Goal: Information Seeking & Learning: Check status

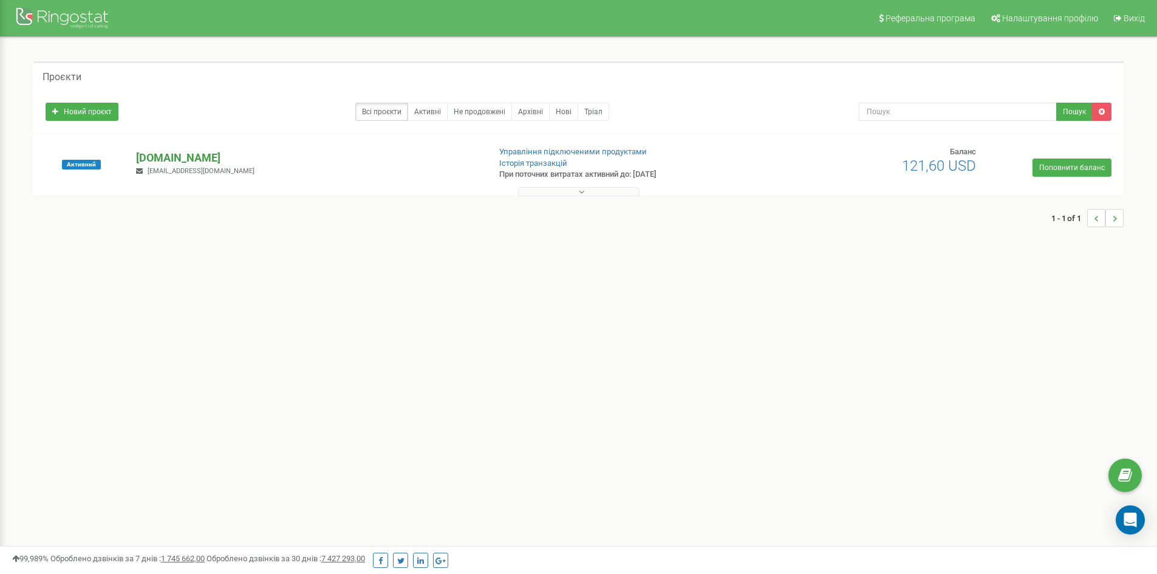
click at [170, 153] on p "[DOMAIN_NAME]" at bounding box center [307, 158] width 343 height 16
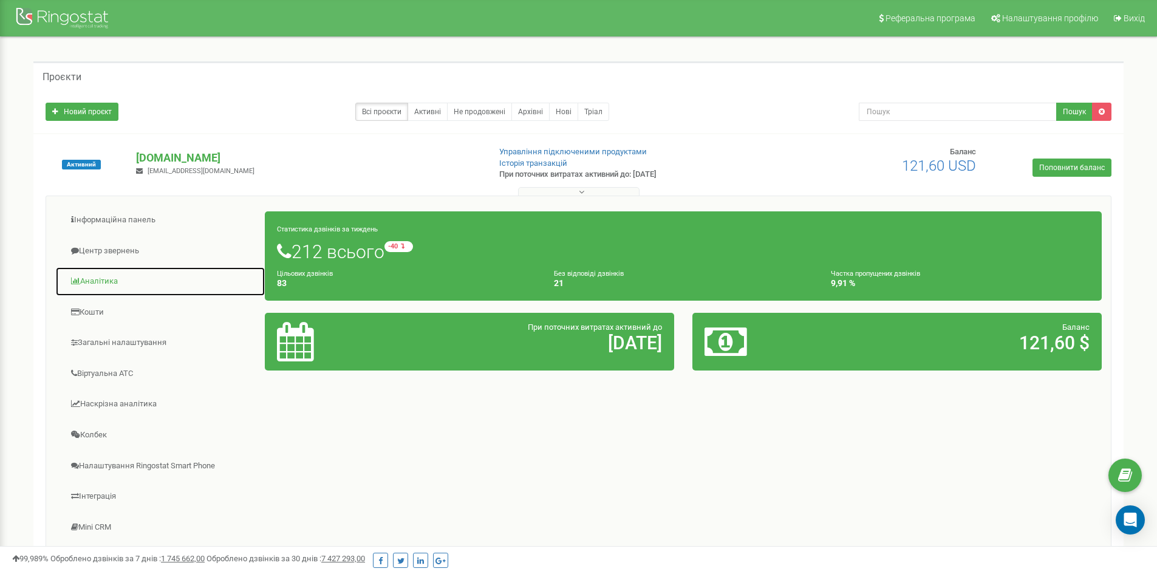
click at [113, 285] on link "Аналiтика" at bounding box center [160, 282] width 210 height 30
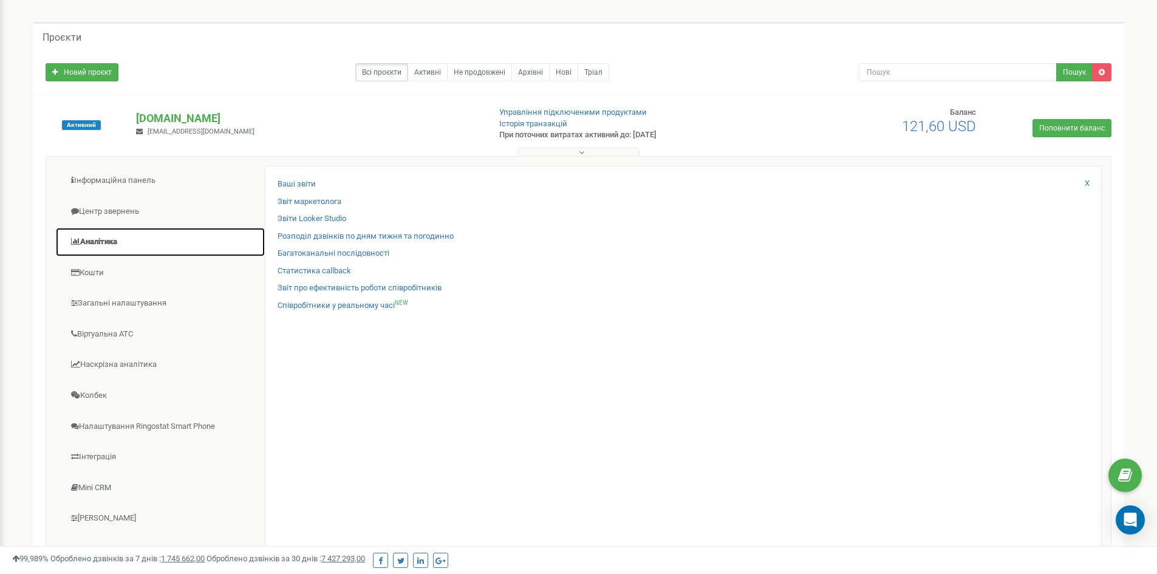
scroll to position [61, 0]
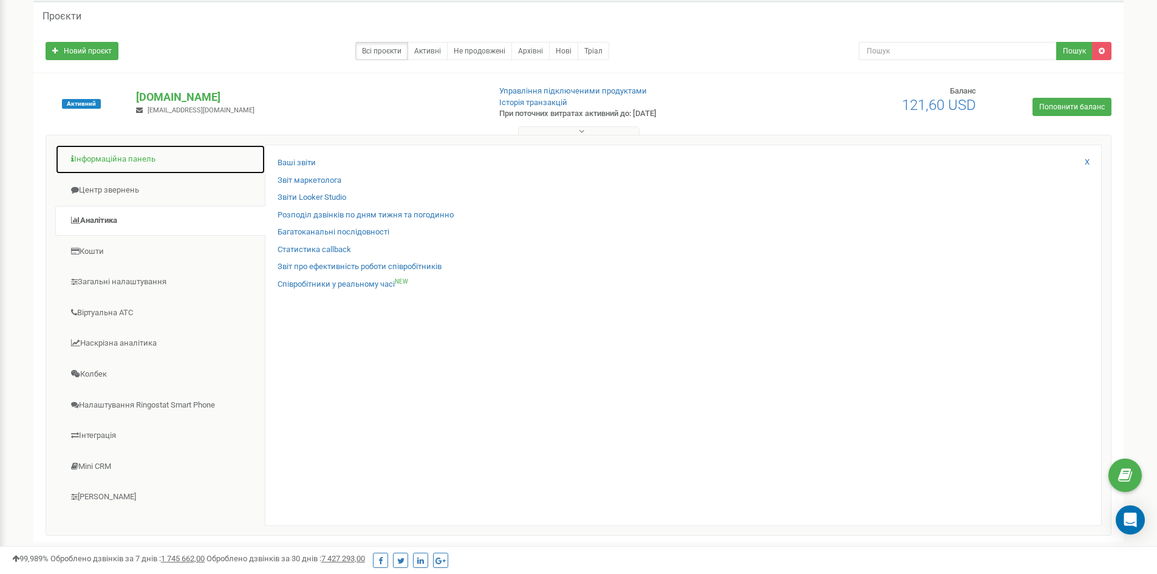
click at [150, 166] on link "Інформаційна панель" at bounding box center [160, 160] width 210 height 30
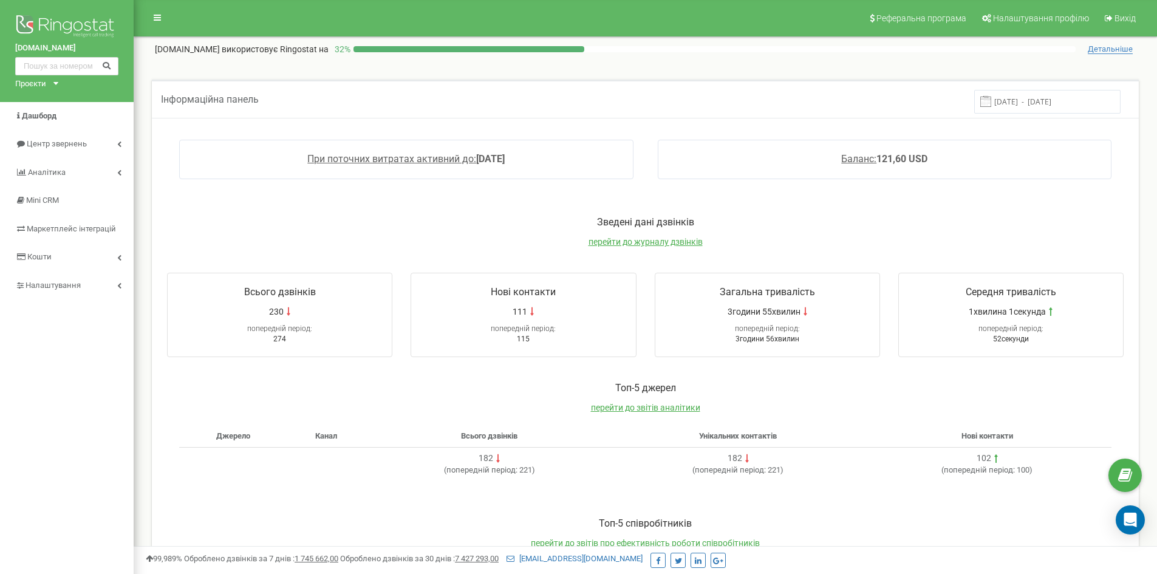
click at [1034, 103] on input "[DATE] - [DATE]" at bounding box center [1047, 102] width 146 height 24
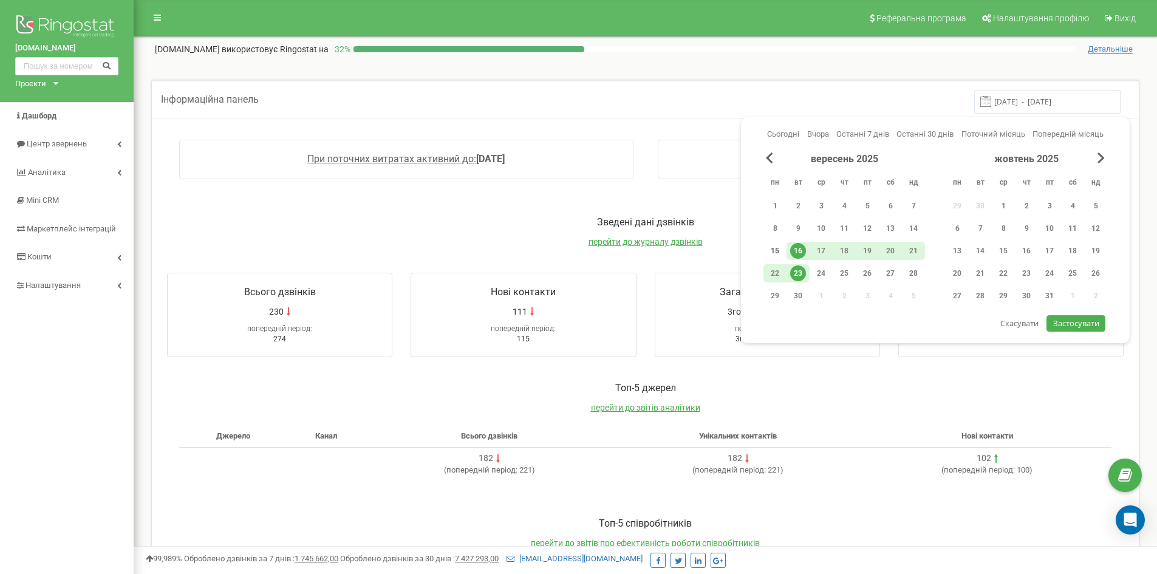
click at [774, 253] on div "15" at bounding box center [775, 251] width 16 height 16
click at [907, 250] on div "21" at bounding box center [914, 251] width 16 height 16
click at [1076, 321] on span "Застосувати" at bounding box center [1076, 323] width 46 height 11
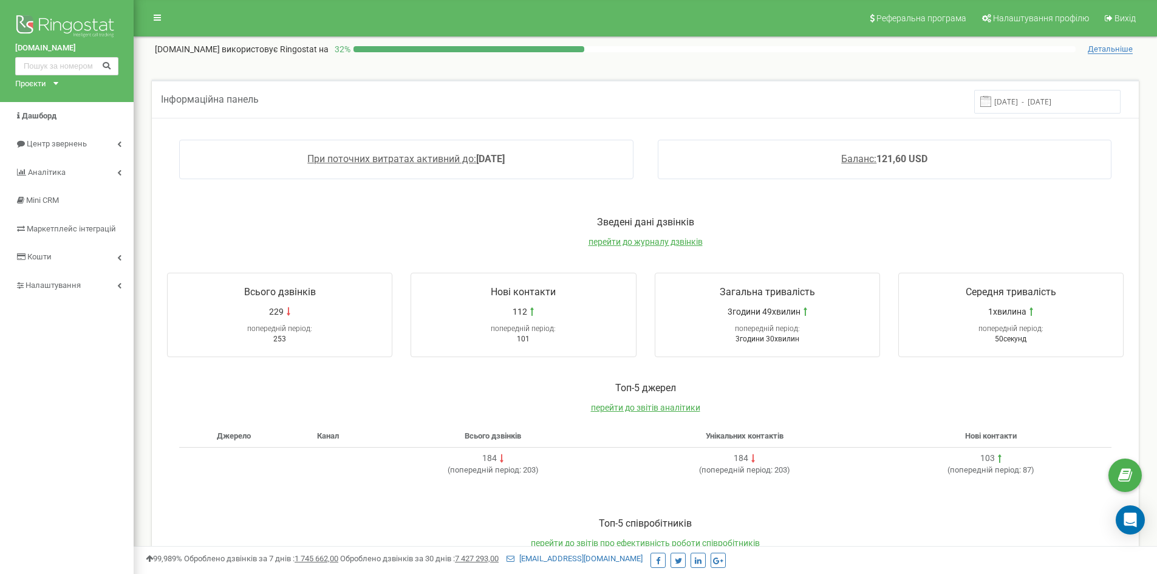
click at [1030, 101] on input "[DATE] - [DATE]" at bounding box center [1047, 102] width 146 height 24
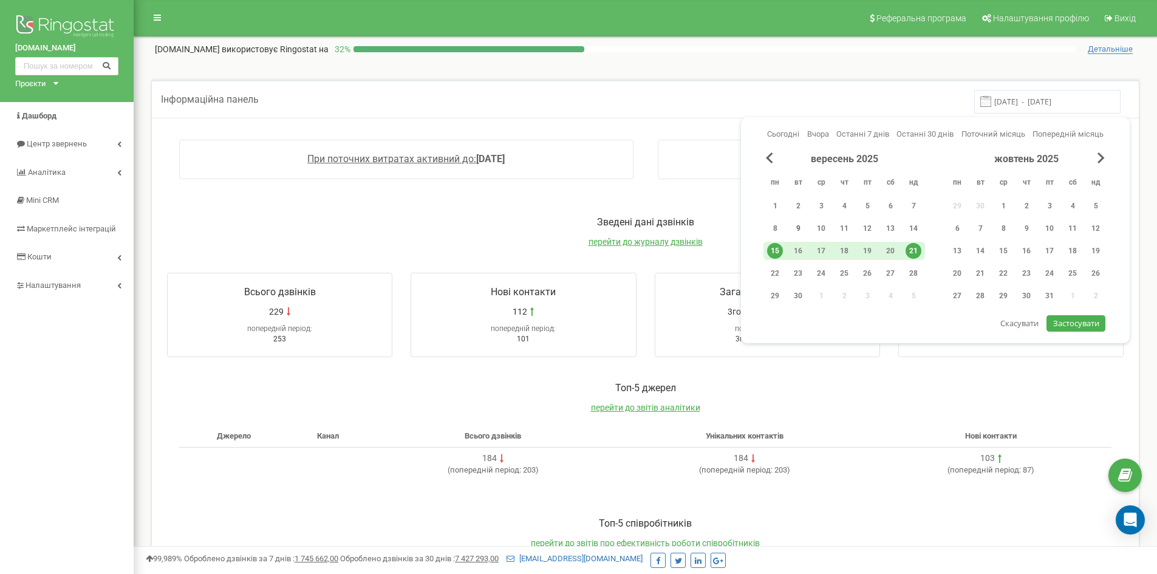
drag, startPoint x: 770, startPoint y: 227, endPoint x: 800, endPoint y: 222, distance: 30.1
click at [770, 226] on div "8" at bounding box center [775, 228] width 16 height 16
click at [911, 228] on div "14" at bounding box center [914, 228] width 16 height 16
click at [1064, 321] on span "Застосувати" at bounding box center [1076, 323] width 46 height 11
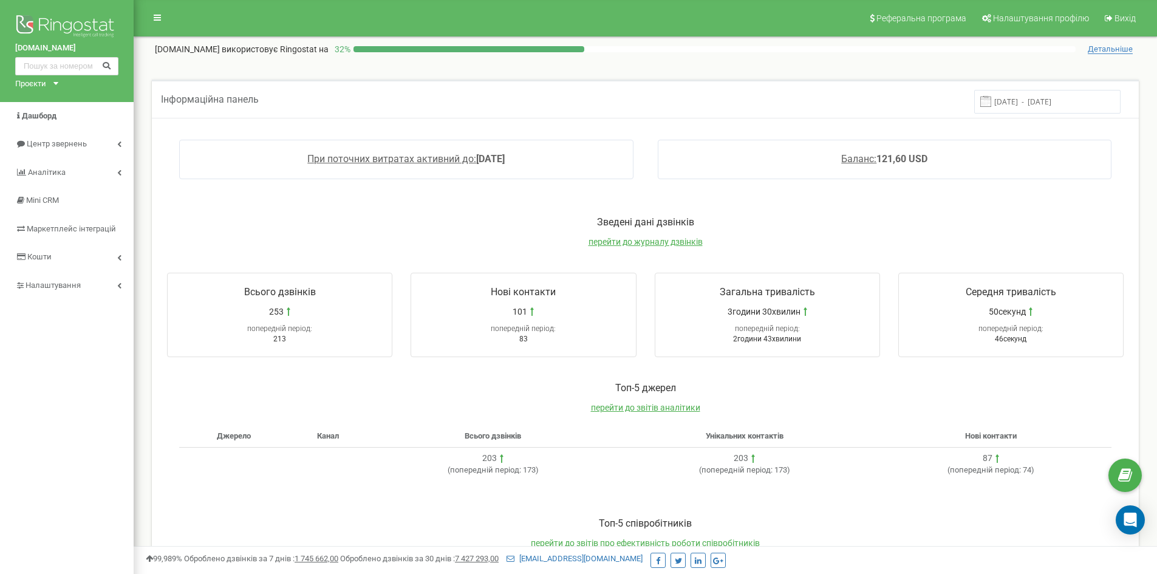
click at [1023, 103] on input "[DATE] - [DATE]" at bounding box center [1047, 102] width 146 height 24
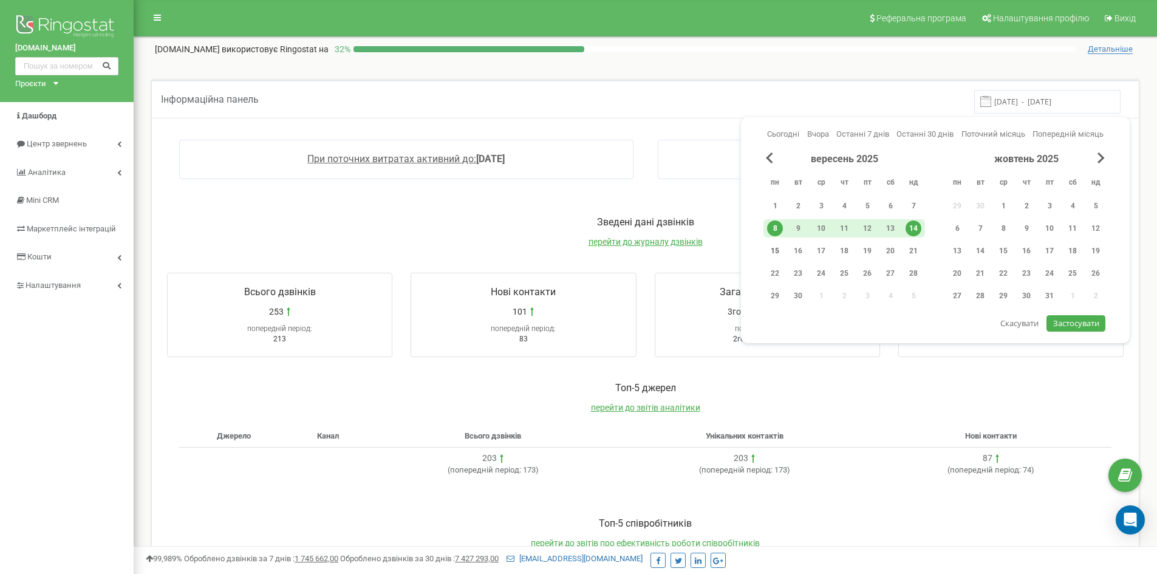
click at [776, 249] on div "15" at bounding box center [775, 251] width 16 height 16
click at [912, 246] on div "21" at bounding box center [914, 251] width 16 height 16
click at [1065, 318] on button "Застосувати" at bounding box center [1076, 323] width 58 height 16
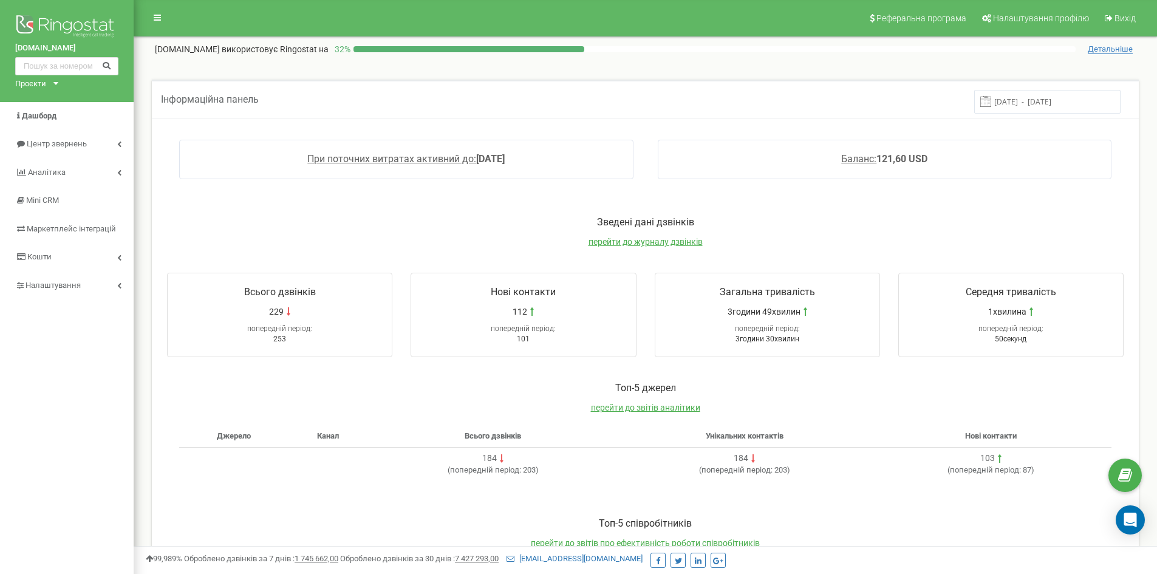
click at [1023, 95] on input "[DATE] - [DATE]" at bounding box center [1047, 102] width 146 height 24
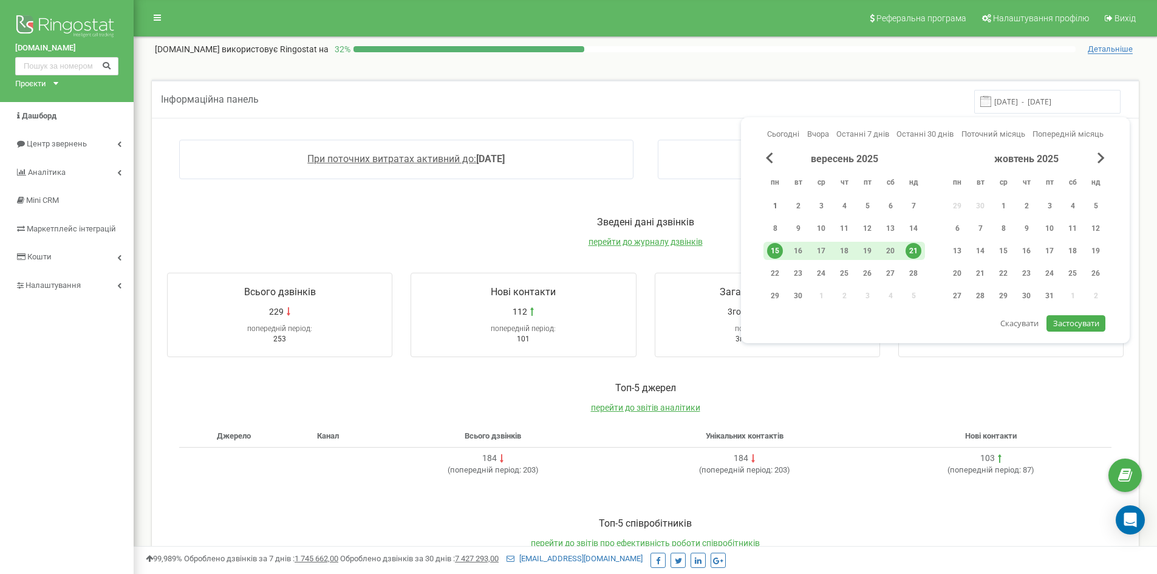
click at [775, 210] on div "1" at bounding box center [775, 206] width 16 height 16
click at [904, 208] on div "7" at bounding box center [913, 206] width 23 height 18
drag, startPoint x: 1065, startPoint y: 319, endPoint x: 1060, endPoint y: 315, distance: 6.9
click at [1065, 320] on span "Застосувати" at bounding box center [1076, 323] width 46 height 11
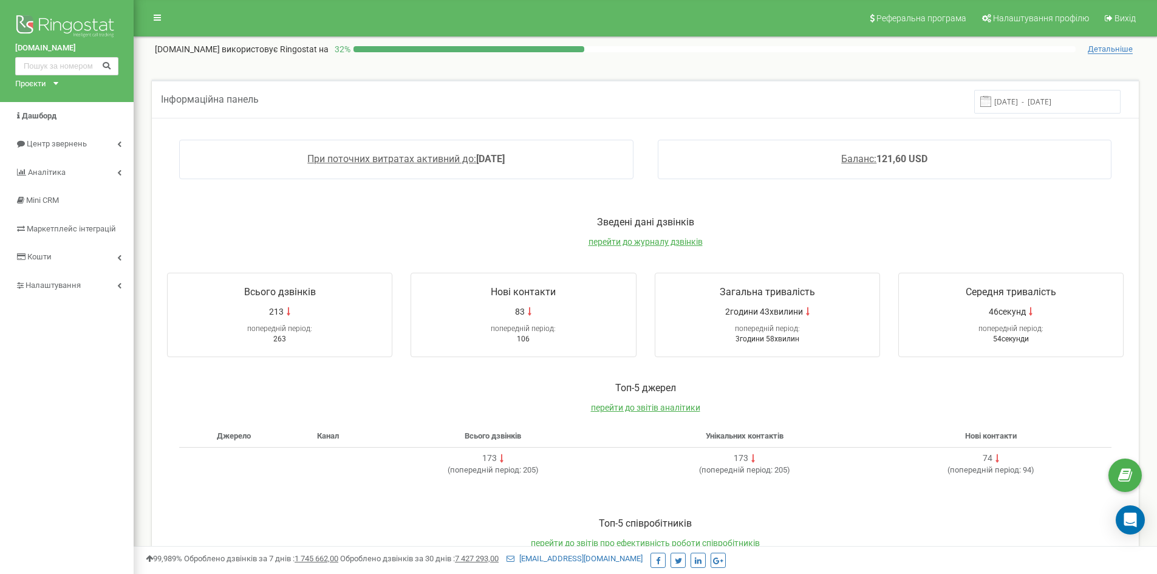
click at [1042, 101] on input "[DATE] - [DATE]" at bounding box center [1047, 102] width 146 height 24
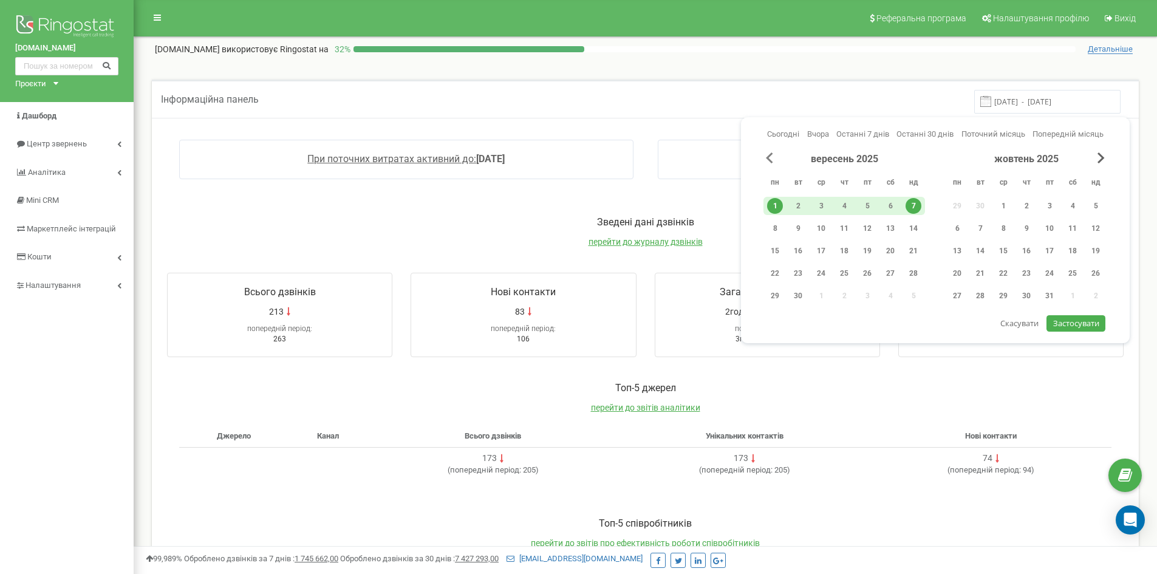
click at [769, 157] on span "Previous Month" at bounding box center [769, 157] width 7 height 11
drag, startPoint x: 773, startPoint y: 296, endPoint x: 804, endPoint y: 298, distance: 30.4
click at [773, 296] on div "25" at bounding box center [775, 296] width 16 height 16
drag, startPoint x: 911, startPoint y: 297, endPoint x: 933, endPoint y: 302, distance: 22.5
click at [911, 296] on div "31" at bounding box center [914, 296] width 16 height 16
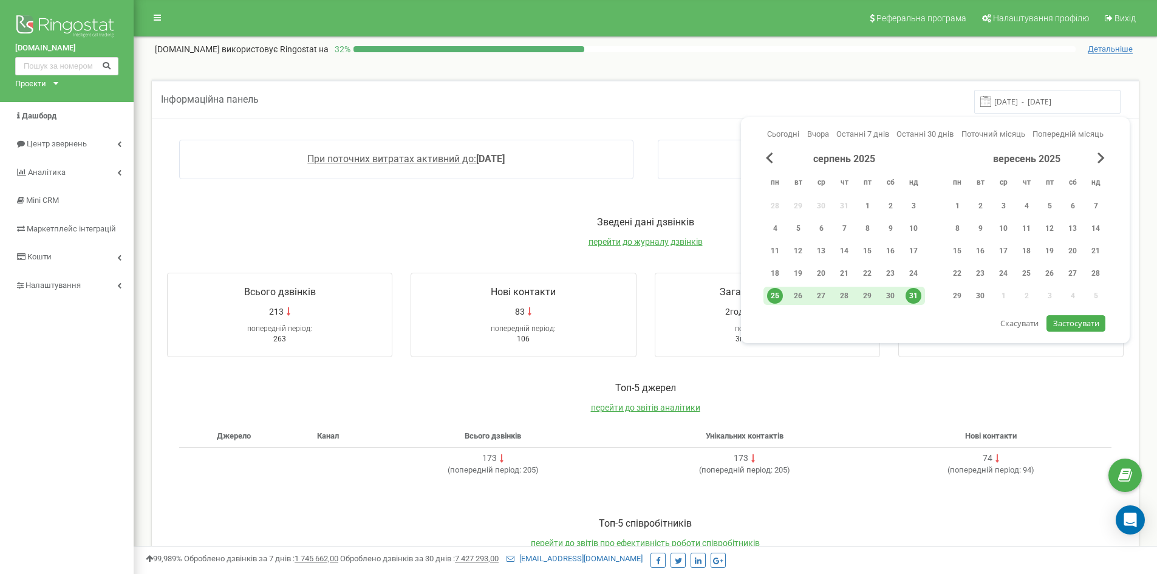
click at [1081, 320] on span "Застосувати" at bounding box center [1076, 323] width 46 height 11
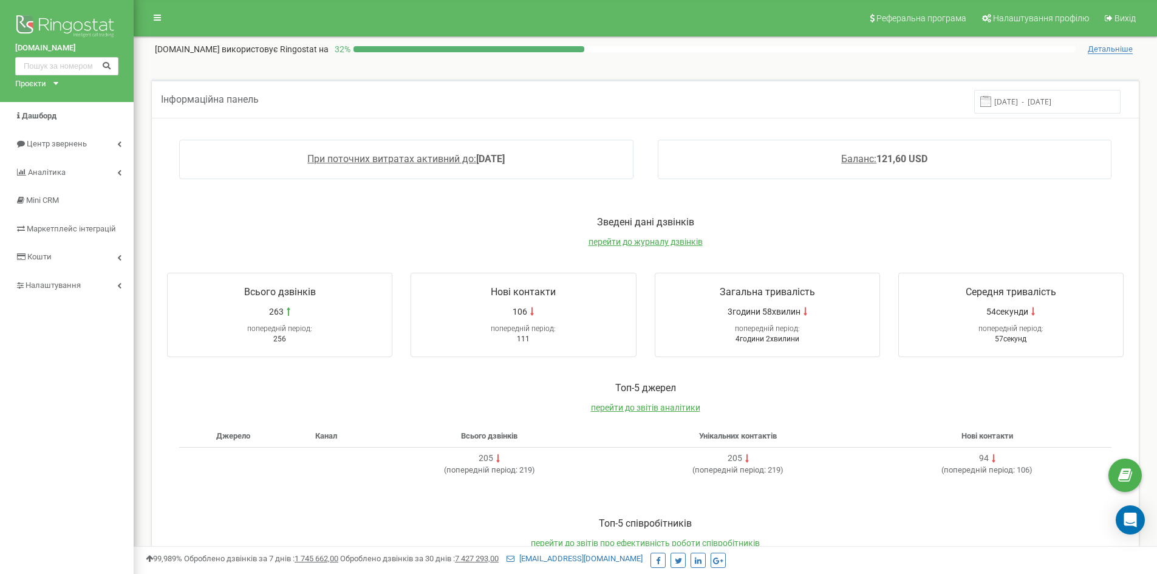
click at [1034, 105] on input "[DATE] - [DATE]" at bounding box center [1047, 102] width 146 height 24
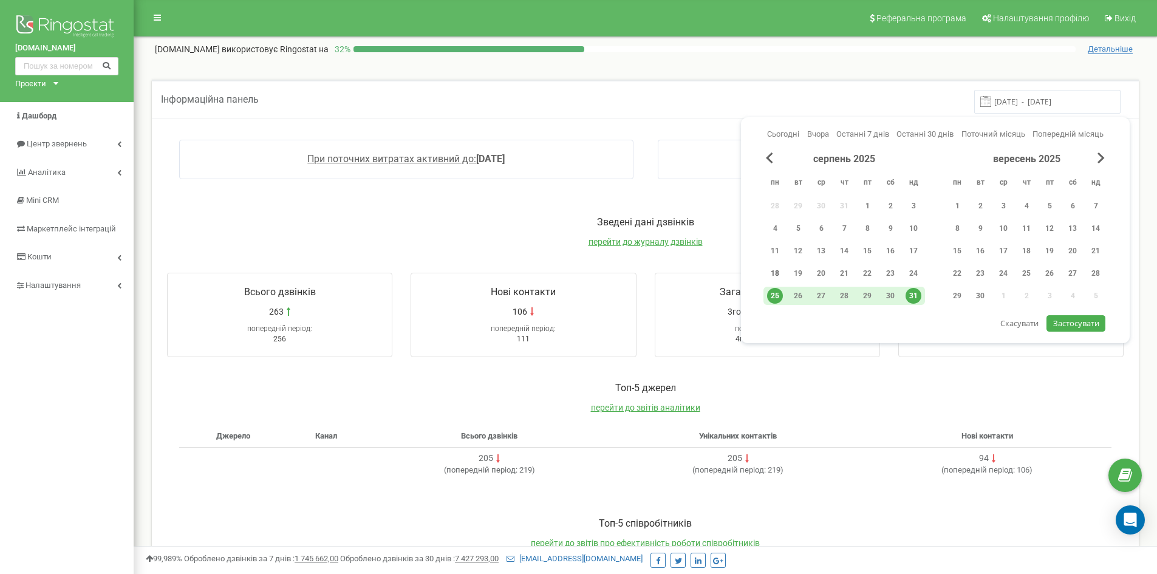
click at [771, 272] on div "18" at bounding box center [775, 273] width 16 height 16
click at [914, 273] on div "24" at bounding box center [914, 273] width 16 height 16
click at [1067, 321] on span "Застосувати" at bounding box center [1076, 323] width 46 height 11
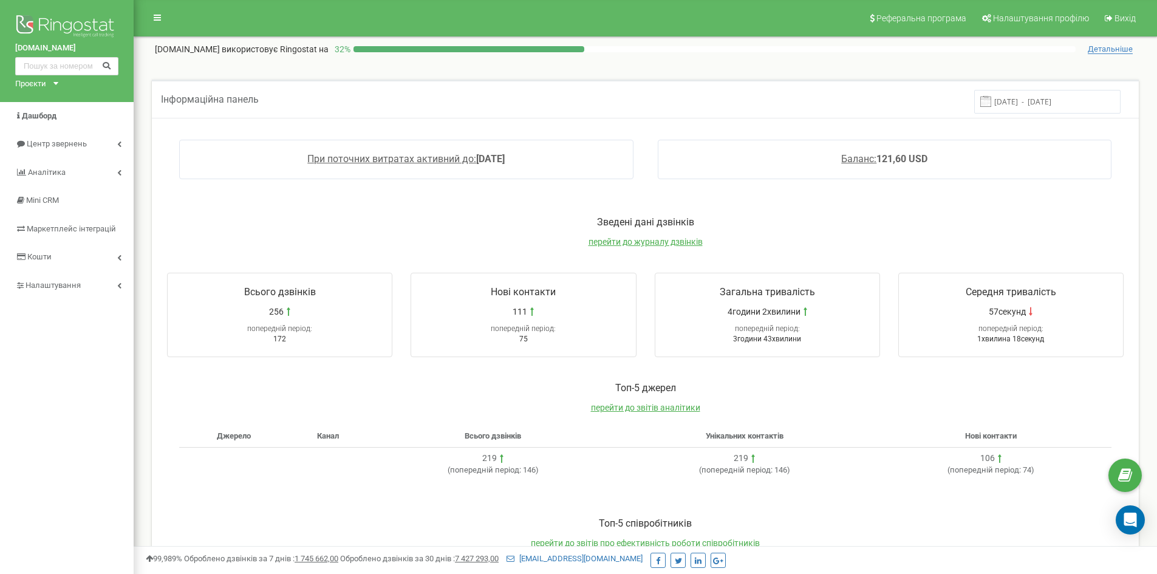
click at [1056, 101] on input "[DATE] - [DATE]" at bounding box center [1047, 102] width 146 height 24
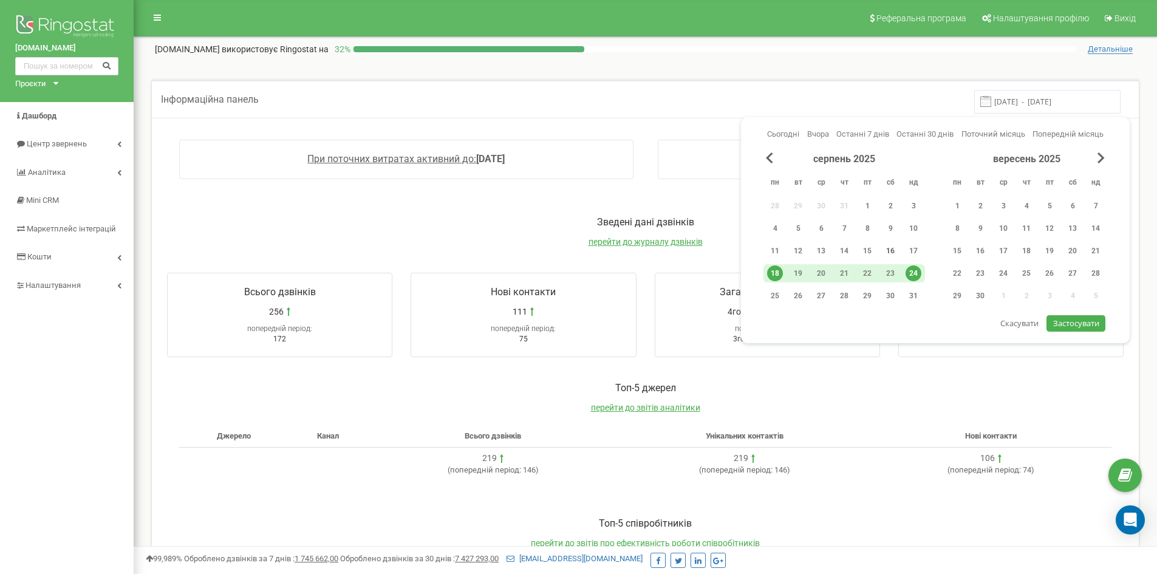
drag, startPoint x: 773, startPoint y: 254, endPoint x: 892, endPoint y: 247, distance: 118.7
click at [773, 253] on div "11" at bounding box center [775, 251] width 16 height 16
click at [907, 249] on div "17" at bounding box center [914, 251] width 16 height 16
click at [1070, 323] on span "Застосувати" at bounding box center [1076, 323] width 46 height 11
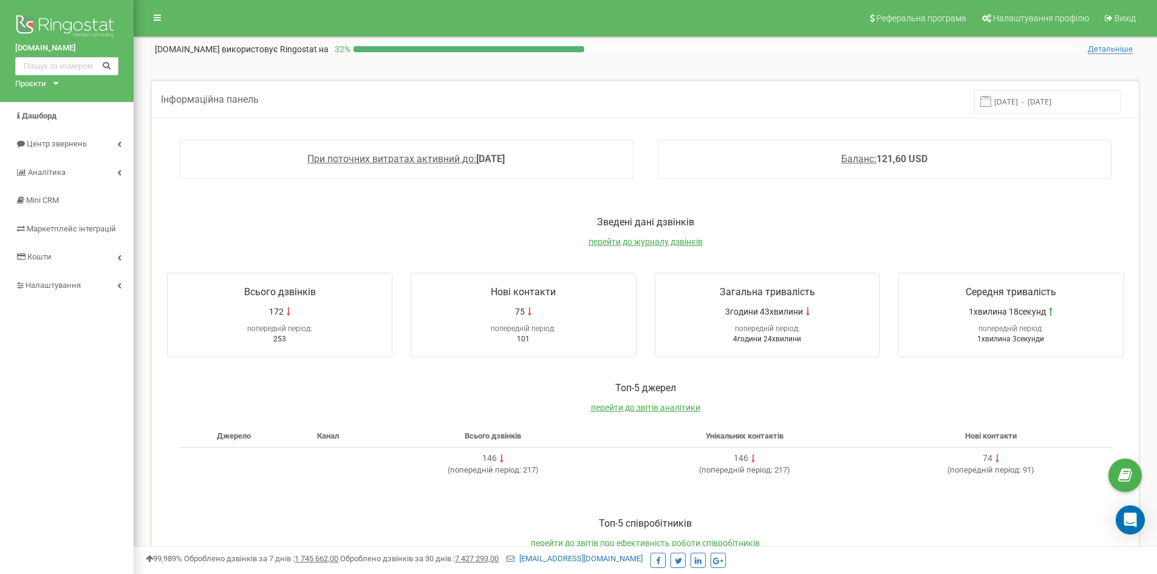
click at [1051, 108] on input "[DATE] - [DATE]" at bounding box center [1047, 102] width 146 height 24
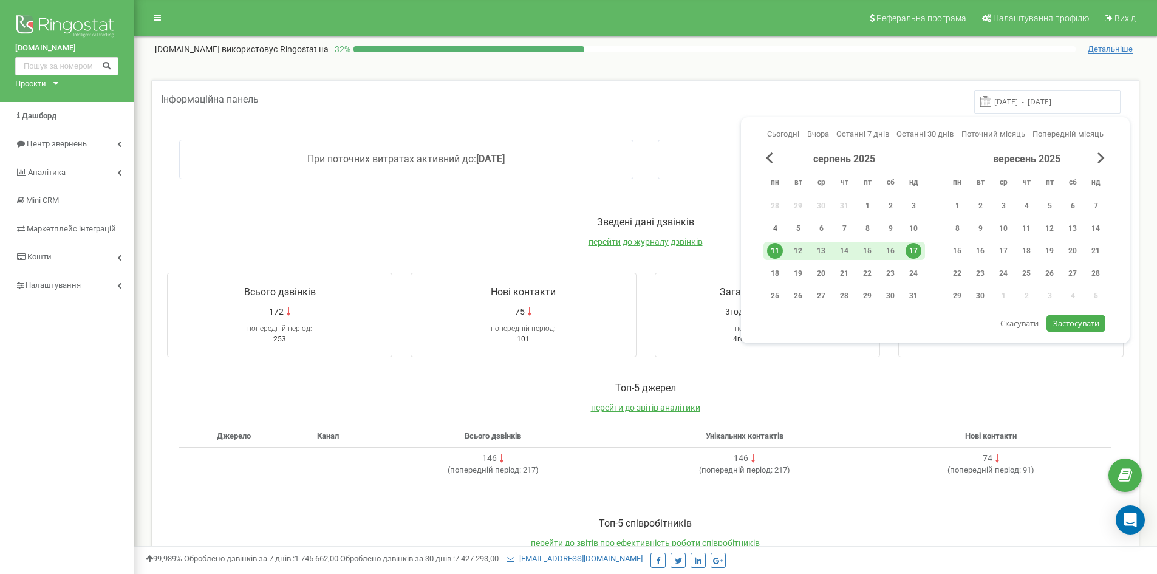
click at [778, 227] on div "4" at bounding box center [775, 228] width 16 height 16
click at [907, 223] on div "10" at bounding box center [914, 228] width 16 height 16
drag, startPoint x: 1084, startPoint y: 324, endPoint x: 949, endPoint y: 230, distance: 163.6
click at [1084, 324] on span "Застосувати" at bounding box center [1076, 323] width 46 height 11
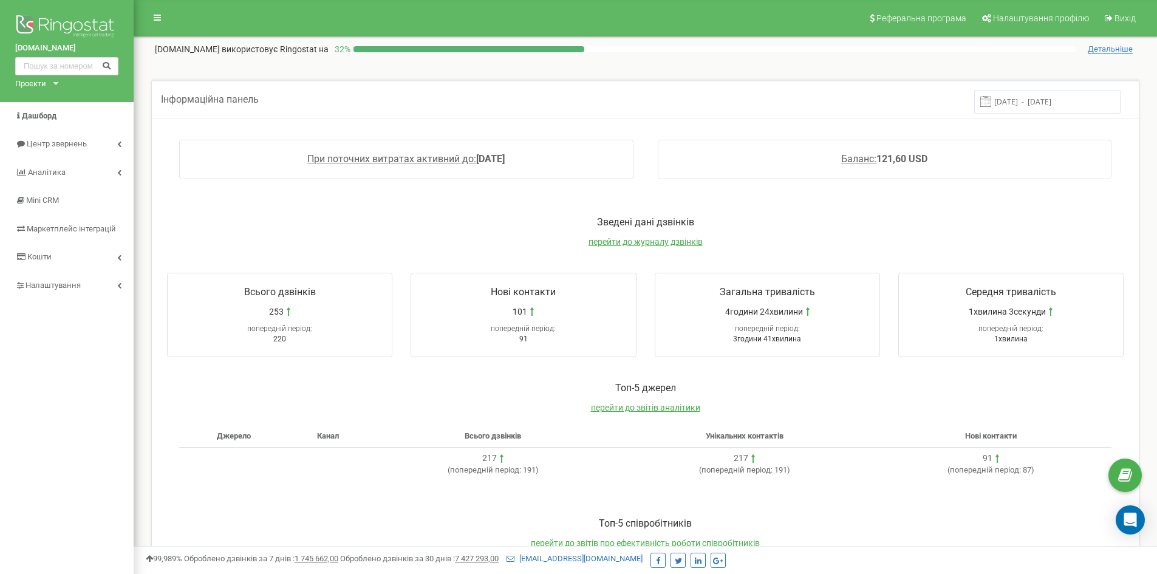
click at [1042, 101] on input "[DATE] - [DATE]" at bounding box center [1047, 102] width 146 height 24
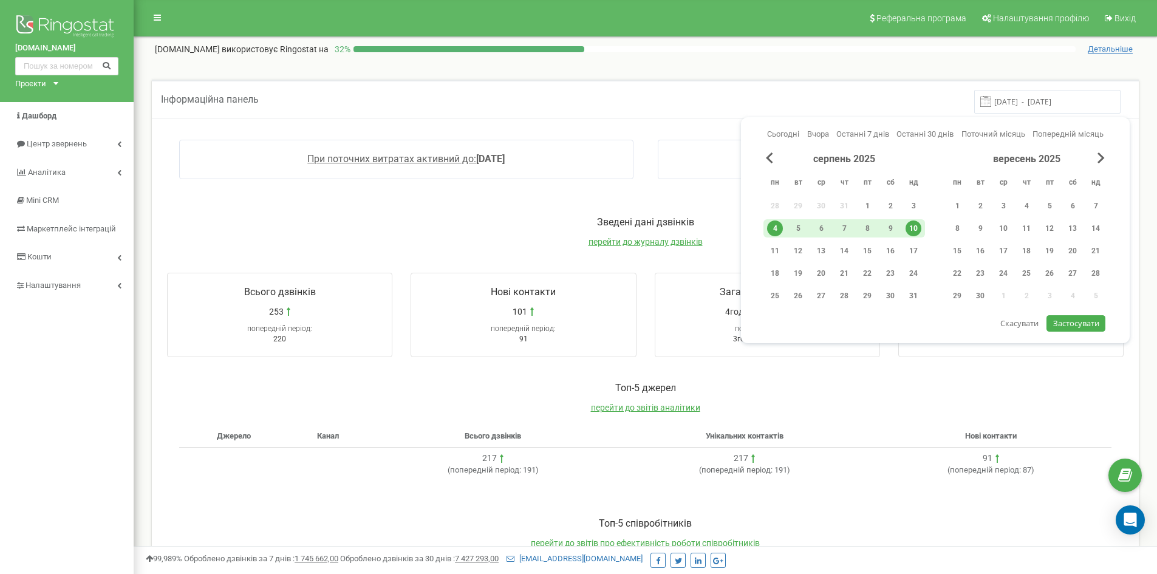
click at [765, 164] on div "серпень 2025" at bounding box center [844, 159] width 162 height 14
click at [770, 160] on span "Previous Month" at bounding box center [769, 157] width 7 height 11
click at [773, 297] on div "28" at bounding box center [775, 296] width 16 height 16
click at [1097, 204] on div "3" at bounding box center [1096, 206] width 16 height 16
click at [1081, 325] on span "Застосувати" at bounding box center [1076, 323] width 46 height 11
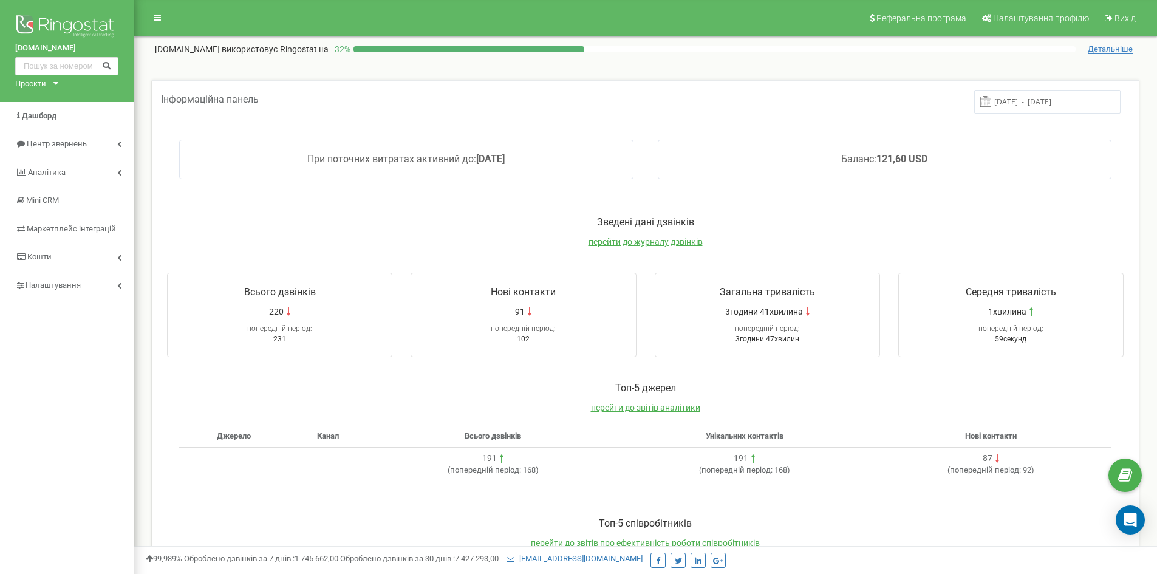
click at [1026, 98] on input "[DATE] - [DATE]" at bounding box center [1047, 102] width 146 height 24
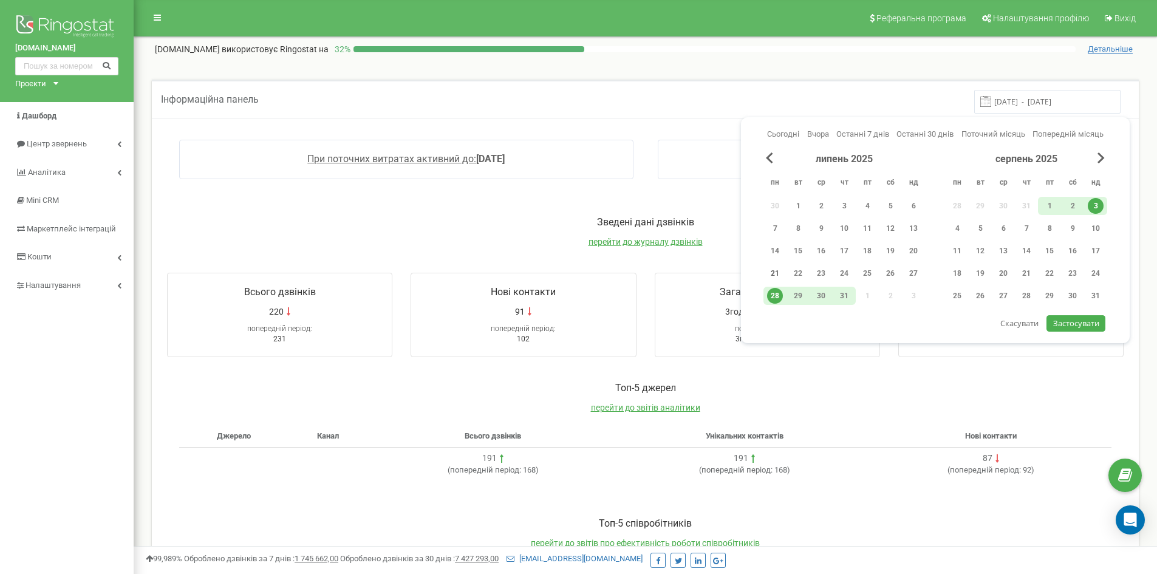
click at [778, 271] on div "21" at bounding box center [775, 273] width 16 height 16
click at [917, 272] on div "27" at bounding box center [914, 273] width 16 height 16
drag, startPoint x: 1061, startPoint y: 321, endPoint x: 1031, endPoint y: 292, distance: 42.1
click at [1061, 323] on span "Застосувати" at bounding box center [1076, 323] width 46 height 11
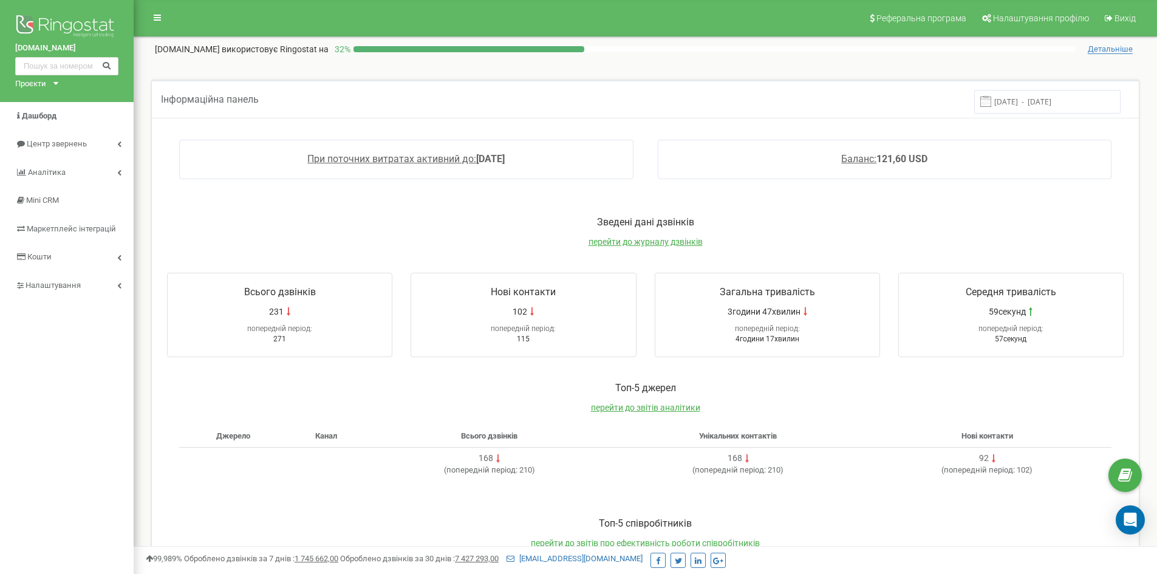
click at [1031, 112] on input "[DATE] - [DATE]" at bounding box center [1047, 102] width 146 height 24
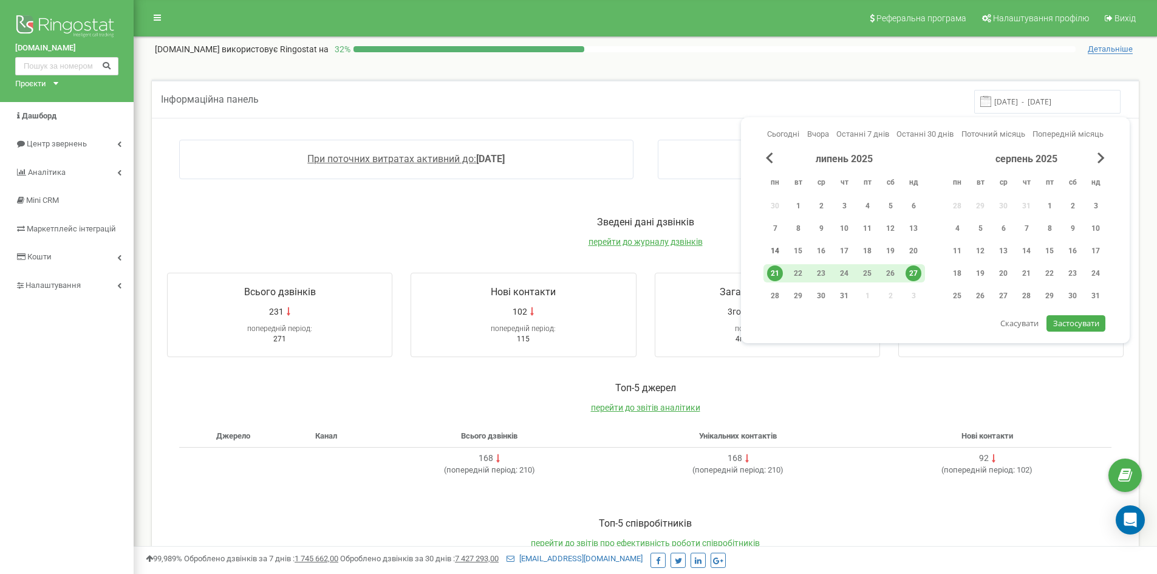
click at [776, 250] on div "14" at bounding box center [775, 251] width 16 height 16
click at [905, 249] on div "20" at bounding box center [913, 251] width 23 height 18
click at [1075, 321] on span "Застосувати" at bounding box center [1076, 323] width 46 height 11
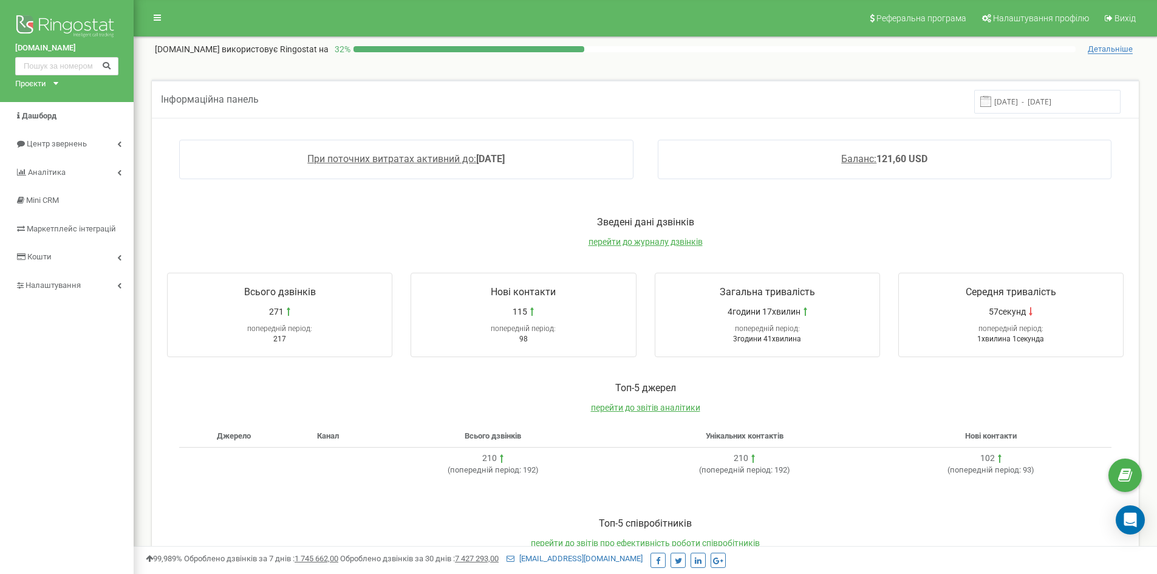
click at [1036, 99] on input "[DATE] - [DATE]" at bounding box center [1047, 102] width 146 height 24
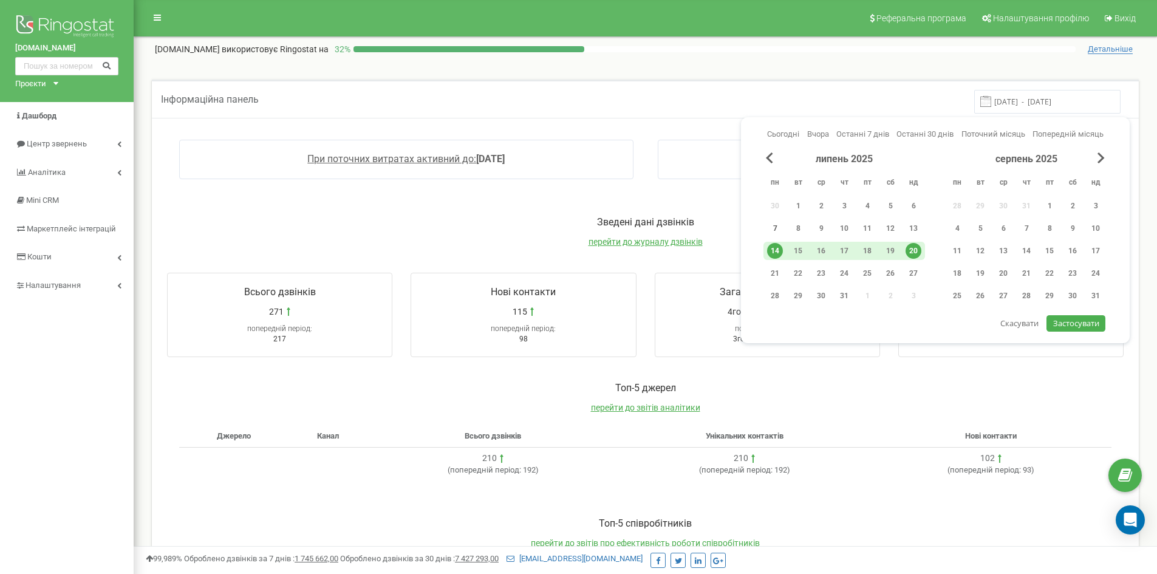
click at [771, 227] on div "7" at bounding box center [775, 228] width 16 height 16
click at [926, 224] on div "липень 2025 пн вт ср чт пт сб нд 30 1 2 3 4 5 6 7 8 9 10 11 12 13 14 15 16 17 1…" at bounding box center [935, 230] width 344 height 157
click at [915, 225] on div "13" at bounding box center [914, 228] width 16 height 16
click at [1069, 324] on span "Застосувати" at bounding box center [1076, 323] width 46 height 11
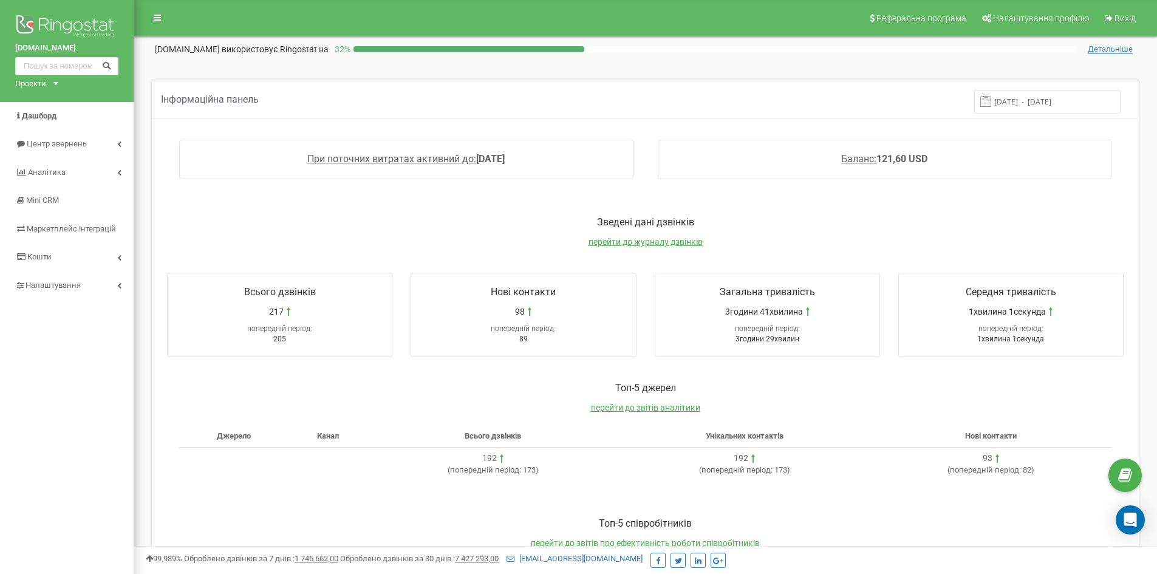
click at [1014, 104] on input "[DATE] - [DATE]" at bounding box center [1047, 102] width 146 height 24
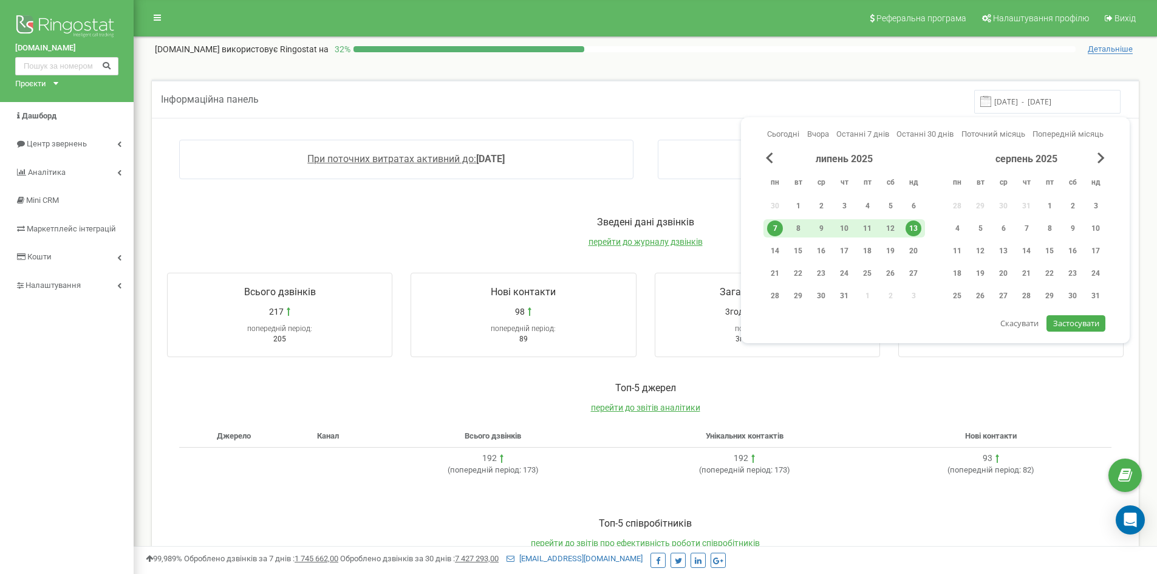
click at [765, 154] on div "липень 2025" at bounding box center [844, 159] width 162 height 14
click at [771, 158] on span "Previous Month" at bounding box center [769, 157] width 7 height 11
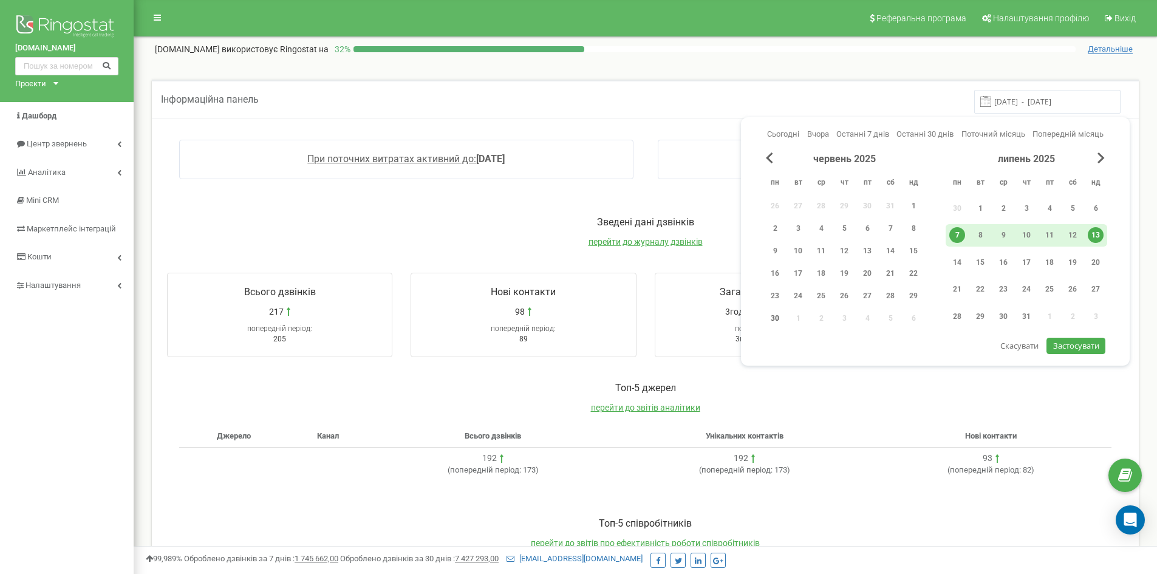
click at [778, 321] on div "30" at bounding box center [775, 318] width 16 height 16
click at [1095, 205] on div "6" at bounding box center [1096, 208] width 16 height 16
click at [1079, 346] on span "Застосувати" at bounding box center [1076, 345] width 46 height 11
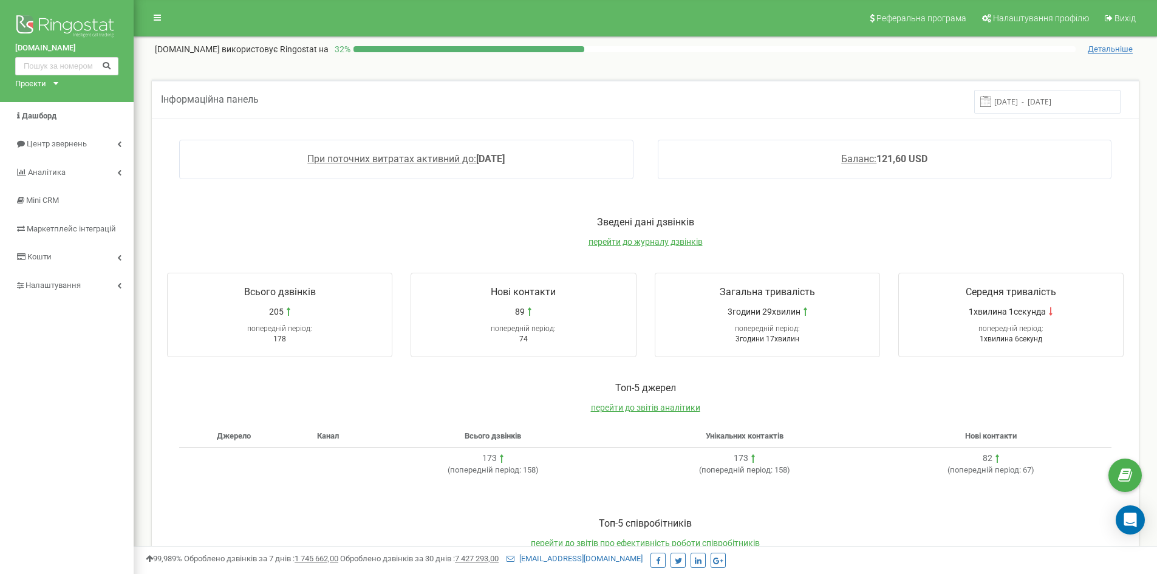
click at [1026, 101] on input "[DATE] - [DATE]" at bounding box center [1047, 102] width 146 height 24
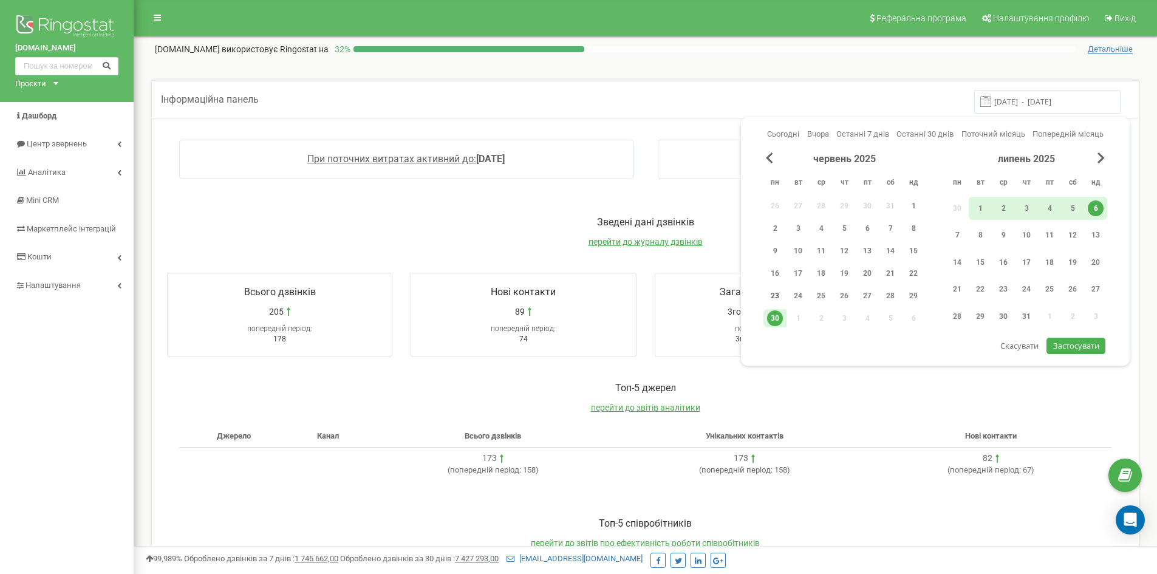
click at [780, 295] on div "23" at bounding box center [775, 296] width 16 height 16
click at [906, 296] on div "29" at bounding box center [914, 296] width 16 height 16
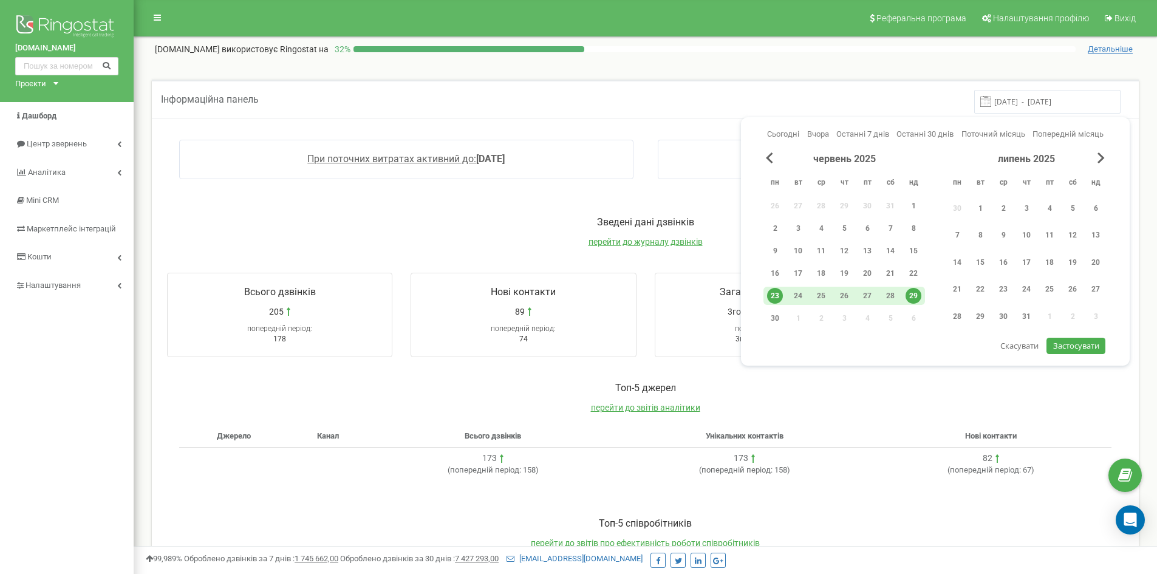
click at [1067, 342] on span "Застосувати" at bounding box center [1076, 345] width 46 height 11
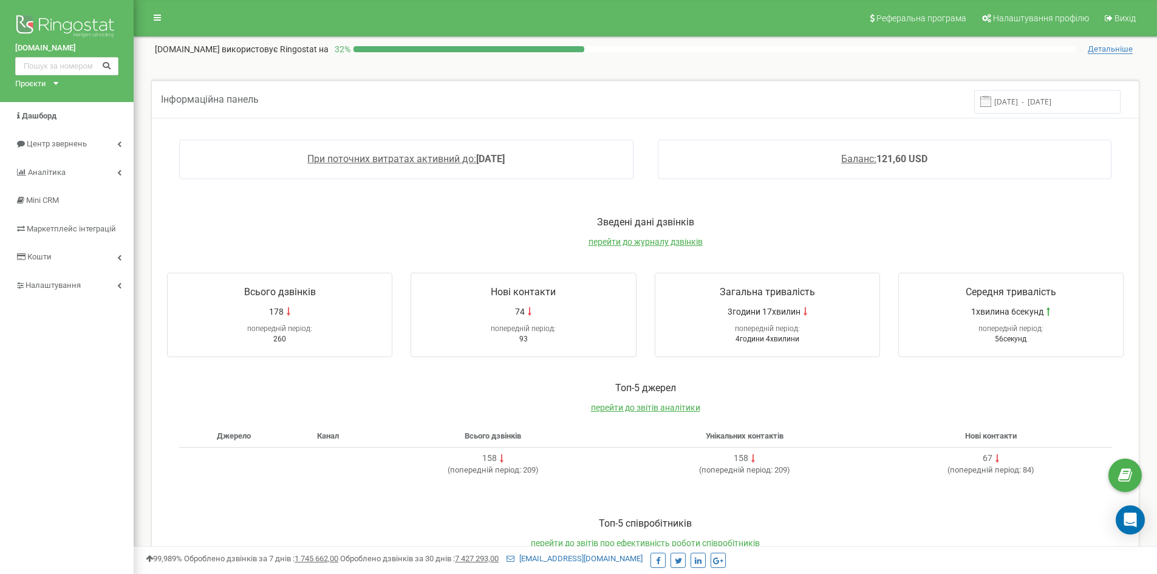
click at [1040, 108] on input "[DATE] - [DATE]" at bounding box center [1047, 102] width 146 height 24
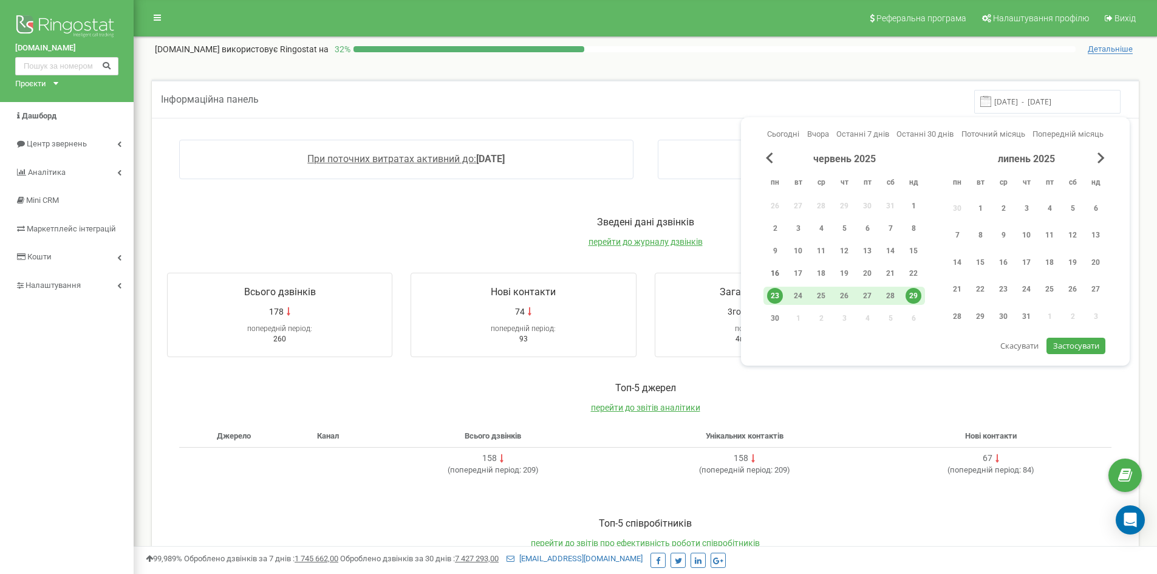
click at [783, 268] on div "16" at bounding box center [775, 273] width 16 height 16
click at [918, 269] on div "22" at bounding box center [914, 273] width 16 height 16
click at [1077, 352] on button "Застосувати" at bounding box center [1076, 346] width 58 height 16
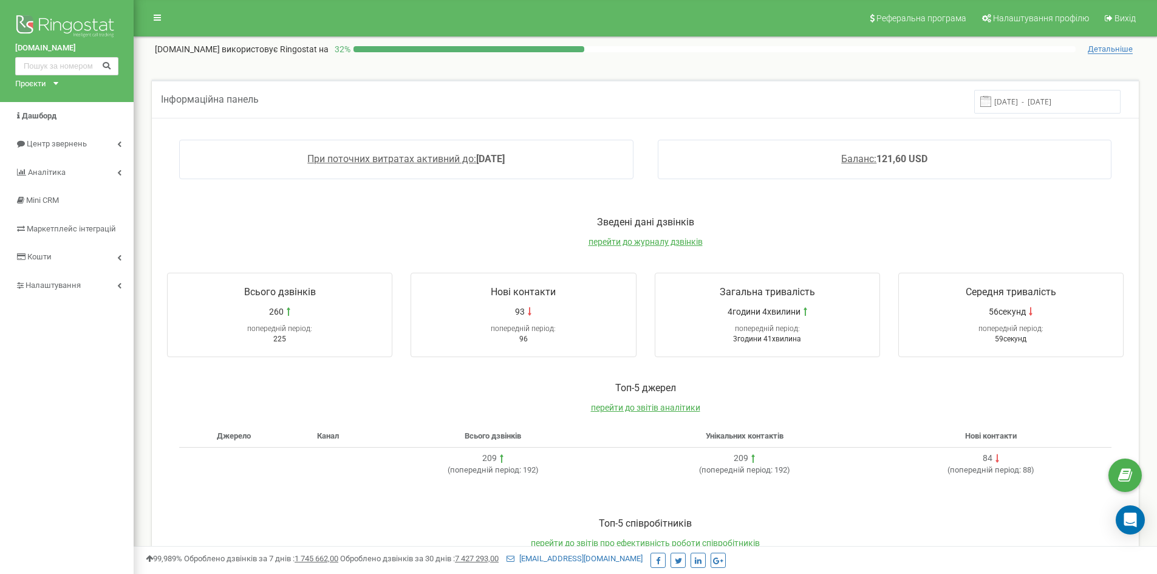
drag, startPoint x: 1022, startPoint y: 103, endPoint x: 1020, endPoint y: 110, distance: 7.1
click at [1022, 104] on input "[DATE] - [DATE]" at bounding box center [1047, 102] width 146 height 24
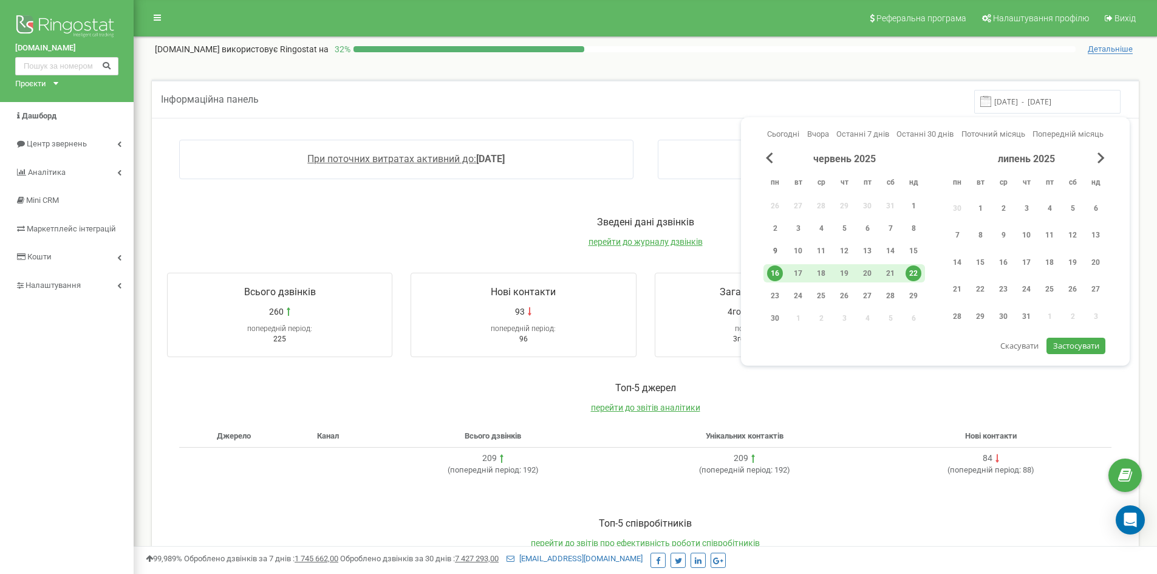
click at [775, 253] on div "9" at bounding box center [775, 251] width 16 height 16
click at [904, 253] on div "15" at bounding box center [913, 251] width 23 height 18
click at [1072, 346] on span "Застосувати" at bounding box center [1076, 345] width 46 height 11
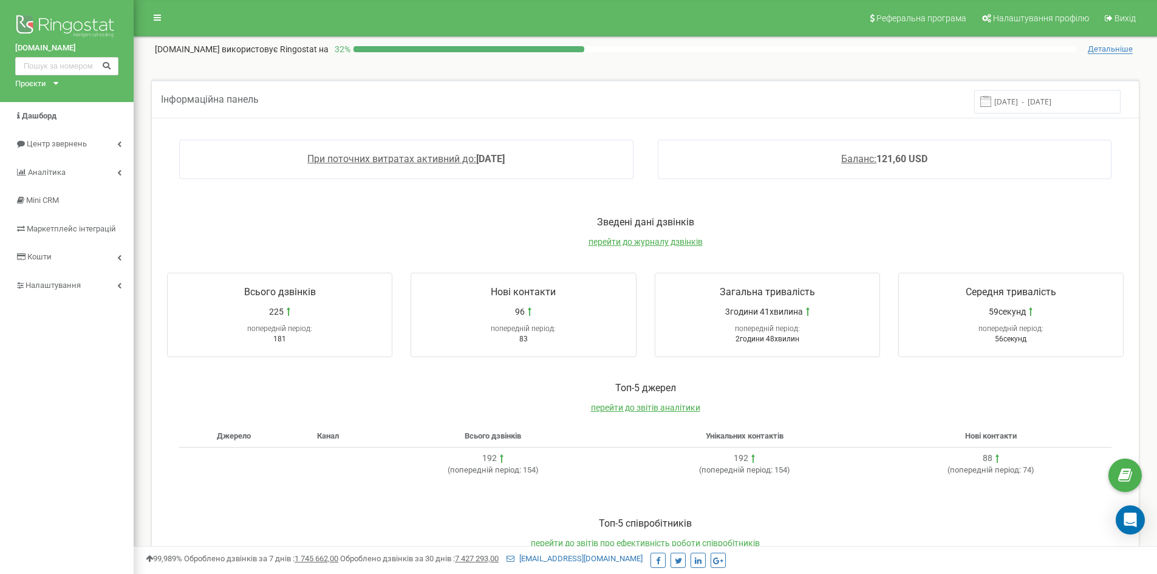
click at [1047, 108] on input "[DATE] - [DATE]" at bounding box center [1047, 102] width 146 height 24
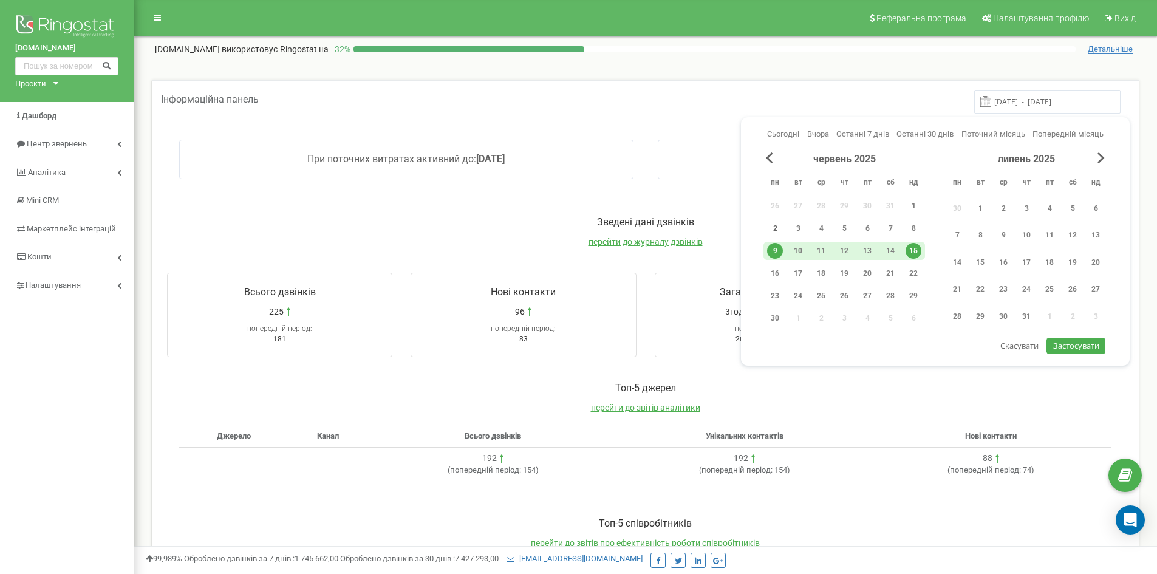
click at [773, 230] on div "2" at bounding box center [775, 228] width 16 height 16
click at [908, 229] on div "8" at bounding box center [914, 228] width 16 height 16
click at [1087, 350] on span "Застосувати" at bounding box center [1076, 345] width 46 height 11
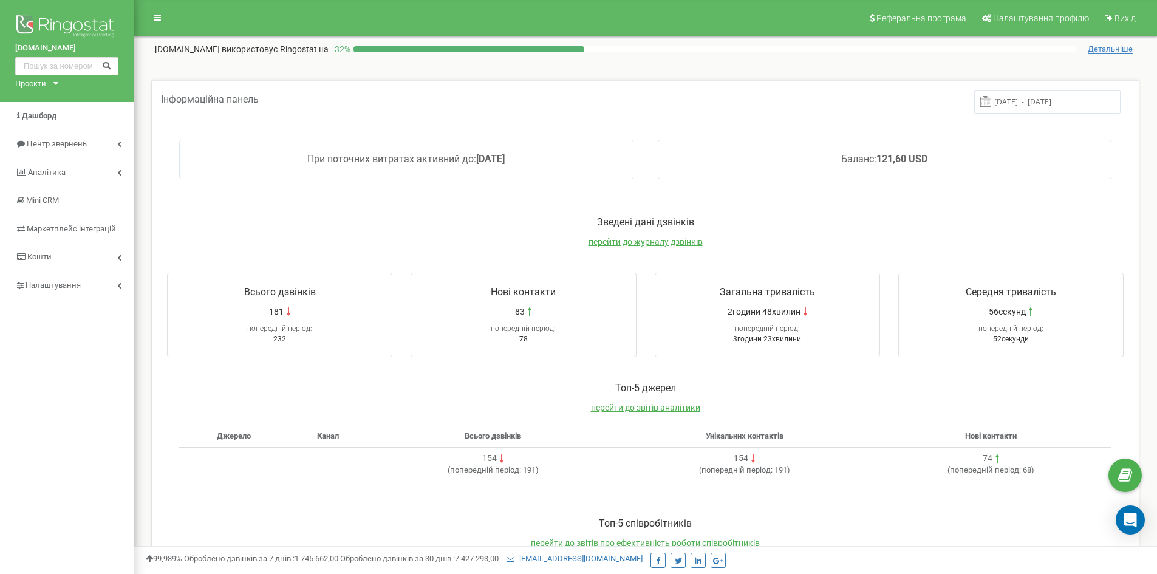
click at [1031, 100] on input "[DATE] - [DATE]" at bounding box center [1047, 102] width 146 height 24
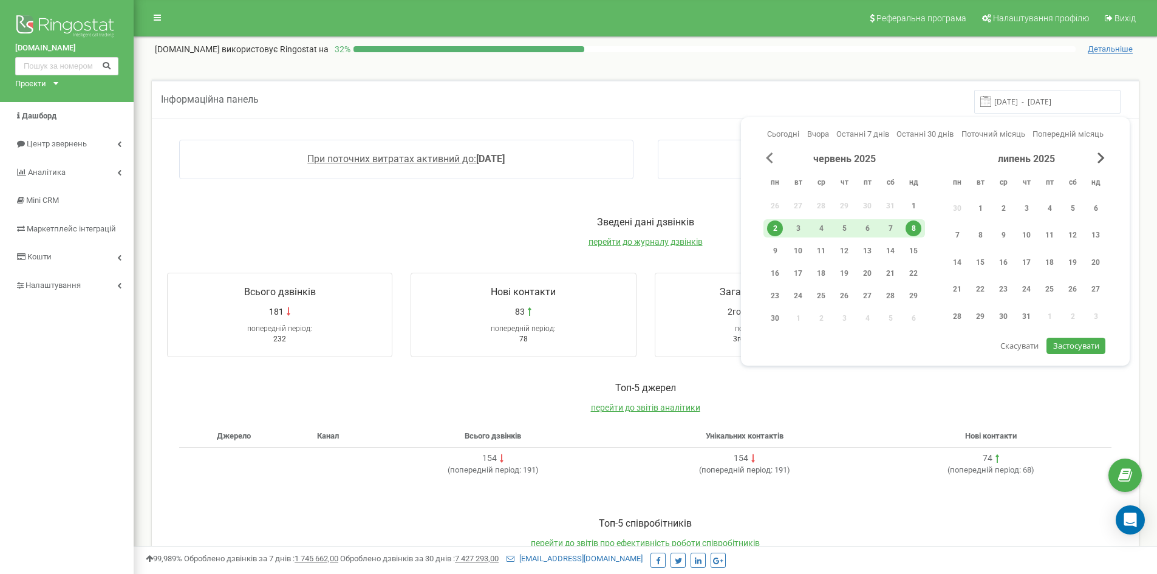
click at [768, 157] on span "Previous Month" at bounding box center [769, 157] width 7 height 11
click at [776, 314] on div "26" at bounding box center [775, 317] width 16 height 16
click at [1093, 203] on div "1" at bounding box center [1096, 206] width 16 height 16
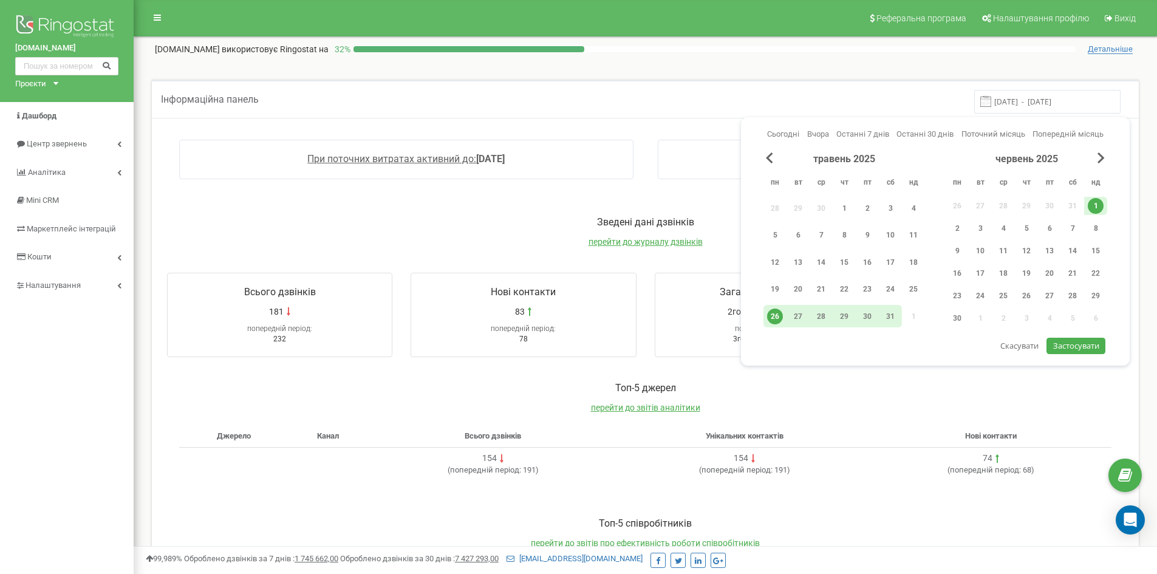
click at [1070, 341] on span "Застосувати" at bounding box center [1076, 345] width 46 height 11
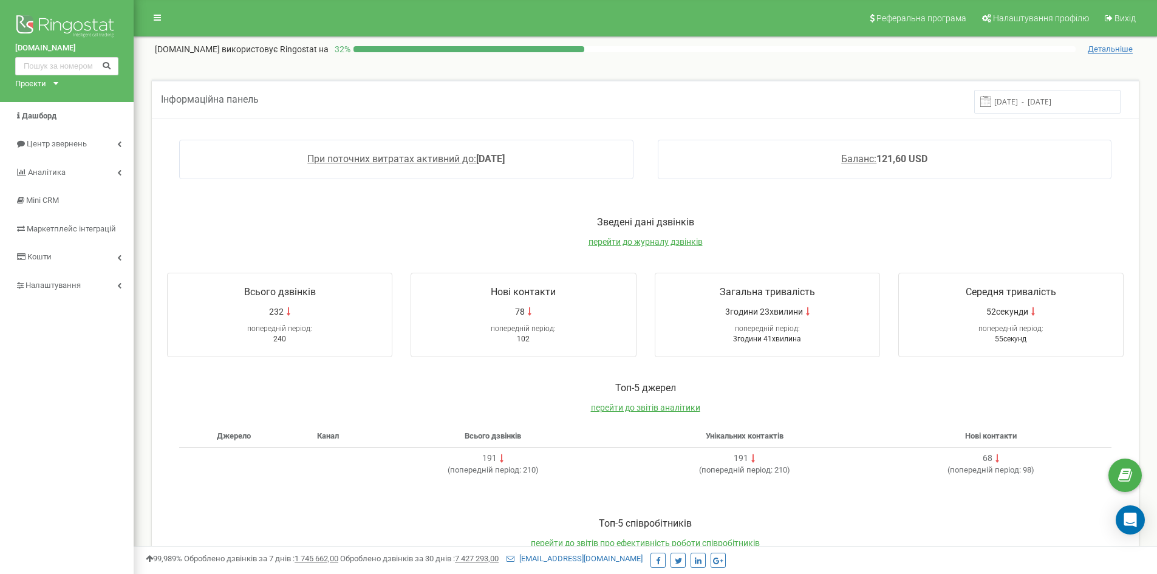
click at [1044, 97] on input "[DATE] - [DATE]" at bounding box center [1047, 102] width 146 height 24
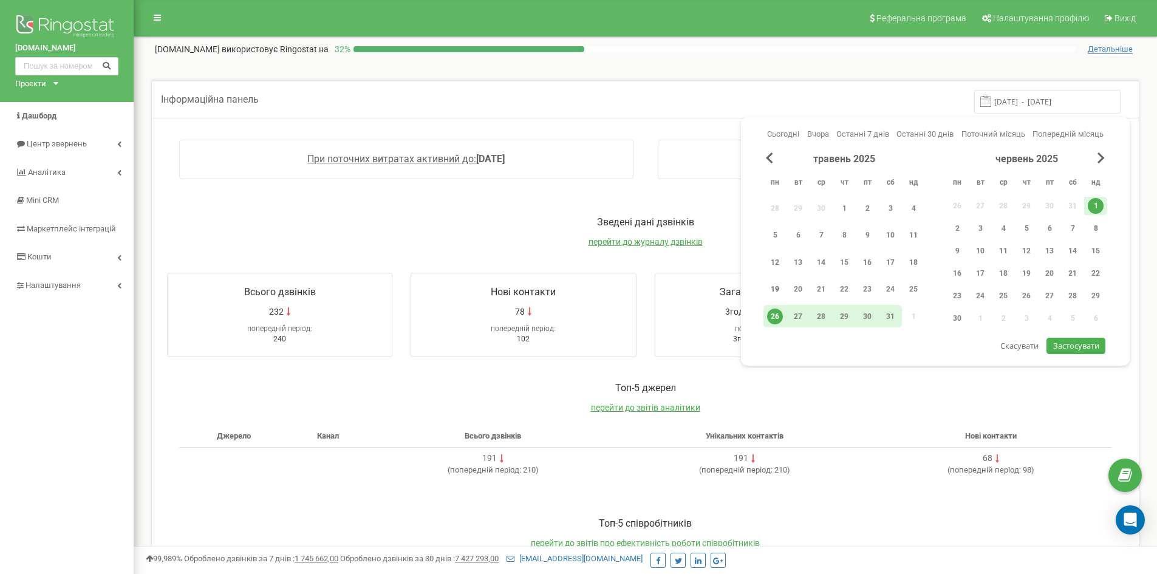
click at [778, 290] on div "19" at bounding box center [775, 289] width 16 height 16
click at [907, 284] on div "25" at bounding box center [914, 289] width 16 height 16
click at [1072, 343] on span "Застосувати" at bounding box center [1076, 345] width 46 height 11
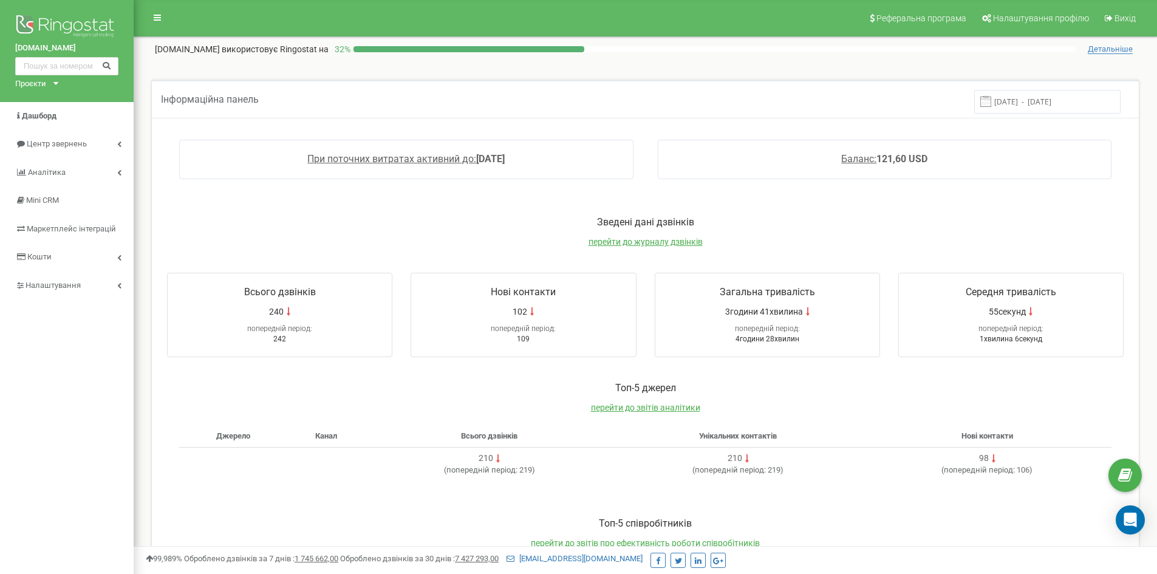
click at [1031, 101] on input "[DATE] - [DATE]" at bounding box center [1047, 102] width 146 height 24
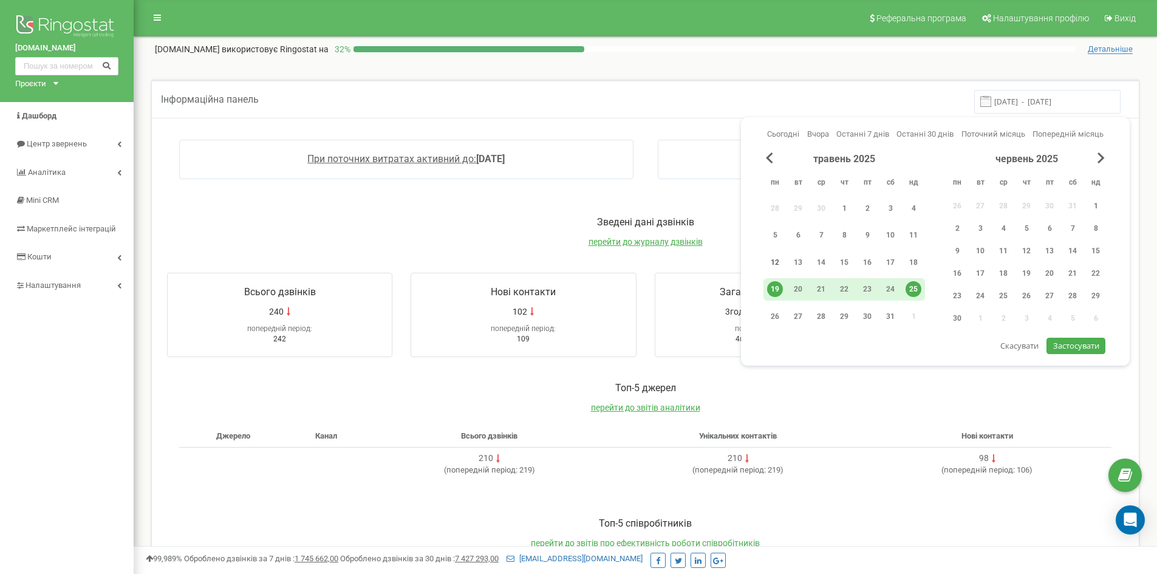
click at [775, 267] on div "12" at bounding box center [775, 262] width 16 height 16
click at [911, 259] on div "18" at bounding box center [914, 262] width 16 height 16
click at [1088, 348] on span "Застосувати" at bounding box center [1076, 345] width 46 height 11
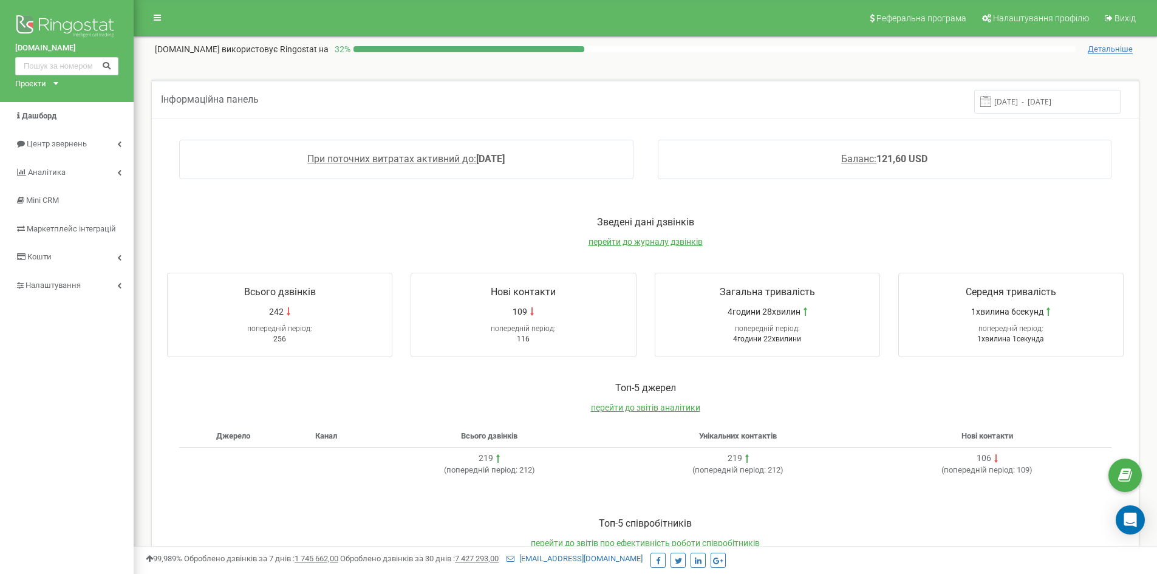
click at [1030, 97] on input "[DATE] - [DATE]" at bounding box center [1047, 102] width 146 height 24
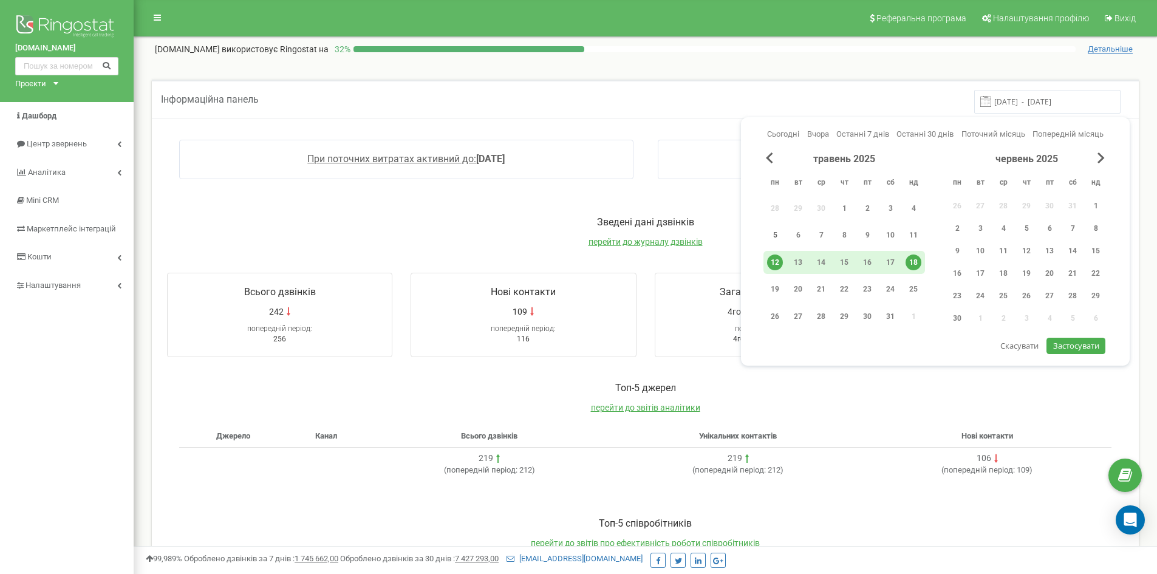
click at [774, 234] on div "5" at bounding box center [775, 235] width 16 height 16
click at [907, 231] on div "11" at bounding box center [914, 235] width 16 height 16
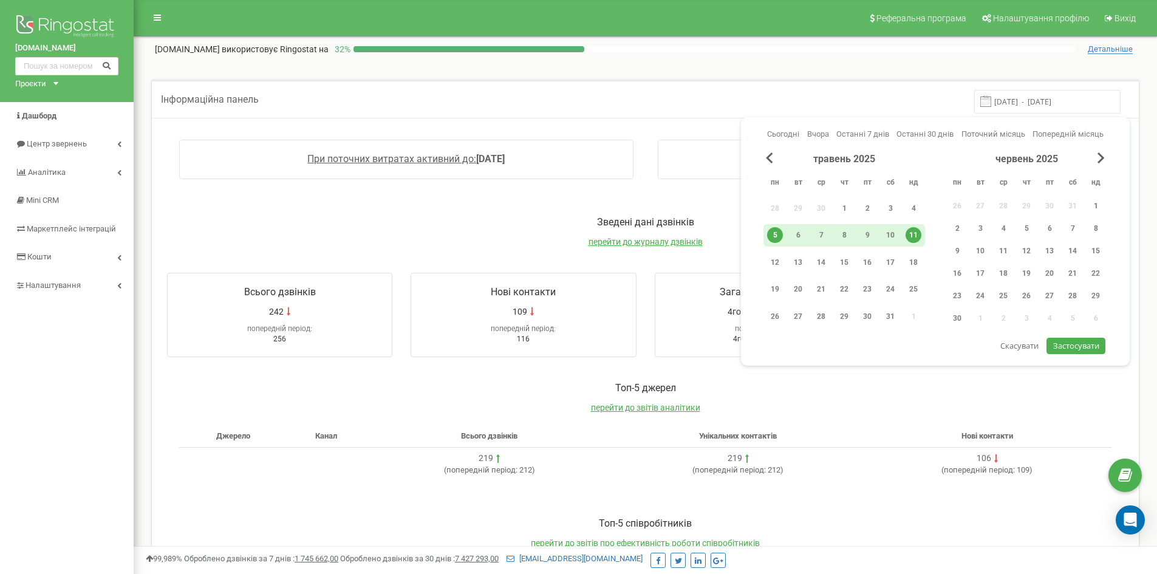
click at [1074, 349] on span "Застосувати" at bounding box center [1076, 345] width 46 height 11
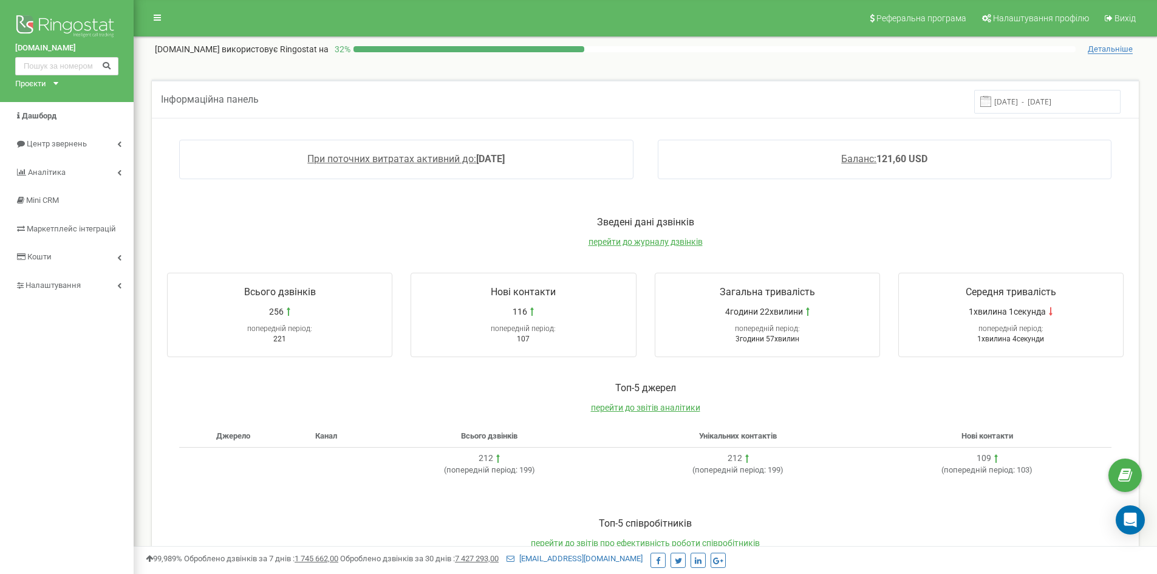
click at [1026, 97] on input "[DATE] - [DATE]" at bounding box center [1047, 102] width 146 height 24
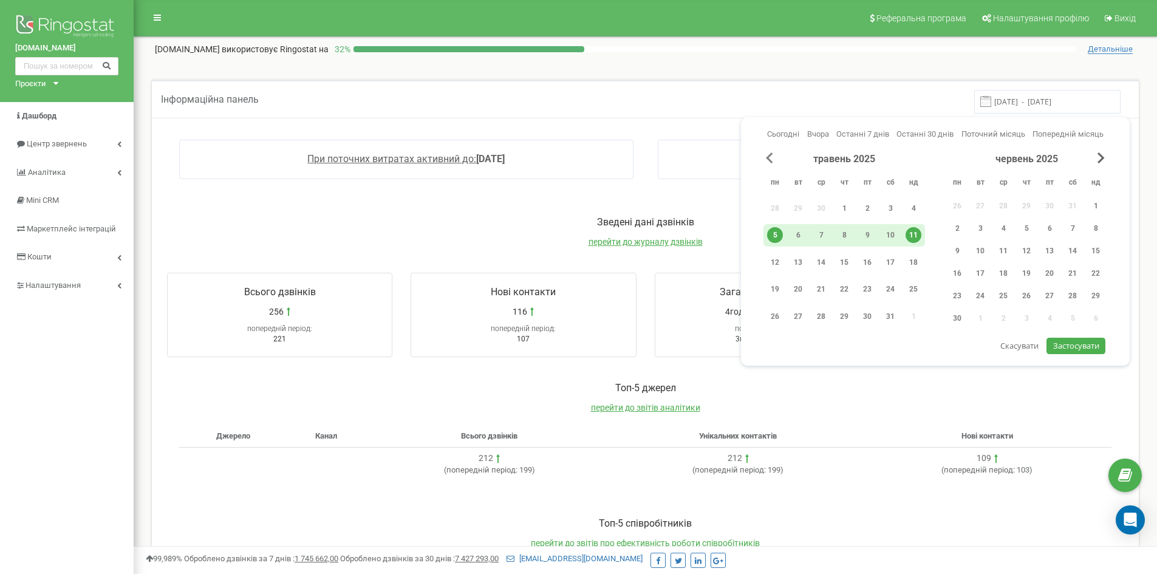
click at [770, 160] on span "Previous Month" at bounding box center [769, 157] width 7 height 11
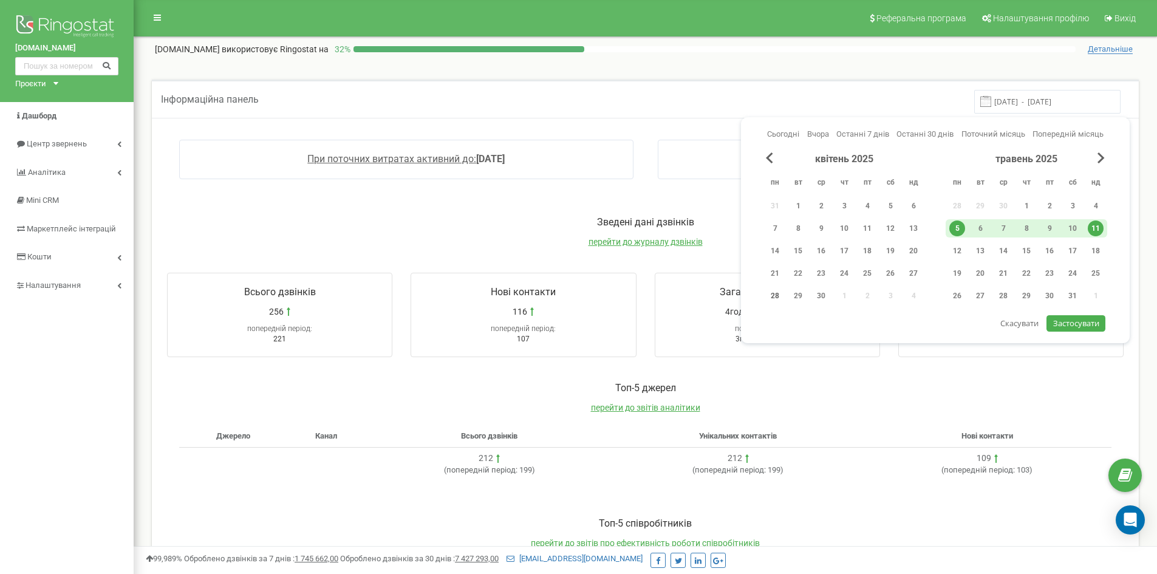
click at [775, 293] on div "28" at bounding box center [775, 296] width 16 height 16
click at [1097, 201] on div "4" at bounding box center [1096, 206] width 16 height 16
click at [1074, 326] on span "Застосувати" at bounding box center [1076, 323] width 46 height 11
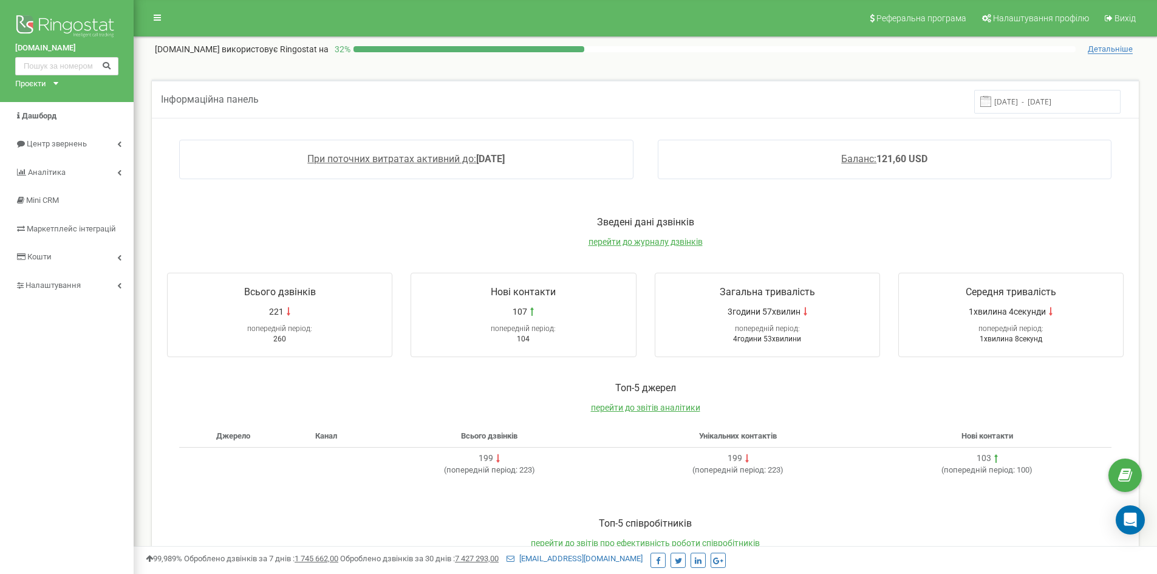
click at [1040, 108] on input "[DATE] - [DATE]" at bounding box center [1047, 102] width 146 height 24
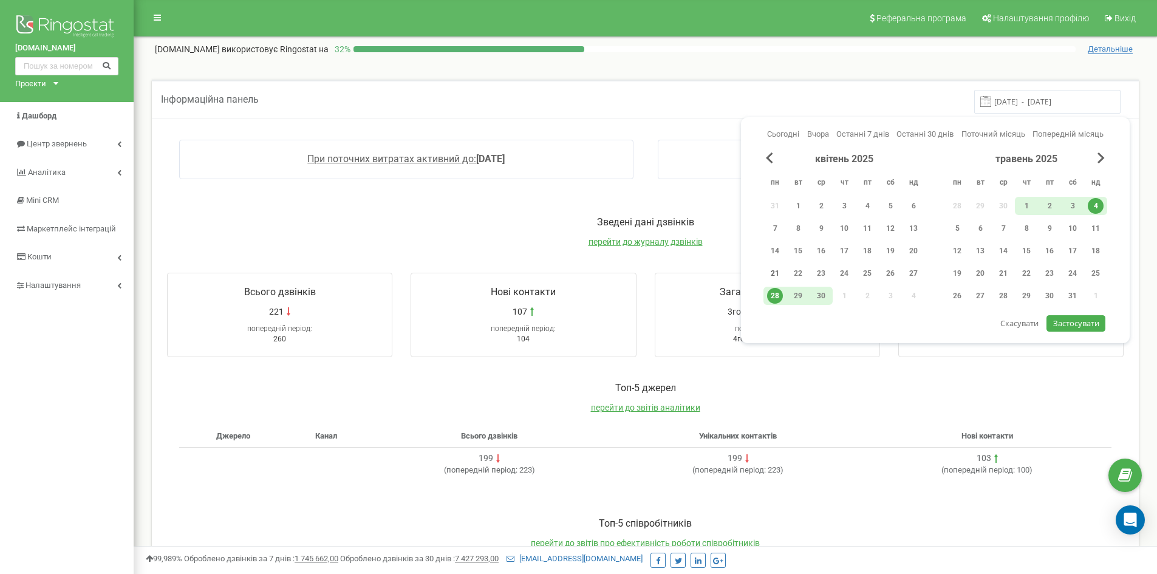
click at [768, 275] on div "21" at bounding box center [775, 273] width 16 height 16
click at [918, 271] on div "27" at bounding box center [914, 273] width 16 height 16
click at [1073, 319] on span "Застосувати" at bounding box center [1076, 323] width 46 height 11
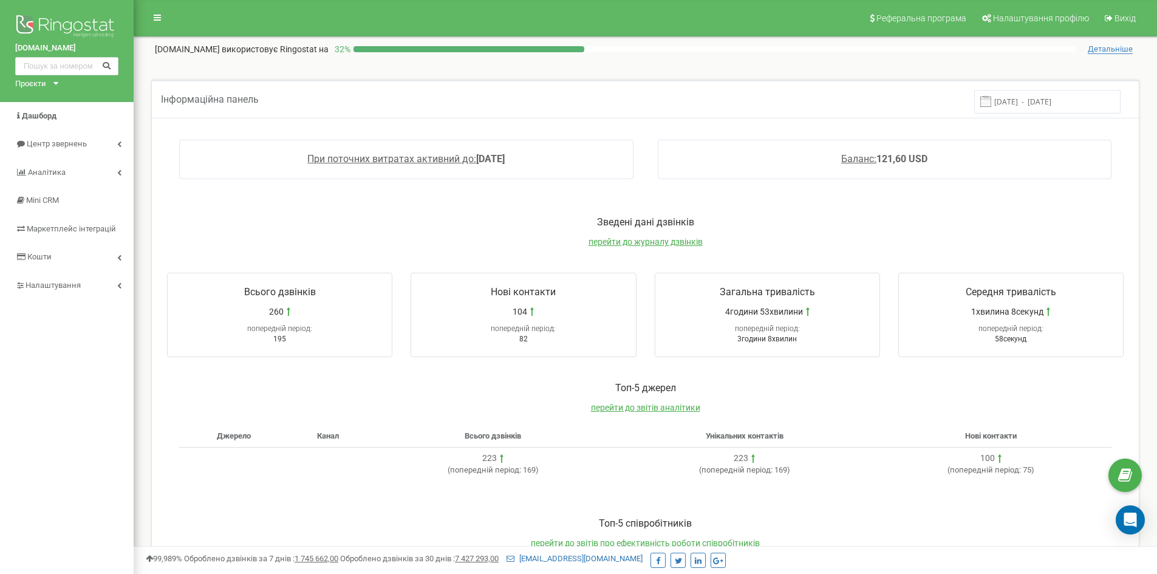
click at [1039, 108] on input "[DATE] - [DATE]" at bounding box center [1047, 102] width 146 height 24
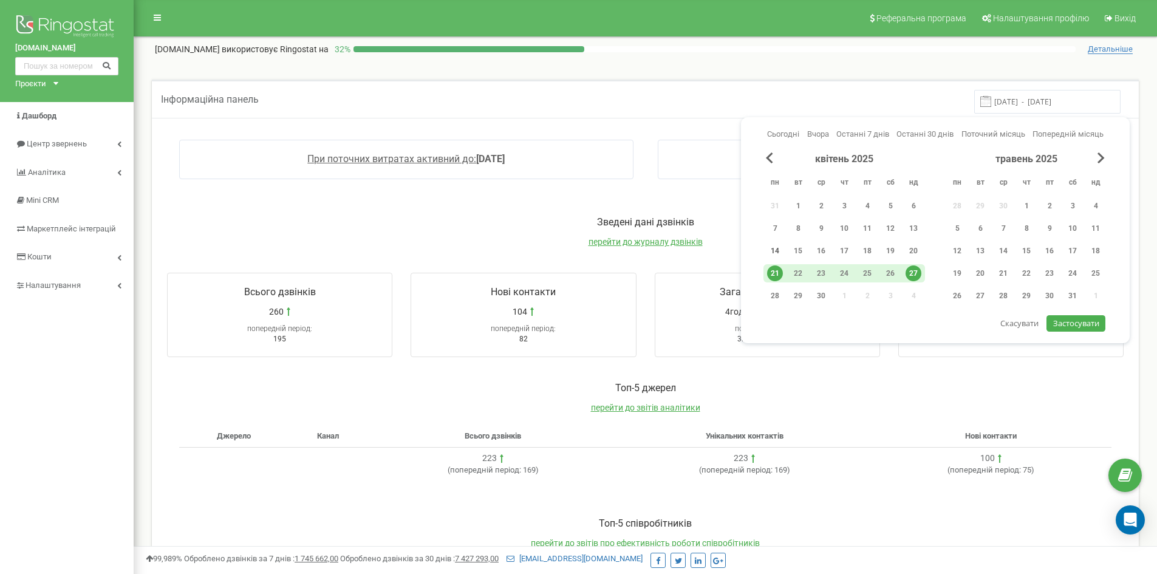
drag, startPoint x: 787, startPoint y: 248, endPoint x: 777, endPoint y: 248, distance: 9.1
click at [782, 248] on div "14 15 16 17 18 19 20" at bounding box center [844, 251] width 162 height 18
click at [773, 250] on div "14" at bounding box center [775, 251] width 16 height 16
click at [909, 250] on div "20" at bounding box center [914, 251] width 16 height 16
click at [1082, 323] on span "Застосувати" at bounding box center [1076, 323] width 46 height 11
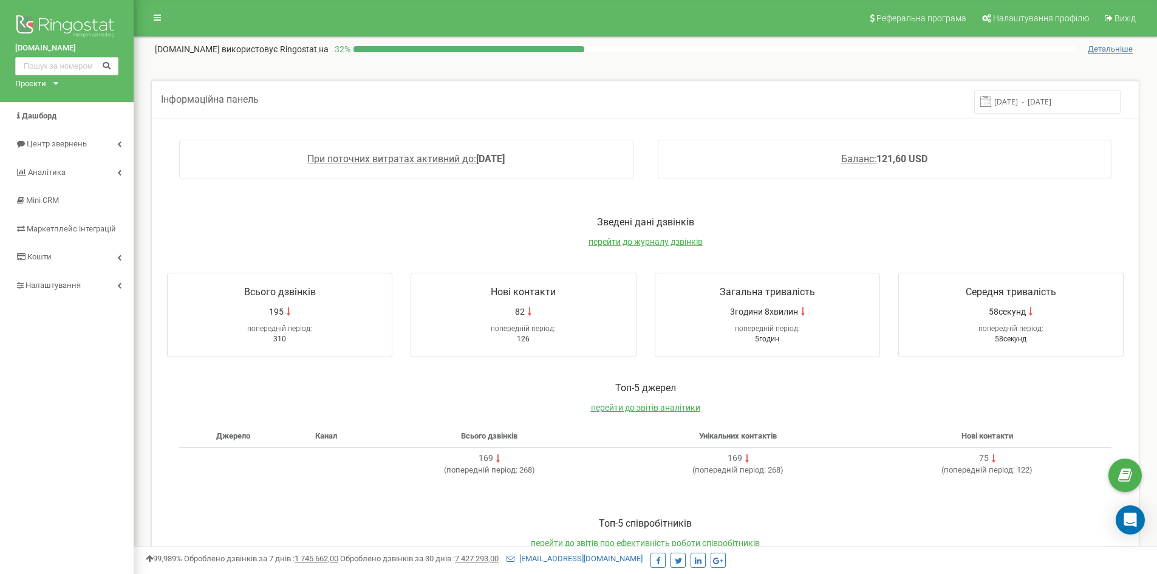
click at [1044, 102] on input "[DATE] - [DATE]" at bounding box center [1047, 102] width 146 height 24
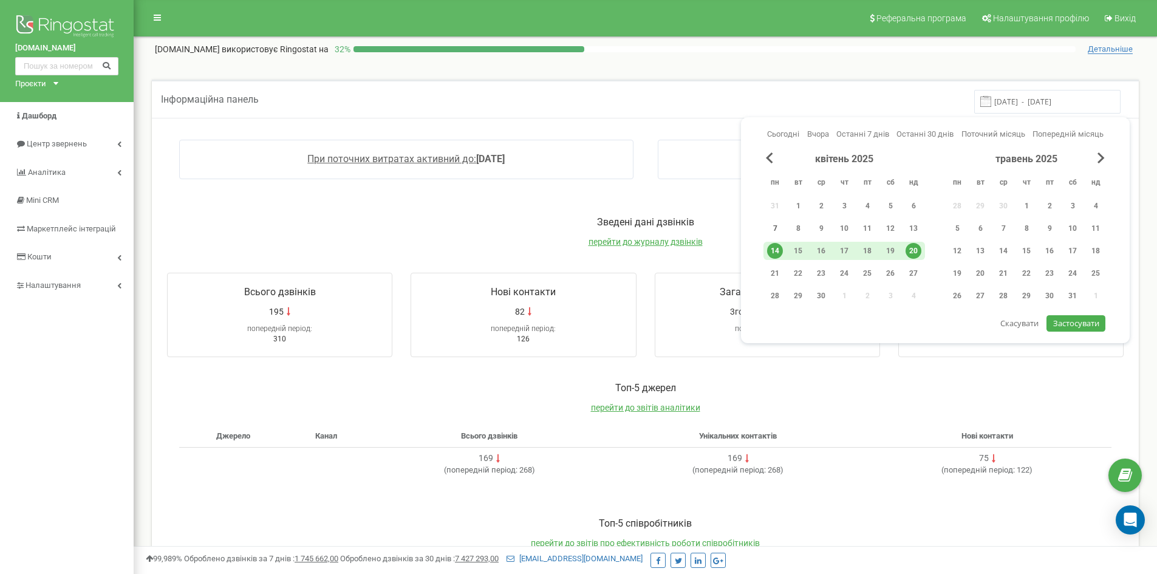
click at [776, 225] on div "7" at bounding box center [775, 228] width 16 height 16
click at [912, 225] on div "13" at bounding box center [914, 228] width 16 height 16
click at [1074, 319] on span "Застосувати" at bounding box center [1076, 323] width 46 height 11
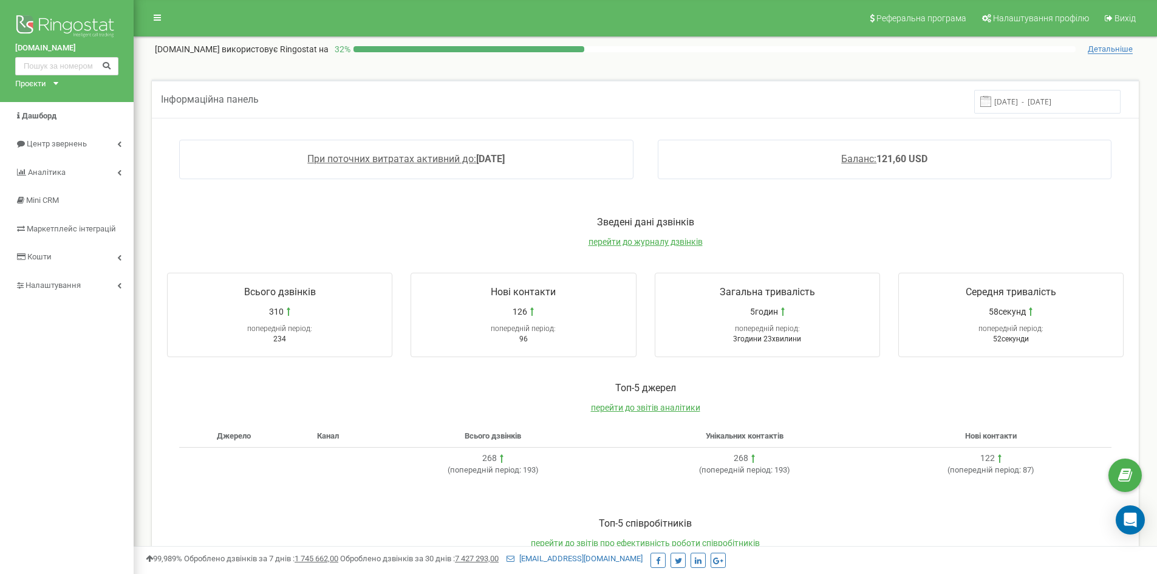
click at [1039, 104] on input "[DATE] - [DATE]" at bounding box center [1047, 102] width 146 height 24
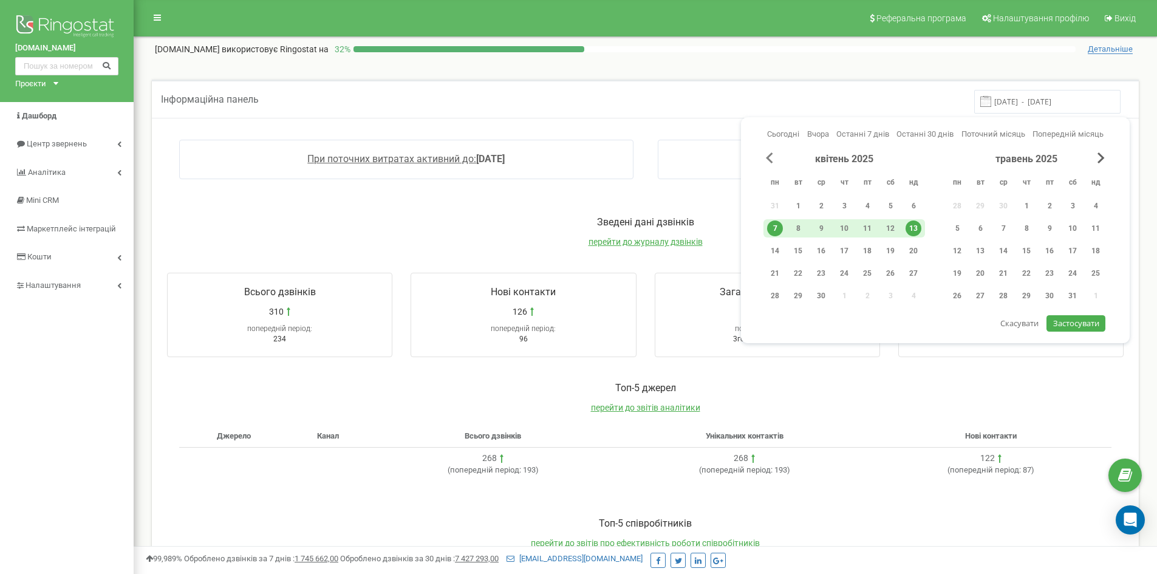
click at [771, 161] on span "Previous Month" at bounding box center [769, 157] width 7 height 11
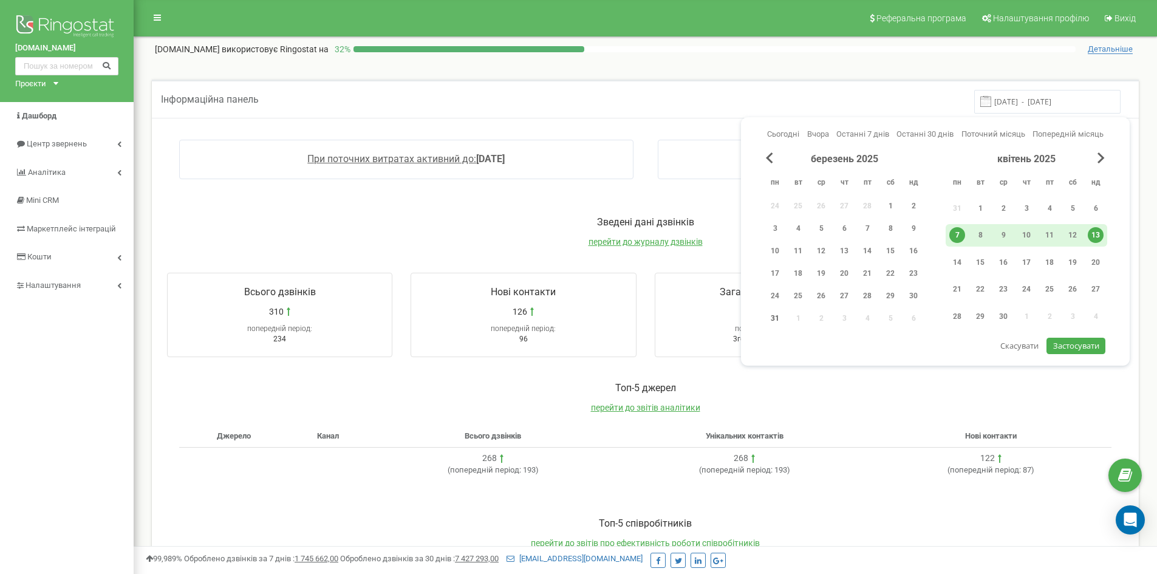
click at [775, 316] on div "31" at bounding box center [775, 318] width 16 height 16
click at [1095, 202] on div "6" at bounding box center [1096, 208] width 16 height 16
click at [1085, 344] on span "Застосувати" at bounding box center [1076, 345] width 46 height 11
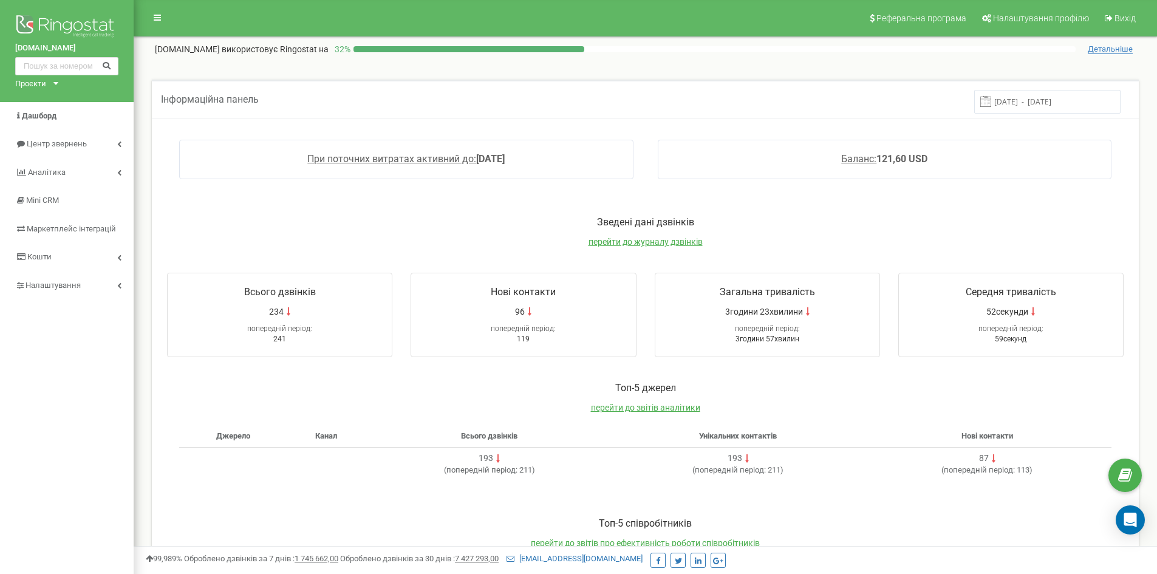
click at [1053, 110] on input "[DATE] - [DATE]" at bounding box center [1047, 102] width 146 height 24
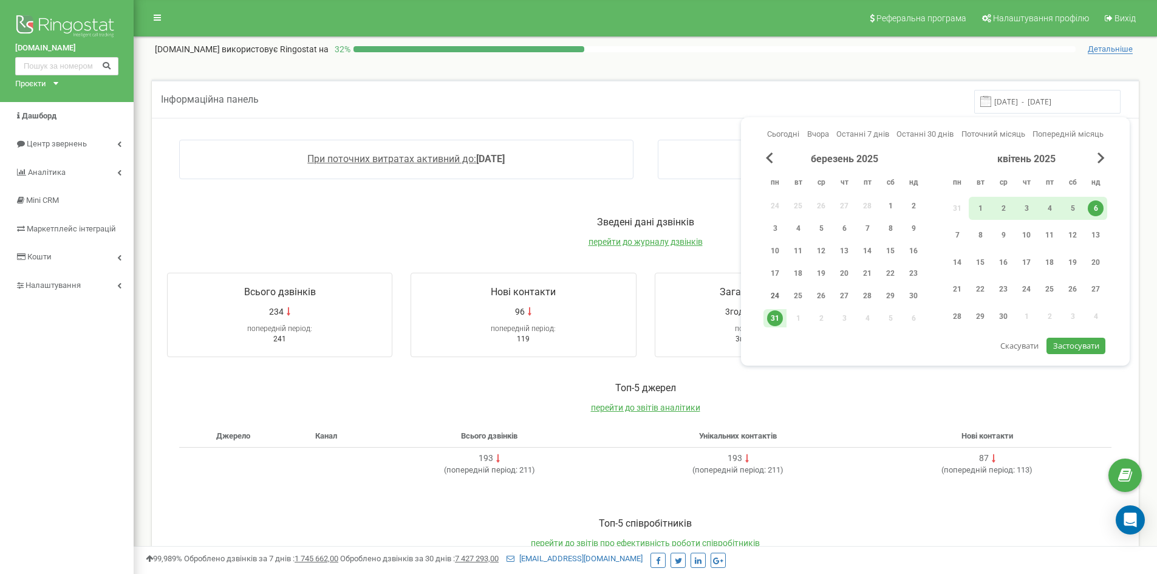
click at [773, 295] on div "24" at bounding box center [775, 296] width 16 height 16
click at [914, 295] on div "30" at bounding box center [914, 296] width 16 height 16
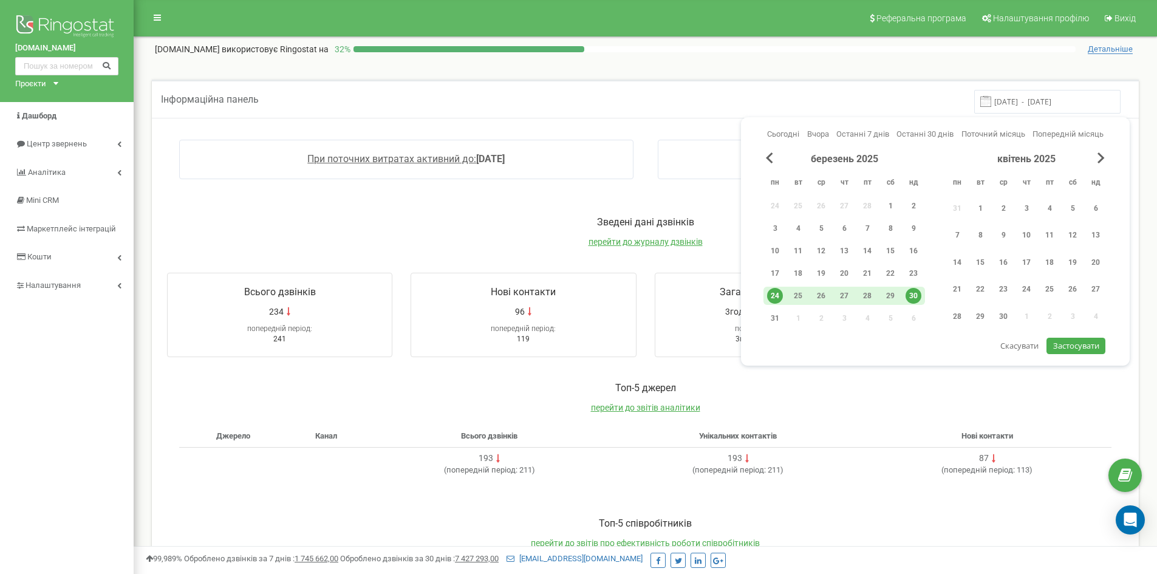
click at [1062, 342] on span "Застосувати" at bounding box center [1076, 345] width 46 height 11
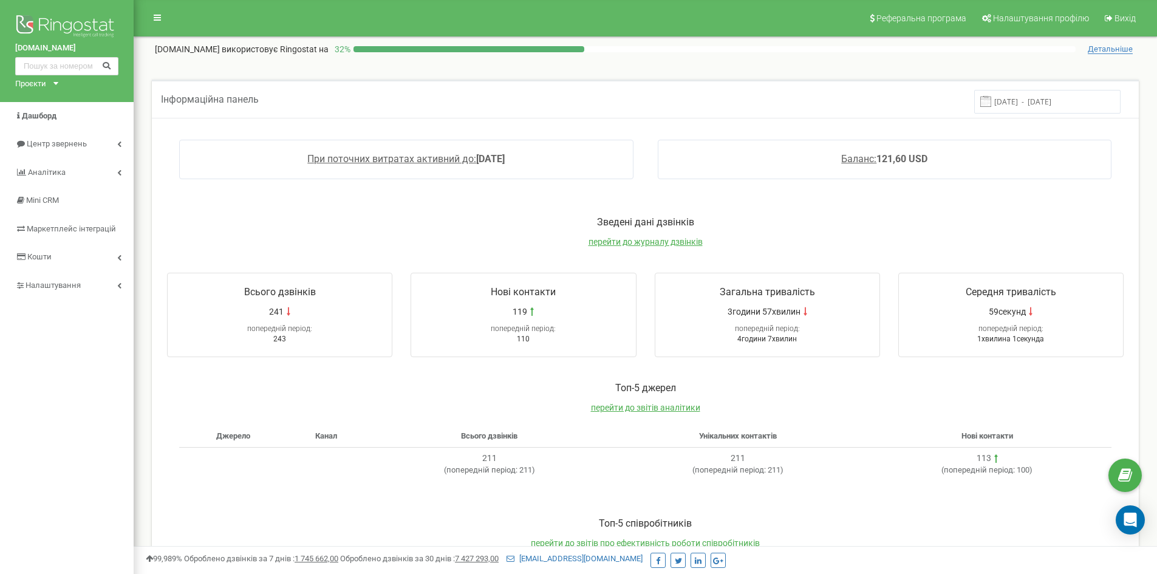
click at [1044, 97] on input "[DATE] - [DATE]" at bounding box center [1047, 102] width 146 height 24
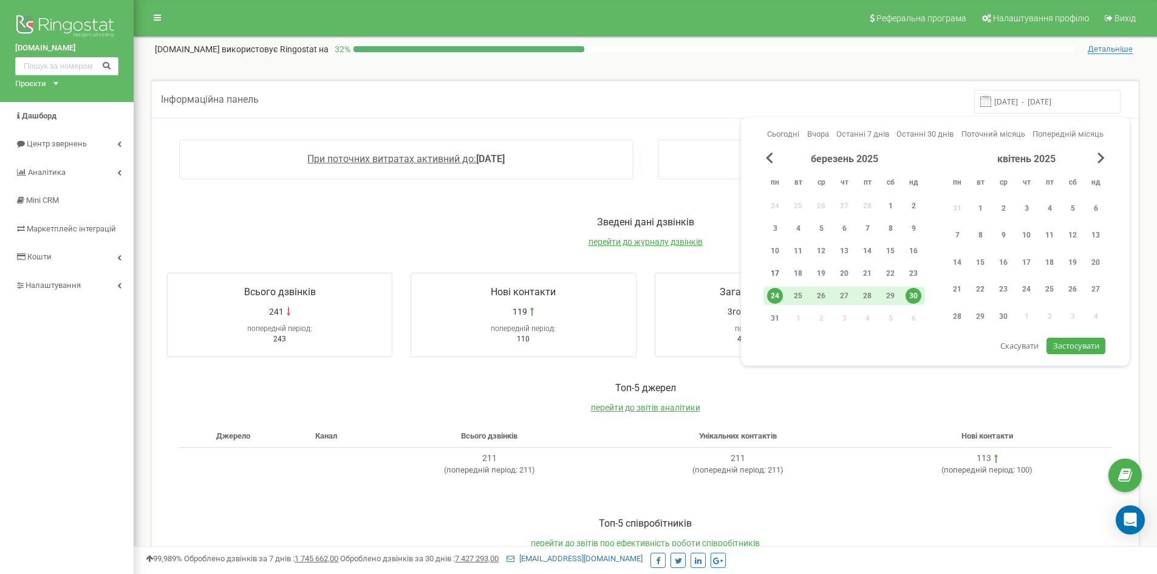
click at [780, 268] on div "17" at bounding box center [775, 273] width 16 height 16
click at [915, 274] on div "23" at bounding box center [914, 273] width 16 height 16
click at [1065, 343] on span "Застосувати" at bounding box center [1076, 345] width 46 height 11
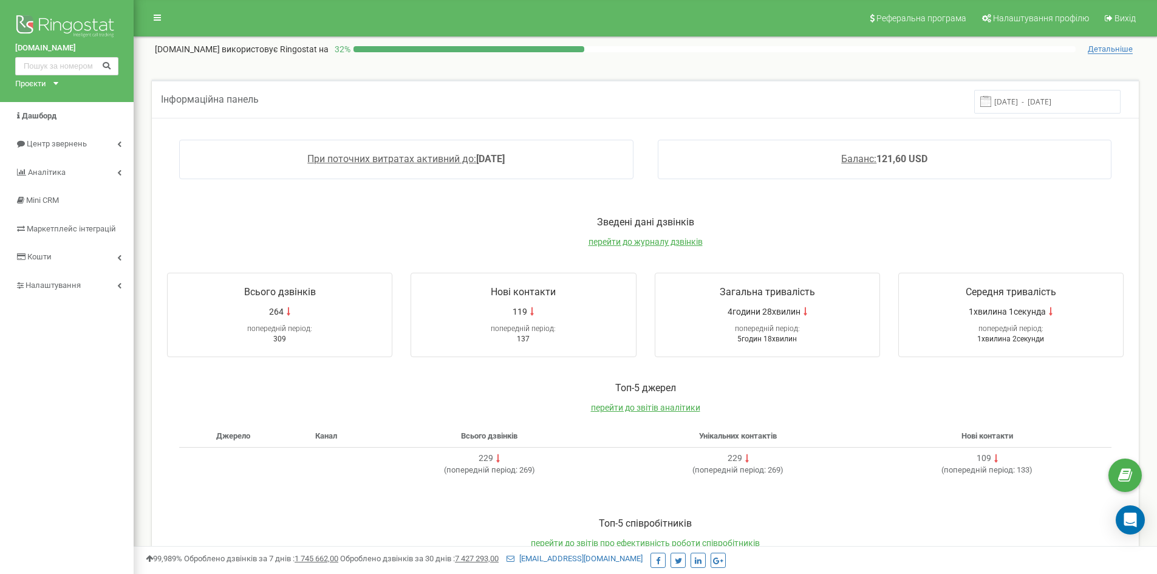
click at [1036, 95] on input "[DATE] - [DATE]" at bounding box center [1047, 102] width 146 height 24
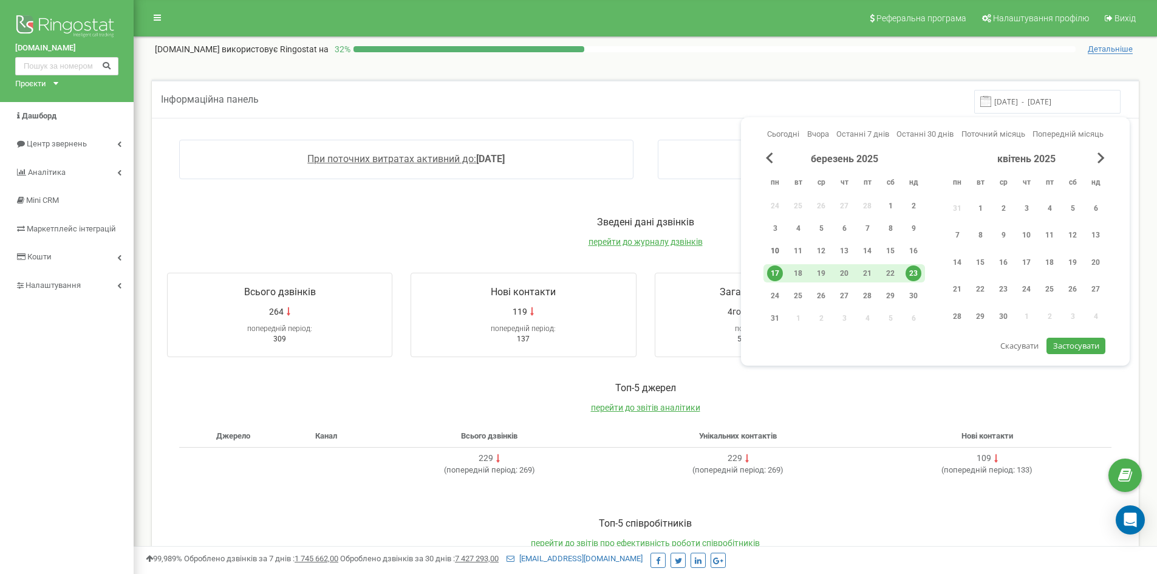
click at [779, 251] on div "10" at bounding box center [775, 251] width 16 height 16
click at [915, 251] on div "16" at bounding box center [914, 251] width 16 height 16
click at [1064, 343] on span "Застосувати" at bounding box center [1076, 345] width 46 height 11
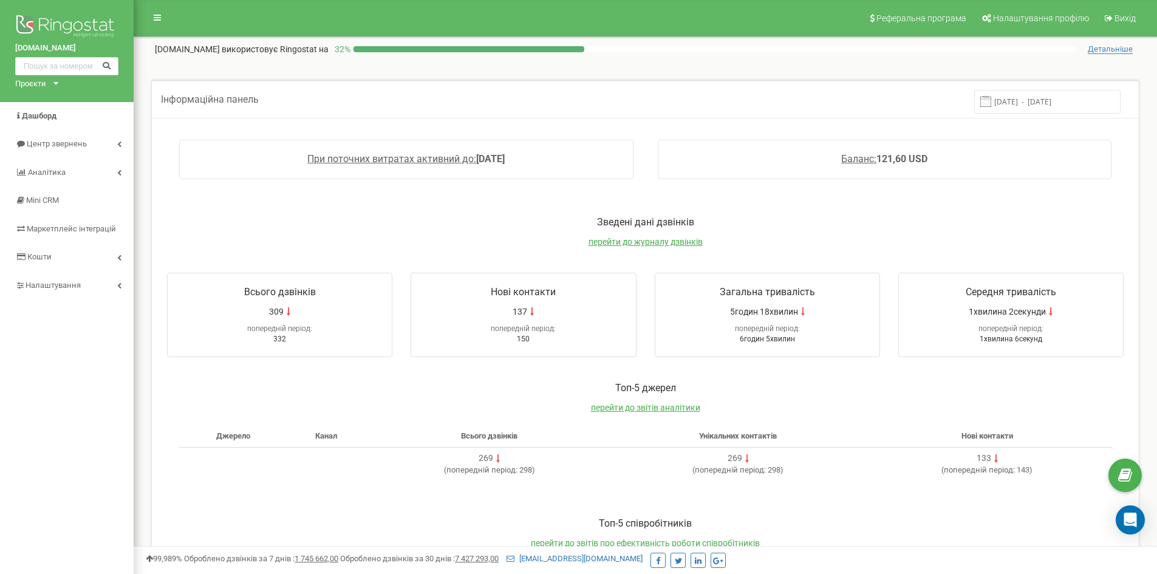
click at [1030, 103] on input "[DATE] - [DATE]" at bounding box center [1047, 102] width 146 height 24
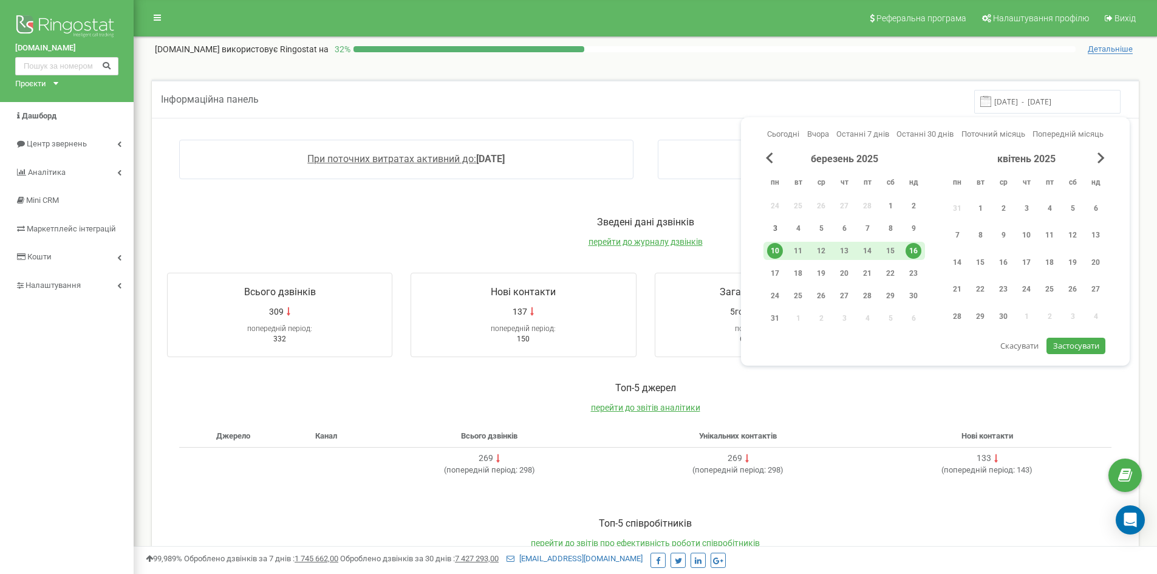
click at [774, 227] on div "3" at bounding box center [775, 228] width 16 height 16
click at [909, 227] on div "9" at bounding box center [914, 228] width 16 height 16
click at [1069, 349] on span "Застосувати" at bounding box center [1076, 345] width 46 height 11
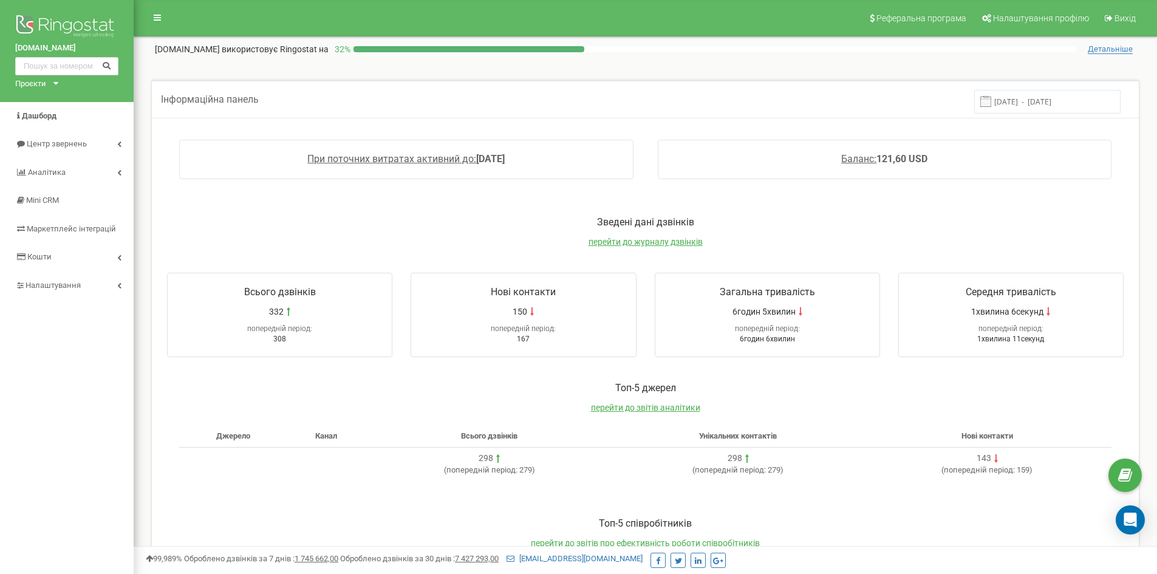
click at [1053, 95] on input "[DATE] - [DATE]" at bounding box center [1047, 102] width 146 height 24
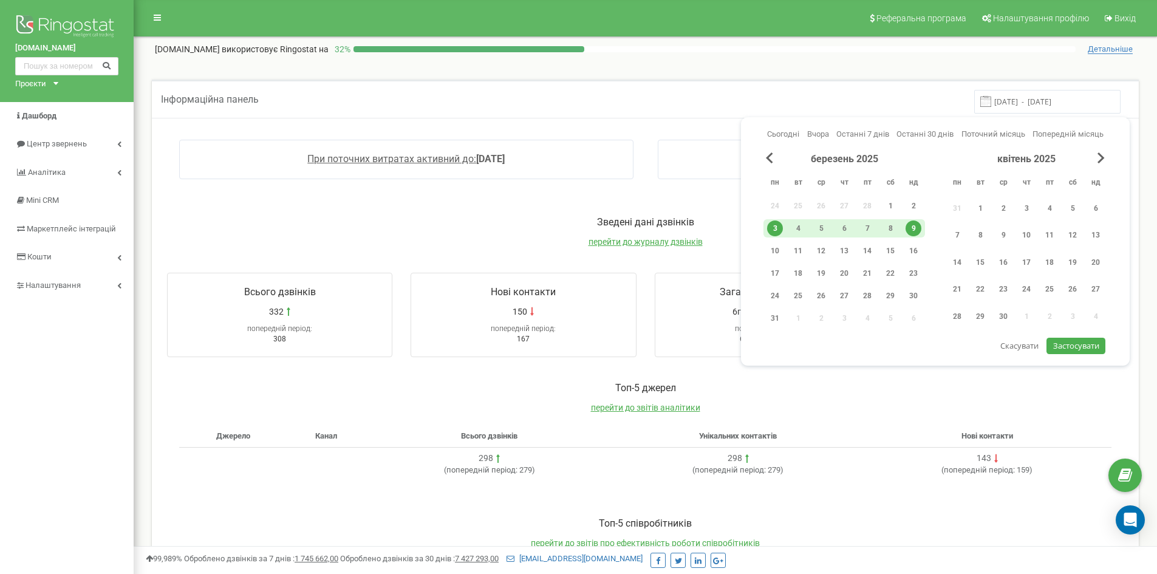
click at [765, 156] on div "березень 2025" at bounding box center [844, 159] width 162 height 14
click at [770, 157] on span "Previous Month" at bounding box center [769, 157] width 7 height 11
click at [771, 314] on div "24" at bounding box center [775, 317] width 16 height 16
click at [1096, 200] on div "2" at bounding box center [1096, 206] width 16 height 16
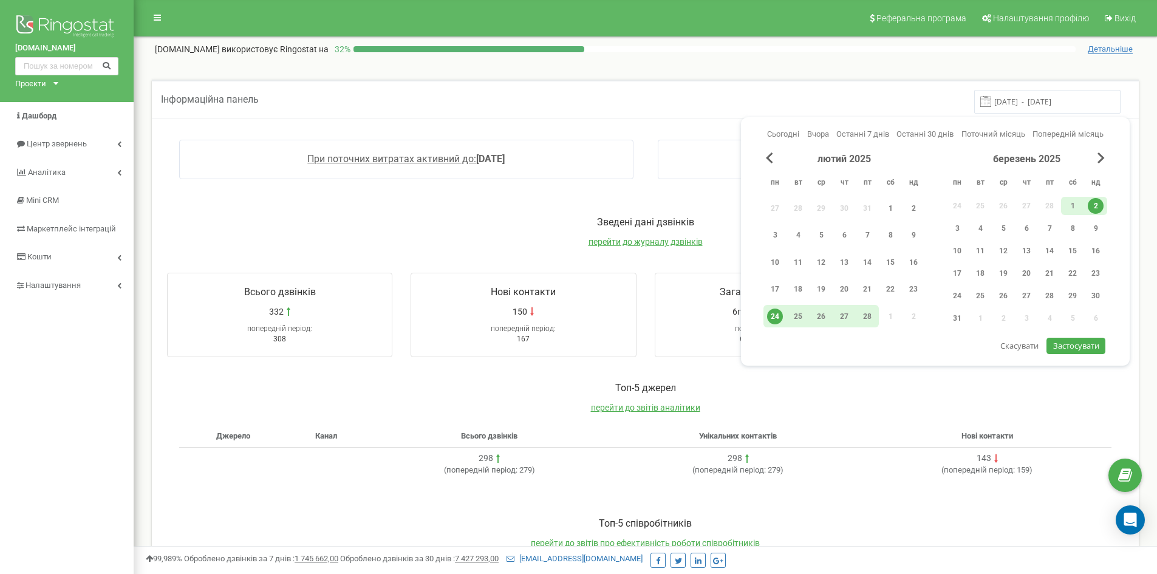
click at [1078, 343] on span "Застосувати" at bounding box center [1076, 345] width 46 height 11
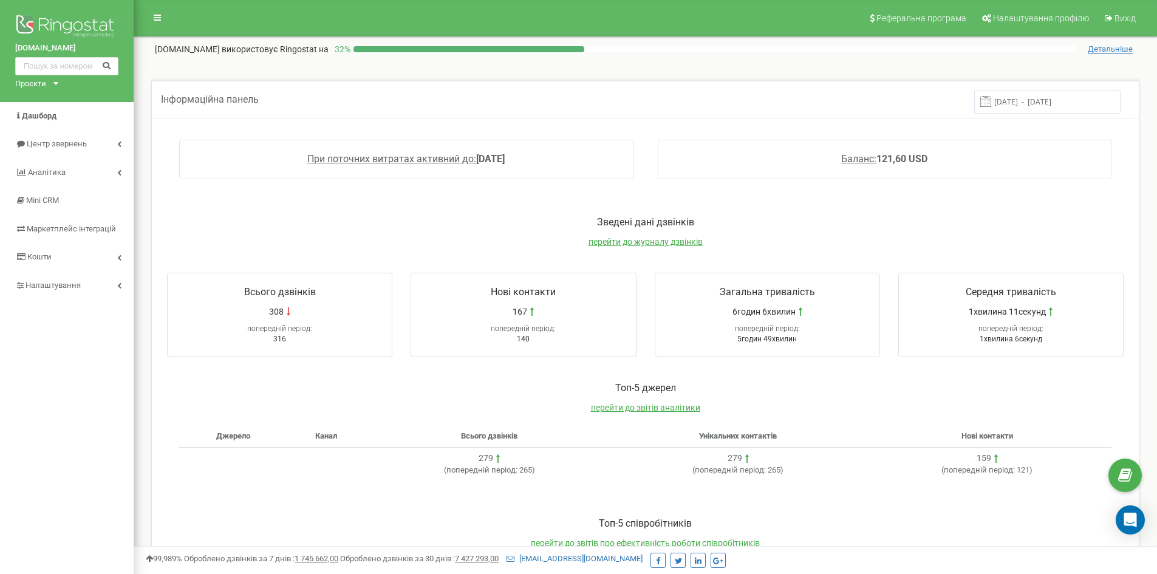
click at [1037, 107] on input "[DATE] - [DATE]" at bounding box center [1047, 102] width 146 height 24
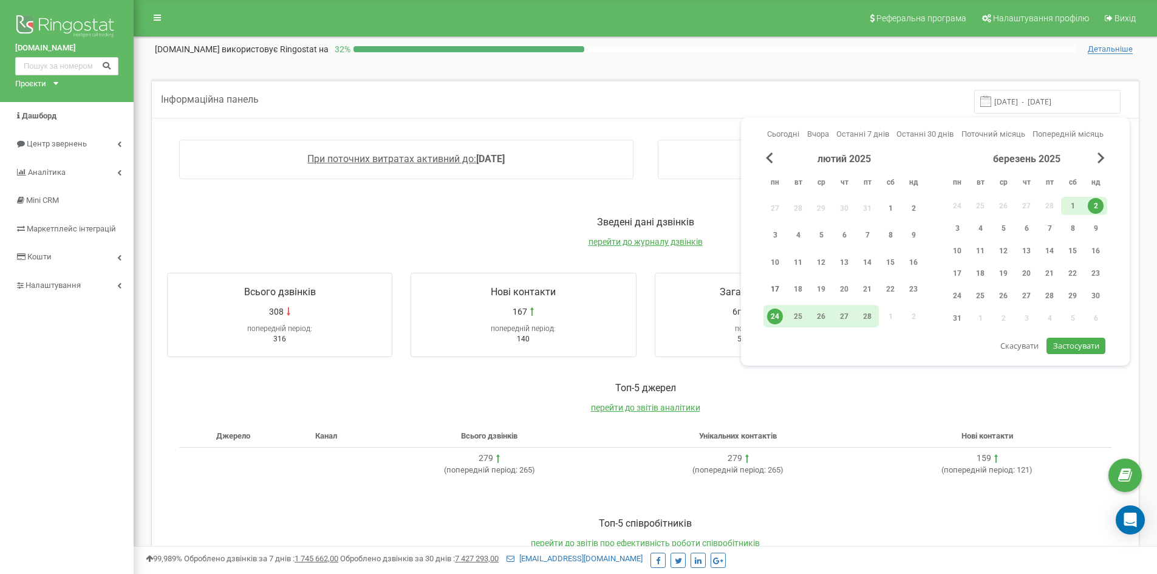
click at [776, 290] on div "17" at bounding box center [775, 289] width 16 height 16
click at [905, 286] on div "23" at bounding box center [913, 289] width 23 height 22
click at [1088, 348] on span "Застосувати" at bounding box center [1076, 345] width 46 height 11
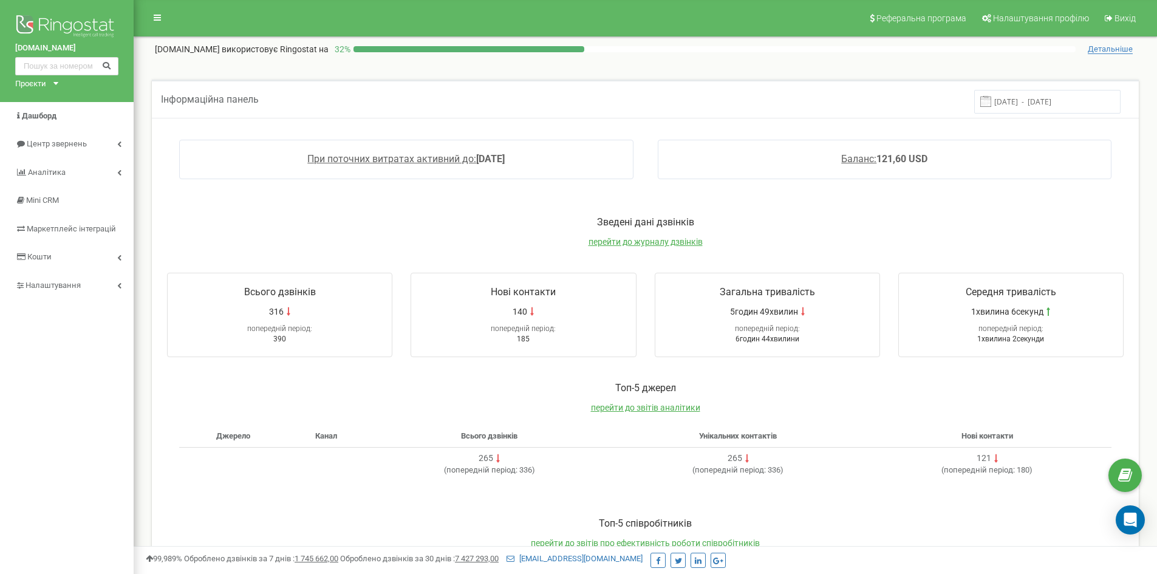
click at [1042, 103] on input "[DATE] - [DATE]" at bounding box center [1047, 102] width 146 height 24
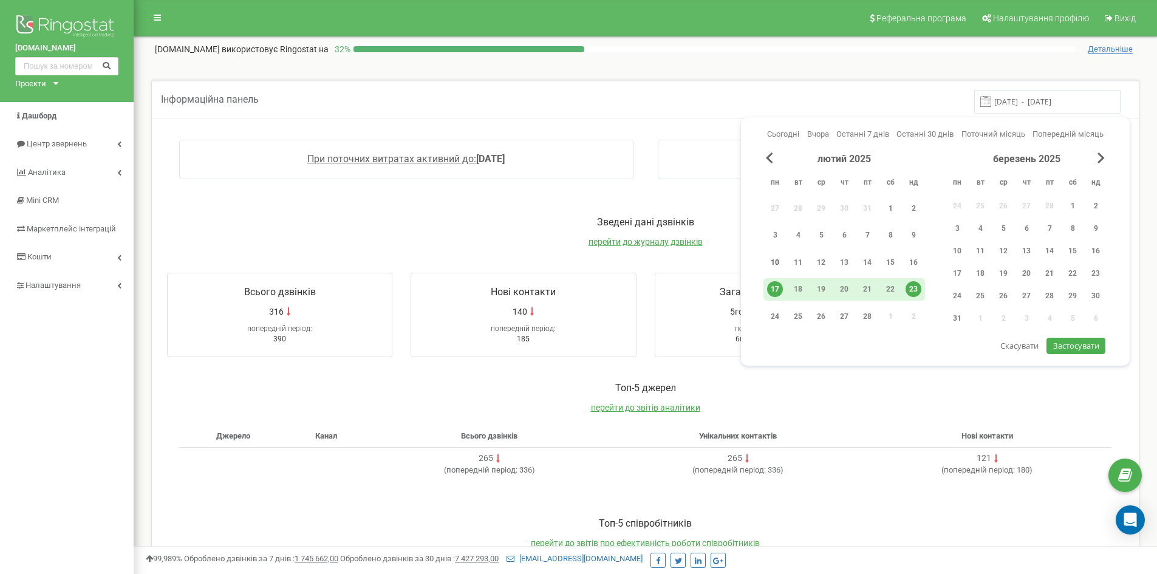
click at [774, 262] on div "10" at bounding box center [775, 262] width 16 height 16
click at [907, 262] on div "16" at bounding box center [914, 262] width 16 height 16
click at [1064, 343] on span "Застосувати" at bounding box center [1076, 345] width 46 height 11
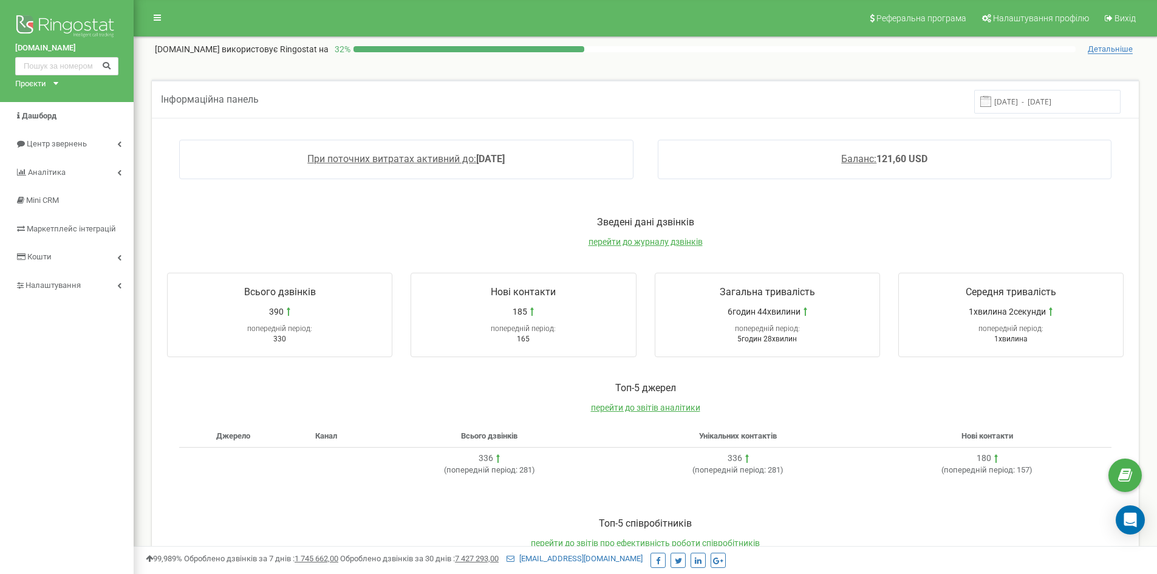
click at [1054, 106] on input "[DATE] - [DATE]" at bounding box center [1047, 102] width 146 height 24
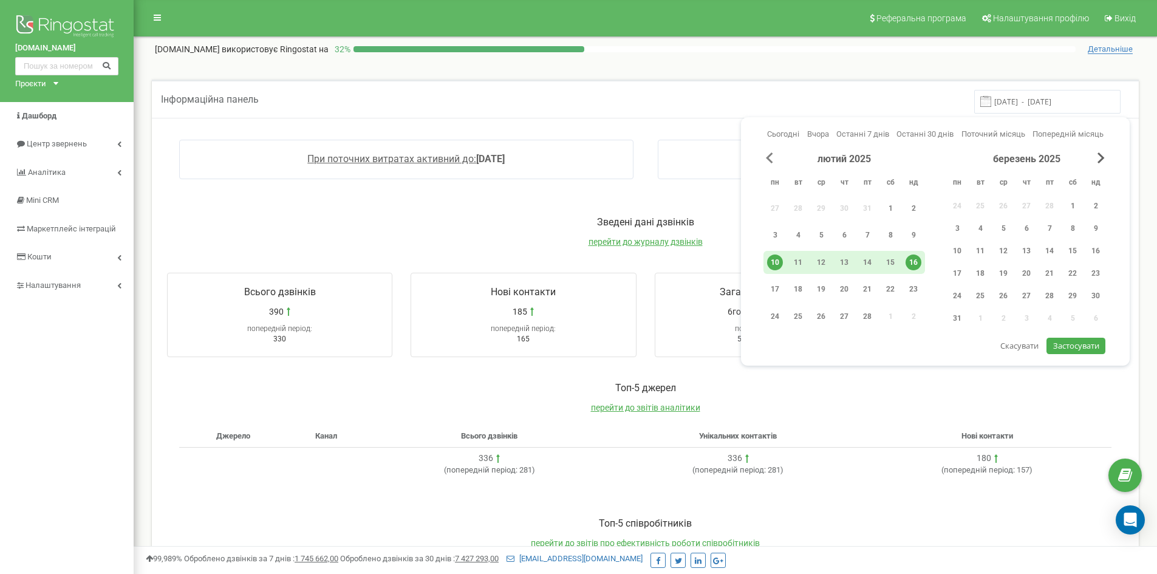
click at [770, 157] on span "Previous Month" at bounding box center [769, 157] width 7 height 11
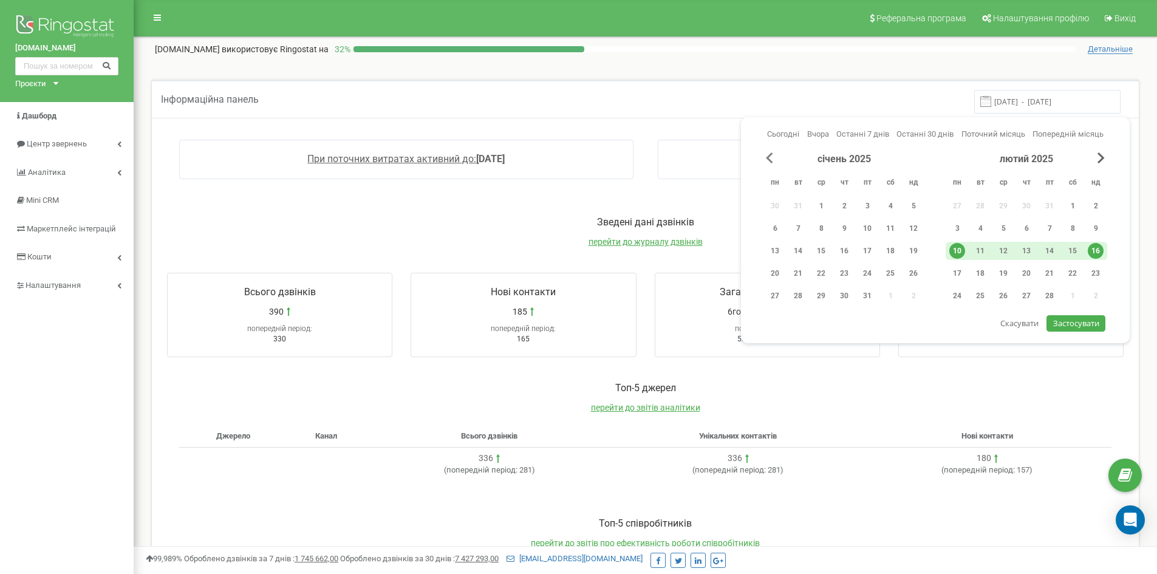
click at [770, 158] on span "Previous Month" at bounding box center [769, 157] width 7 height 11
click at [770, 159] on span "Previous Month" at bounding box center [769, 157] width 7 height 11
click at [777, 229] on div "2" at bounding box center [775, 228] width 16 height 16
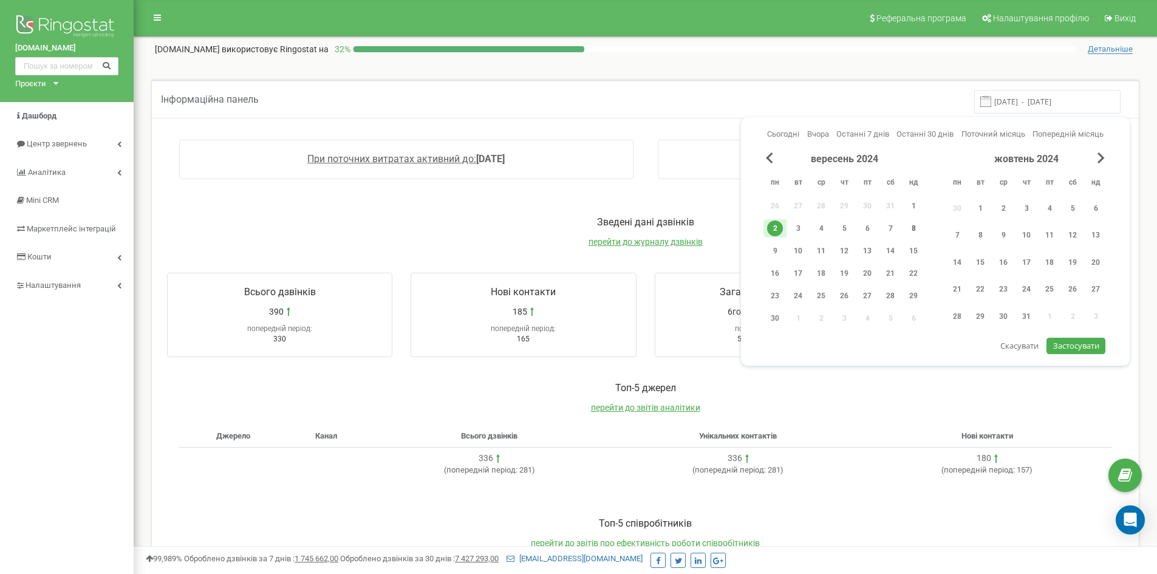
click at [915, 227] on div "8" at bounding box center [914, 228] width 16 height 16
click at [1081, 347] on span "Застосувати" at bounding box center [1076, 345] width 46 height 11
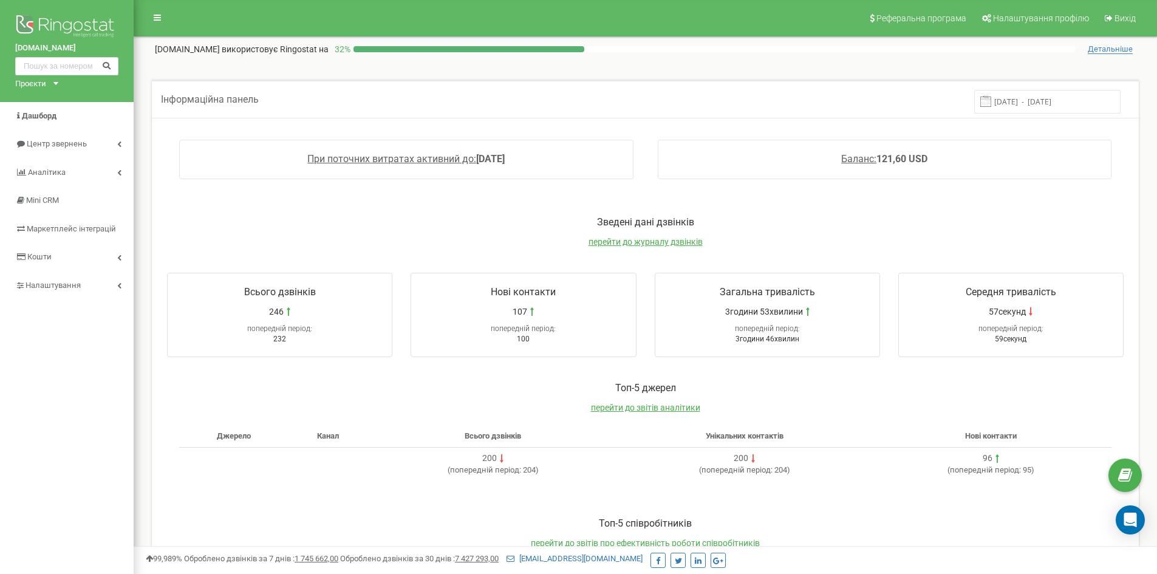
click at [1033, 98] on input "[DATE] - [DATE]" at bounding box center [1047, 102] width 146 height 24
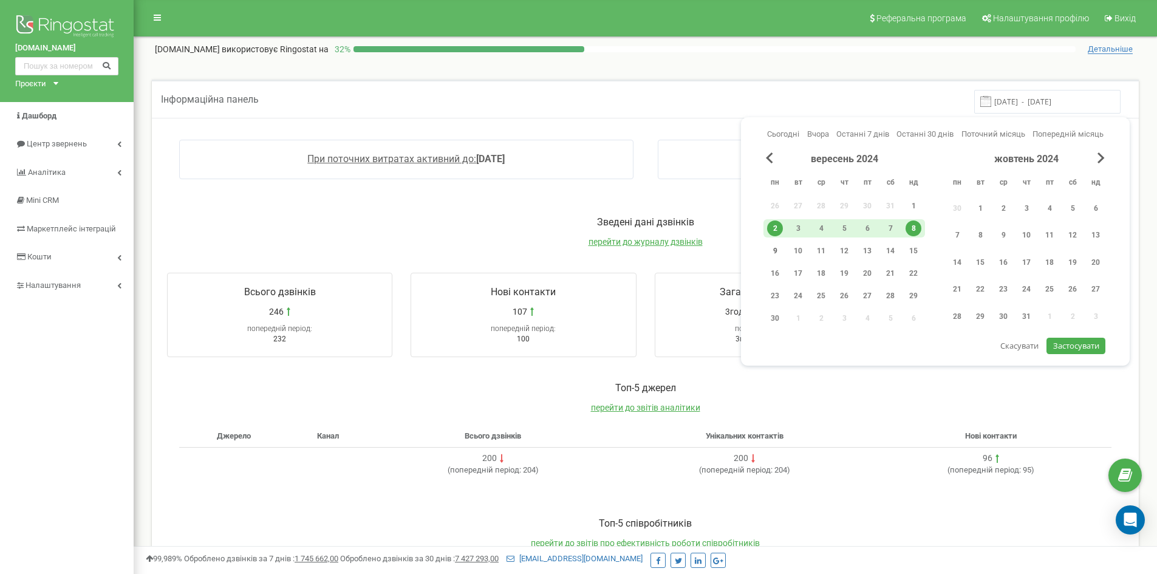
click at [773, 247] on div "9" at bounding box center [775, 251] width 16 height 16
click at [910, 247] on div "15" at bounding box center [914, 251] width 16 height 16
click at [1074, 349] on span "Застосувати" at bounding box center [1076, 345] width 46 height 11
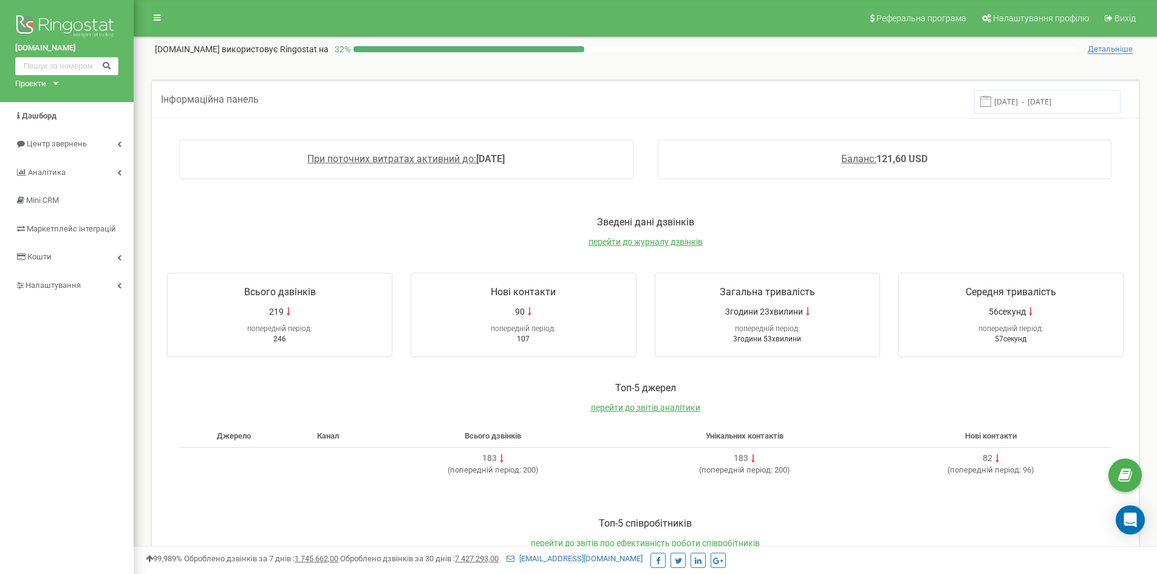
click at [1030, 101] on input "[DATE] - [DATE]" at bounding box center [1047, 102] width 146 height 24
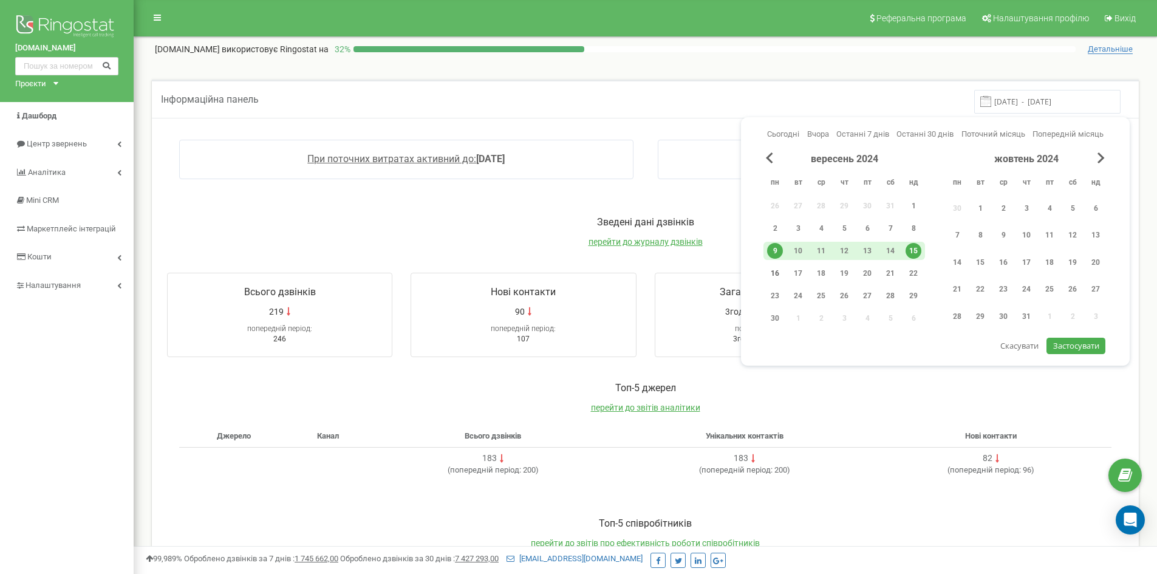
click at [771, 273] on div "16" at bounding box center [775, 273] width 16 height 16
click at [915, 275] on div "22" at bounding box center [914, 273] width 16 height 16
click at [1071, 348] on span "Застосувати" at bounding box center [1076, 345] width 46 height 11
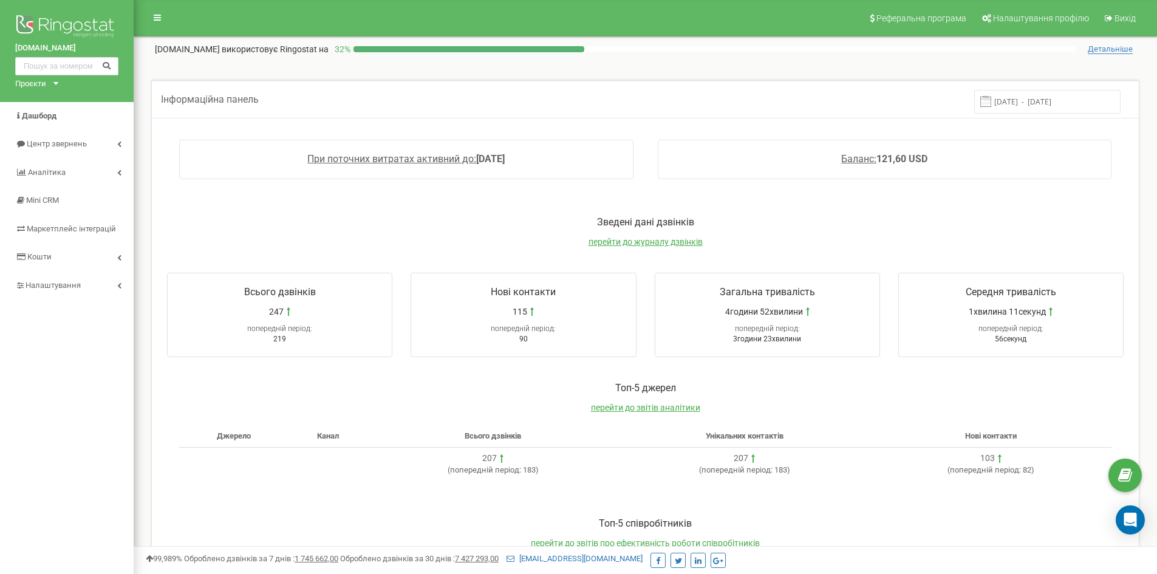
click at [1025, 97] on input "[DATE] - [DATE]" at bounding box center [1047, 102] width 146 height 24
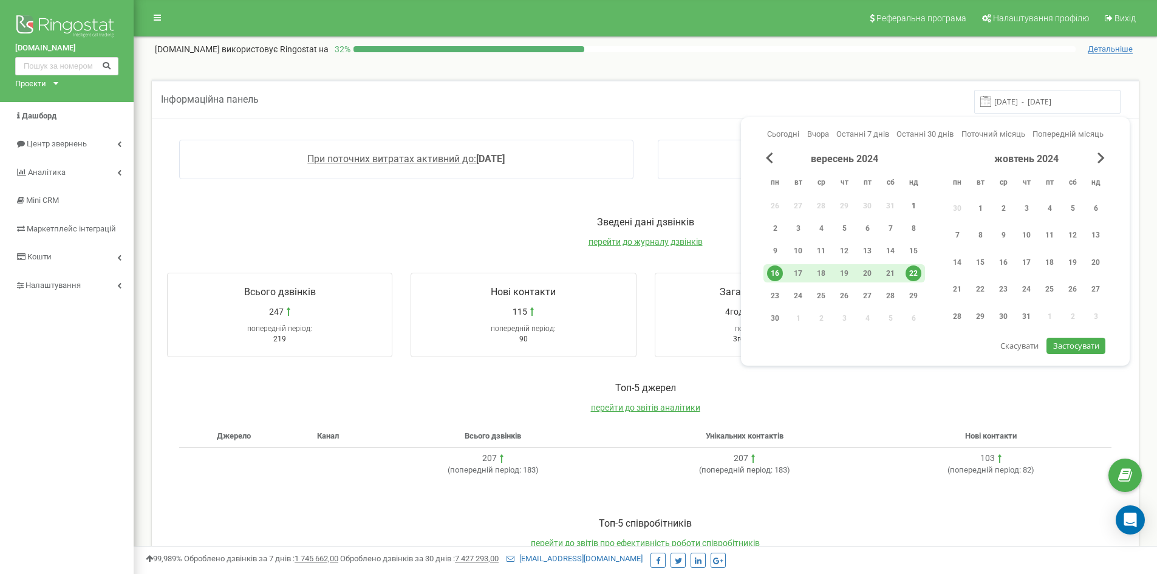
click at [919, 205] on div "1" at bounding box center [914, 206] width 16 height 16
click at [777, 319] on div "30" at bounding box center [775, 318] width 16 height 16
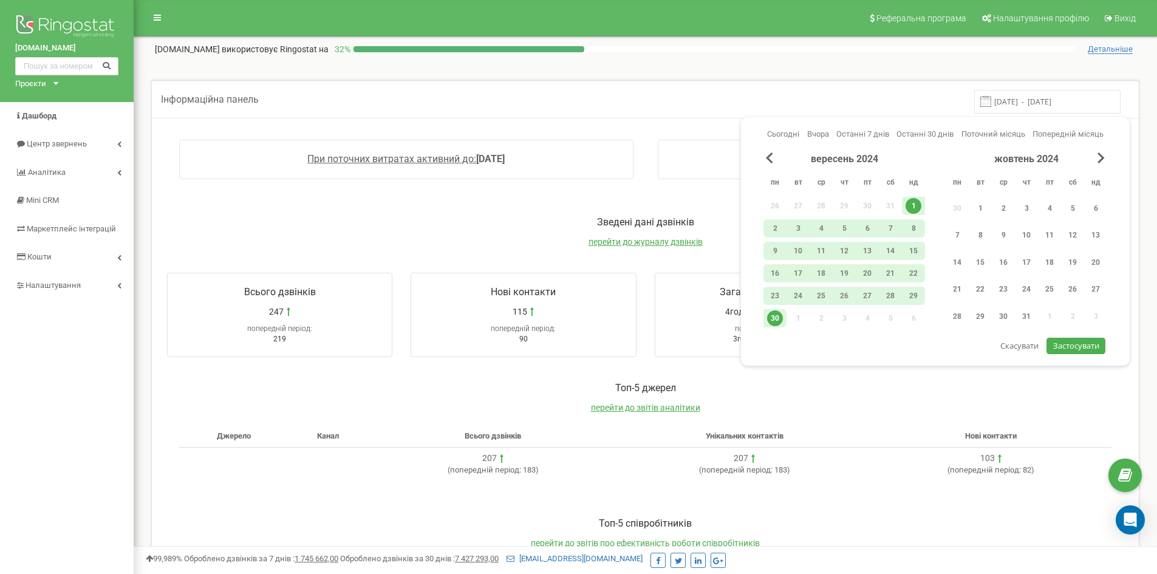
click at [1069, 343] on span "Застосувати" at bounding box center [1076, 345] width 46 height 11
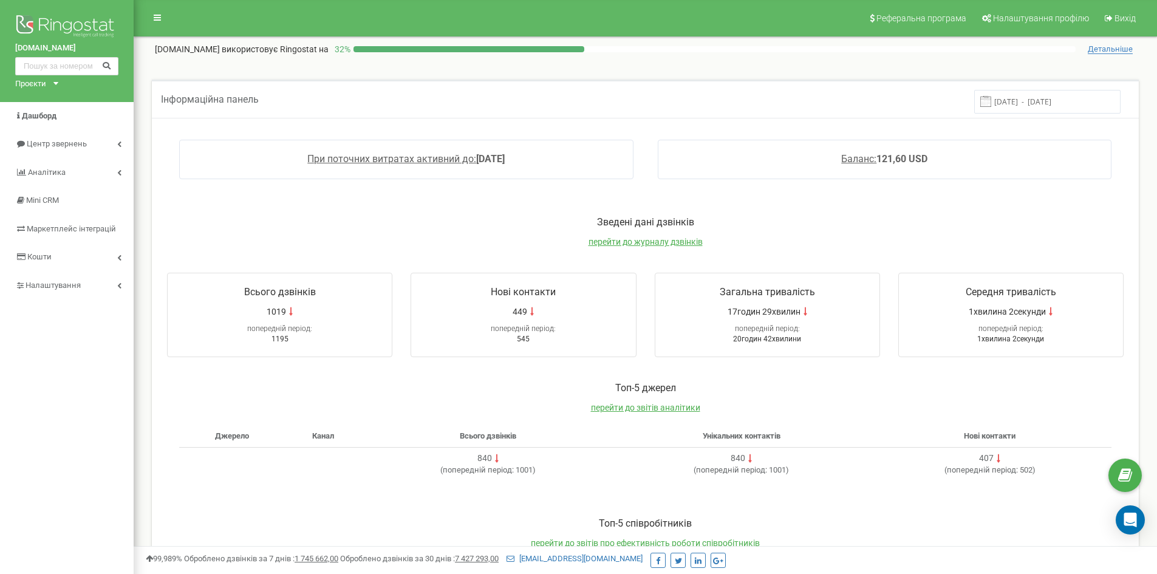
click at [1053, 98] on input "[DATE] - [DATE]" at bounding box center [1047, 102] width 146 height 24
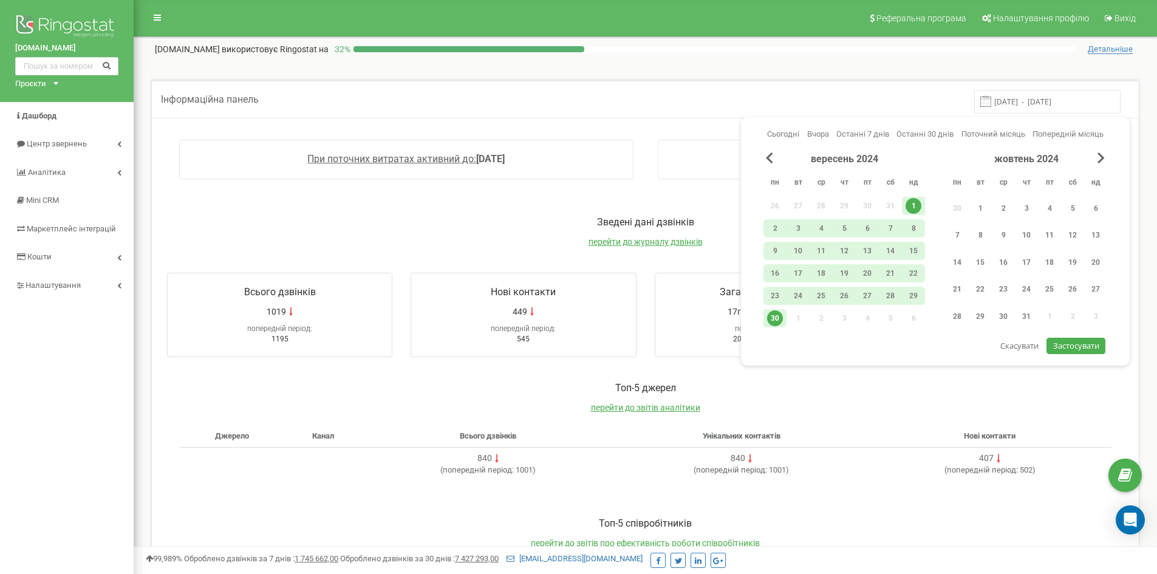
click at [1095, 156] on div "жовтень 2024" at bounding box center [1027, 159] width 162 height 14
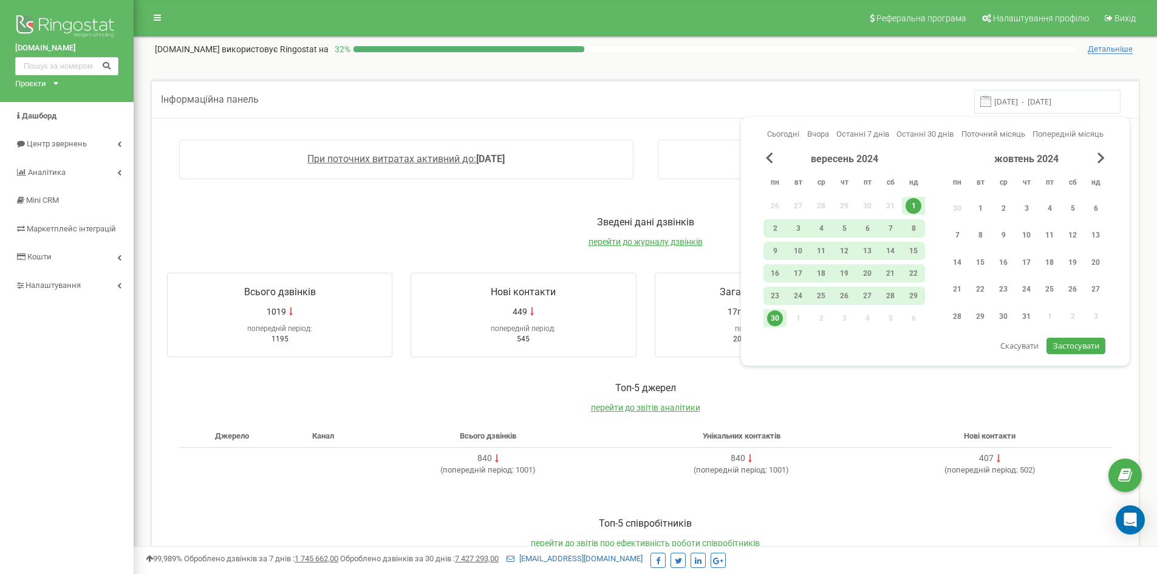
click at [1095, 156] on div "жовтень 2024" at bounding box center [1027, 159] width 162 height 14
click at [1104, 157] on span "Next Month" at bounding box center [1101, 157] width 7 height 11
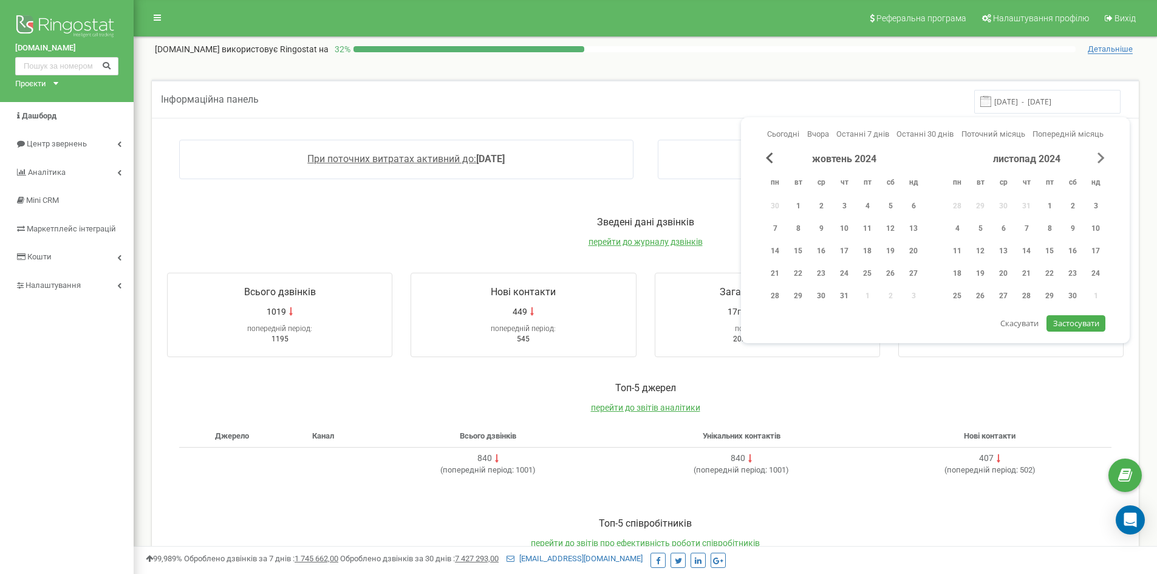
click at [1104, 157] on span "Next Month" at bounding box center [1101, 157] width 7 height 11
click at [1104, 158] on span "Next Month" at bounding box center [1101, 157] width 7 height 11
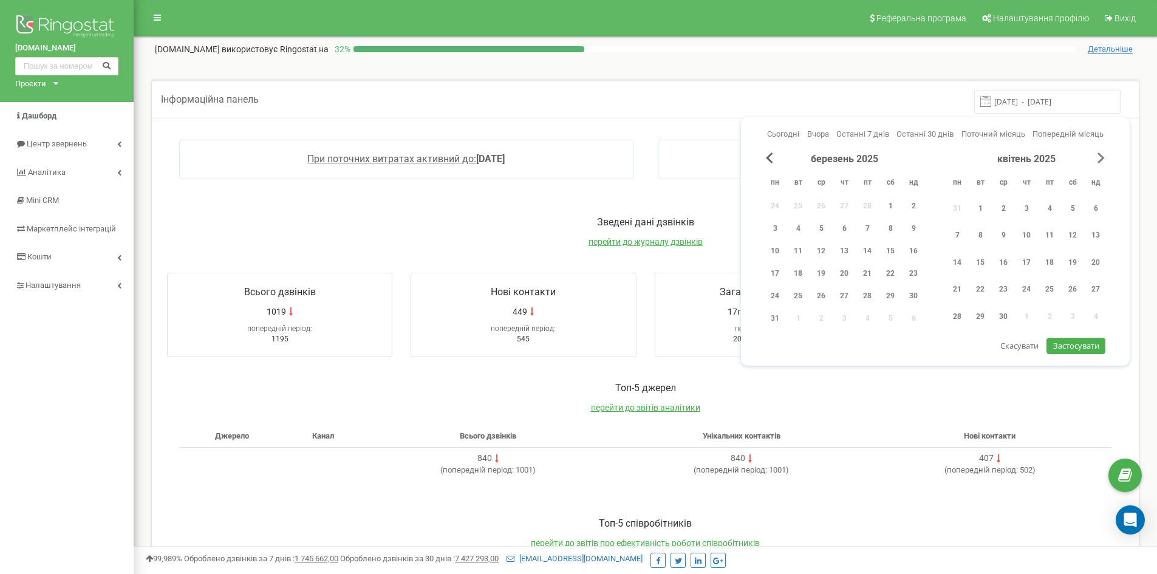
click at [1104, 158] on span "Next Month" at bounding box center [1101, 157] width 7 height 11
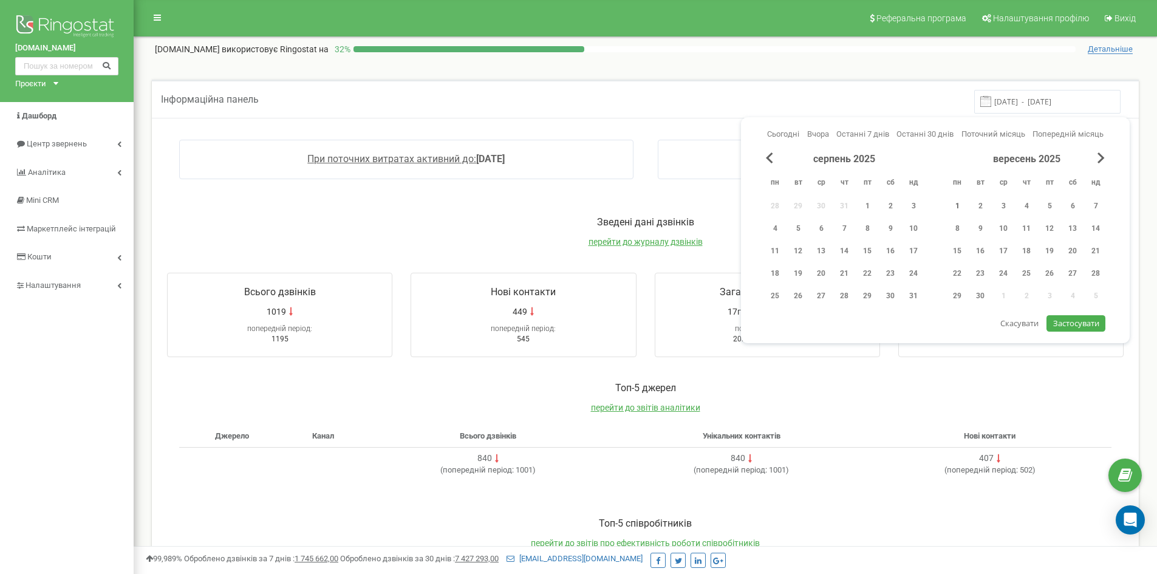
click at [961, 203] on div "1" at bounding box center [957, 206] width 16 height 16
click at [979, 294] on div "30" at bounding box center [980, 296] width 16 height 16
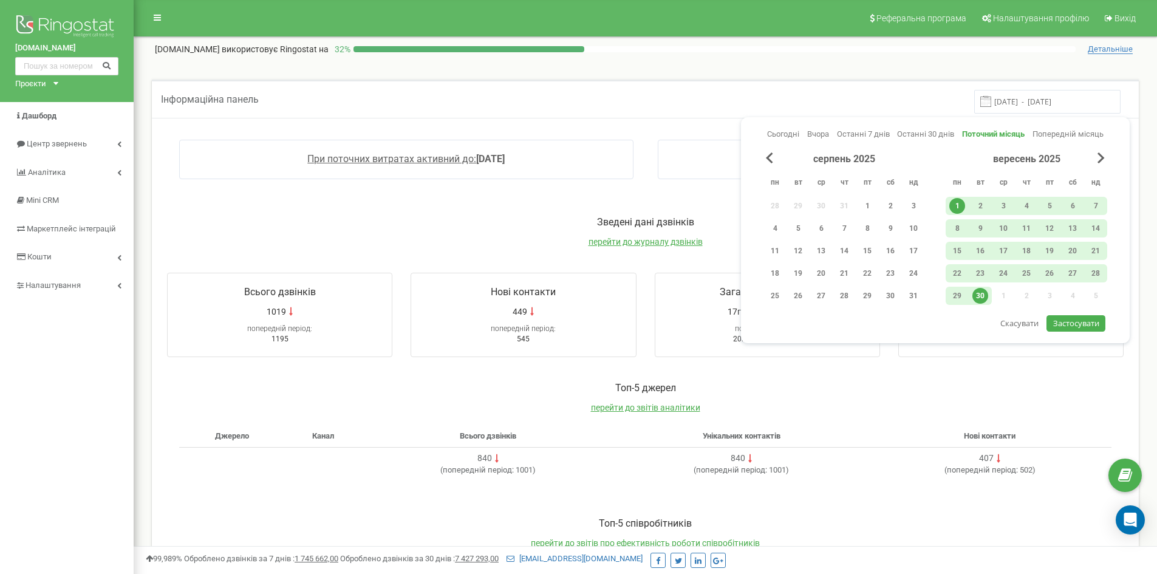
click at [1070, 324] on span "Застосувати" at bounding box center [1076, 323] width 46 height 11
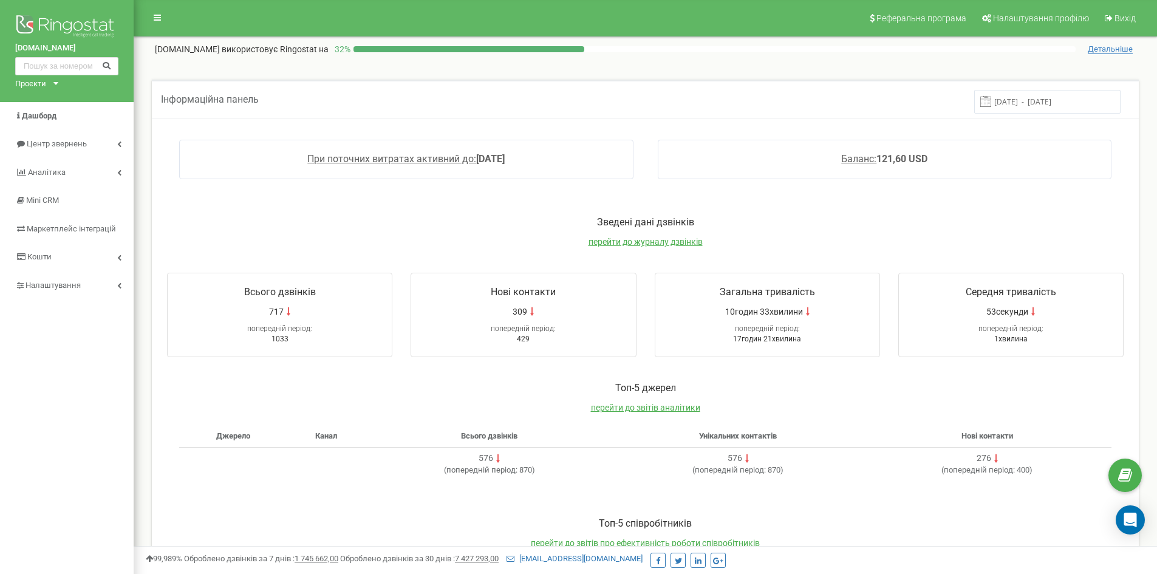
click at [1000, 101] on input "[DATE] - [DATE]" at bounding box center [1047, 102] width 146 height 24
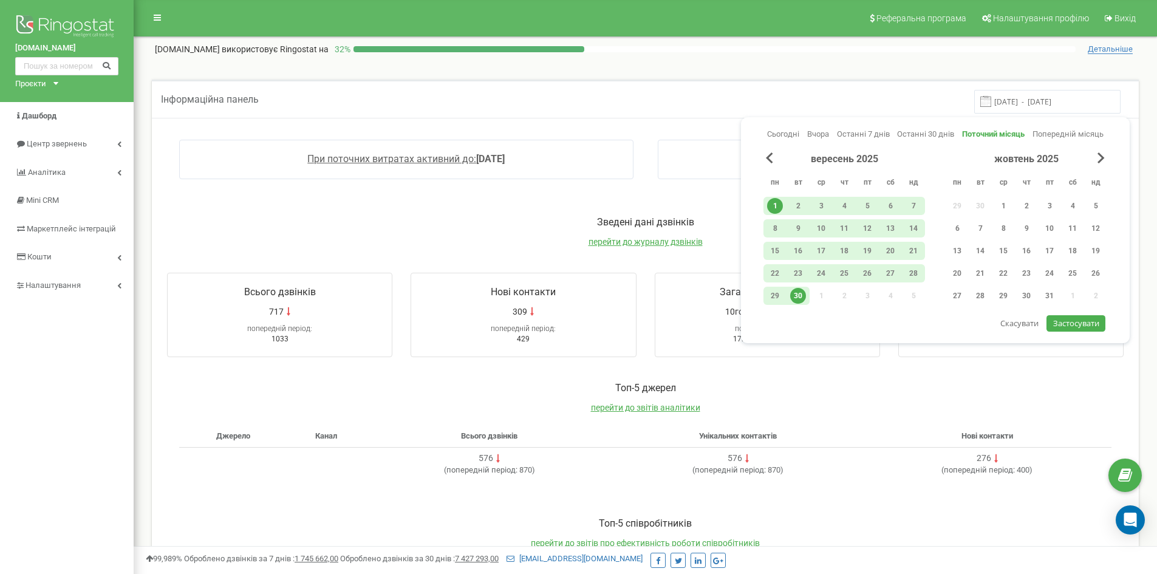
click at [776, 206] on div "1" at bounding box center [775, 206] width 16 height 16
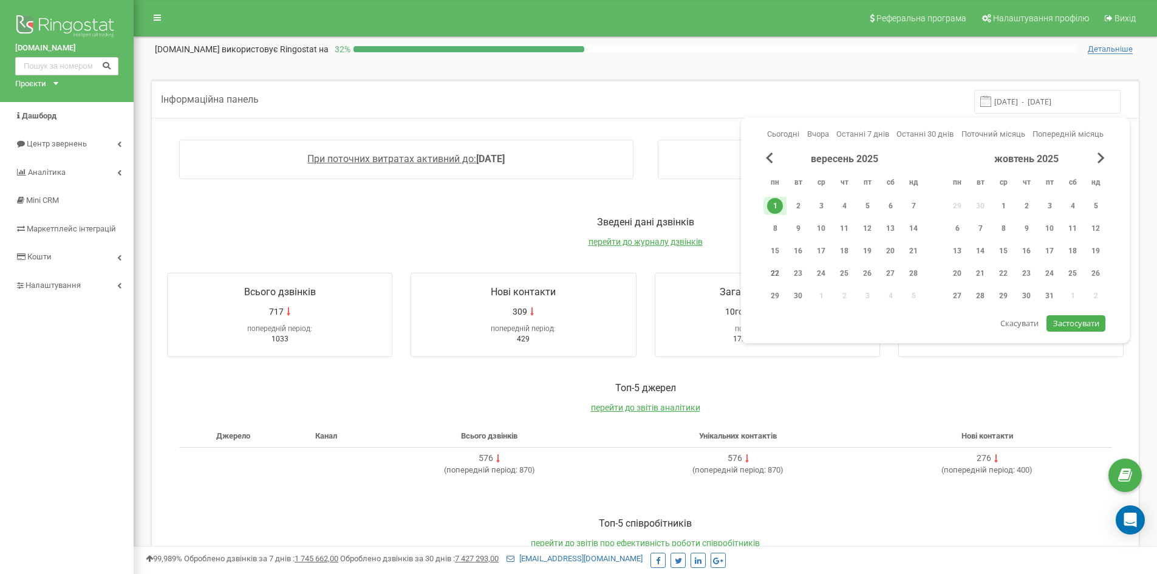
click at [778, 275] on div "22" at bounding box center [775, 273] width 16 height 16
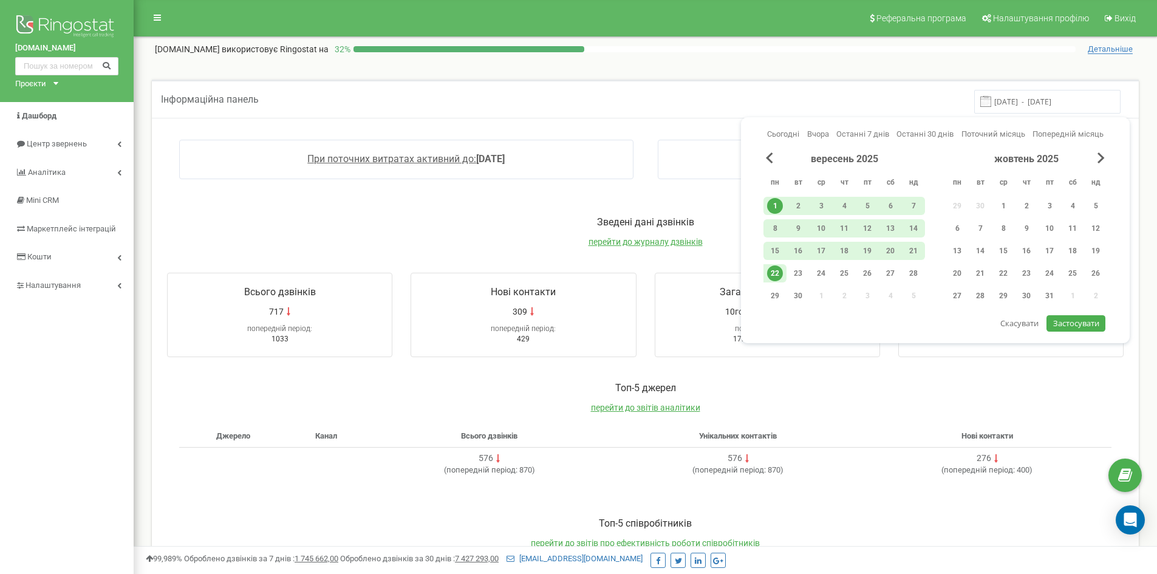
click at [1081, 321] on span "Застосувати" at bounding box center [1076, 323] width 46 height 11
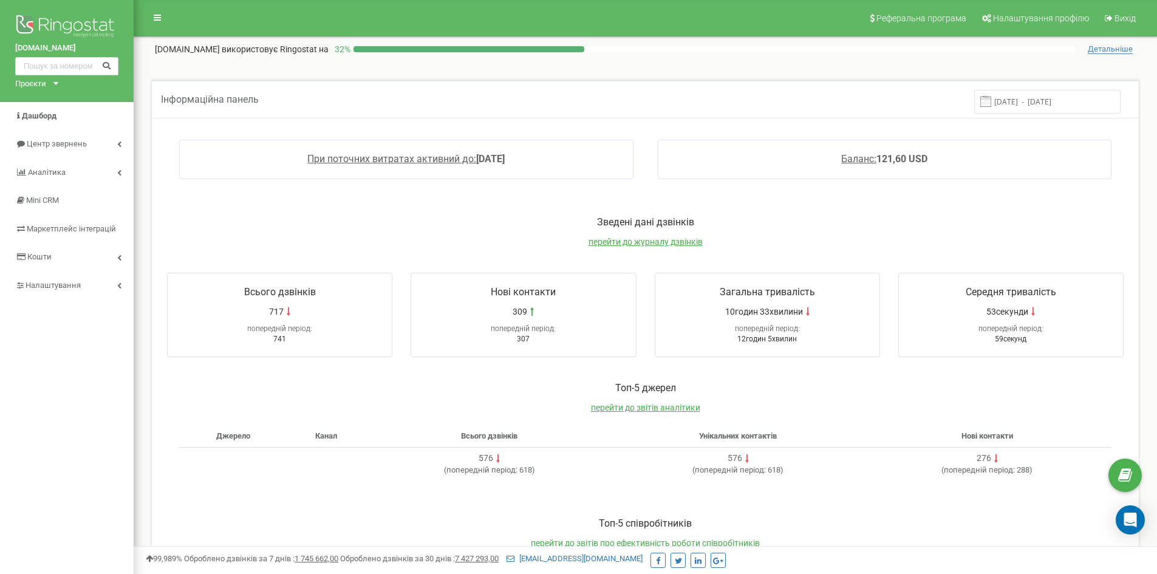
click at [991, 99] on span at bounding box center [985, 101] width 11 height 11
click at [991, 101] on span at bounding box center [985, 101] width 11 height 11
click at [991, 106] on span at bounding box center [985, 101] width 11 height 11
click at [1042, 103] on input "[DATE] - [DATE]" at bounding box center [1047, 102] width 146 height 24
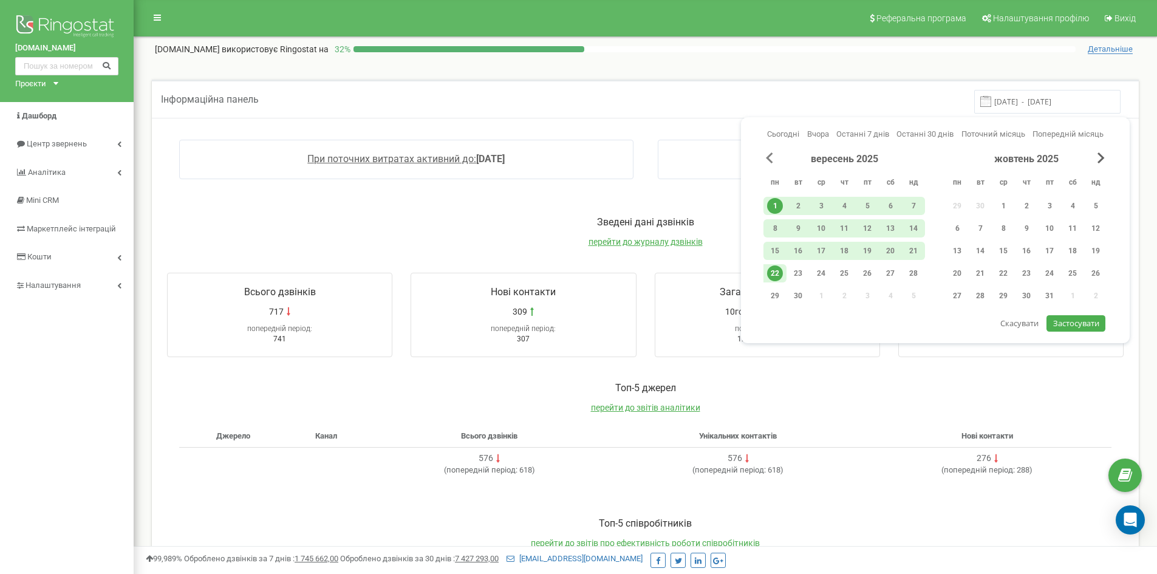
click at [768, 162] on span "Previous Month" at bounding box center [769, 157] width 7 height 11
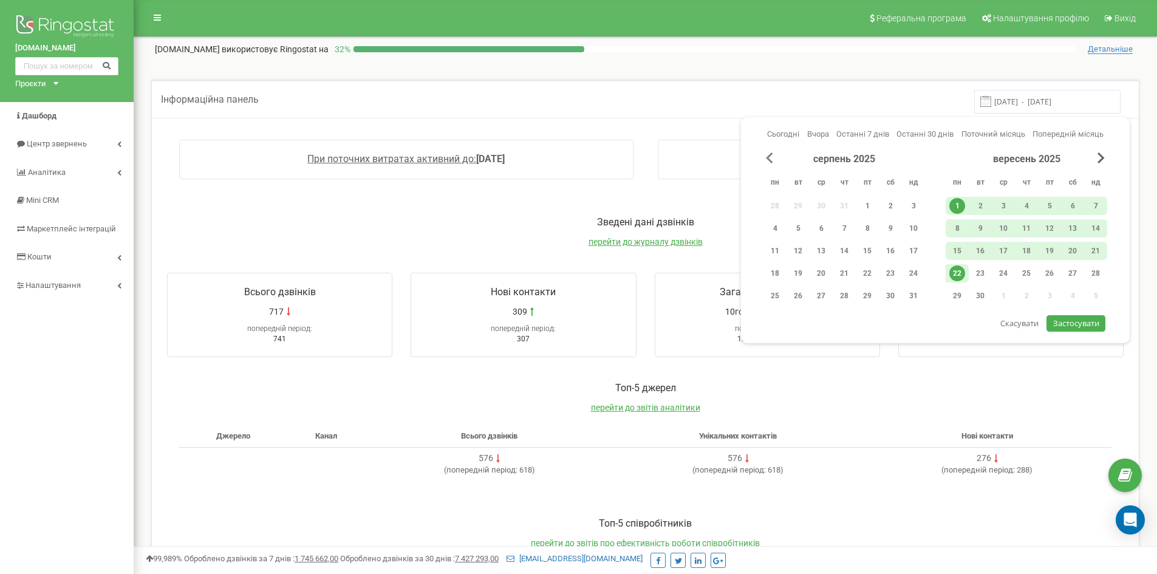
click at [768, 162] on span "Previous Month" at bounding box center [769, 157] width 7 height 11
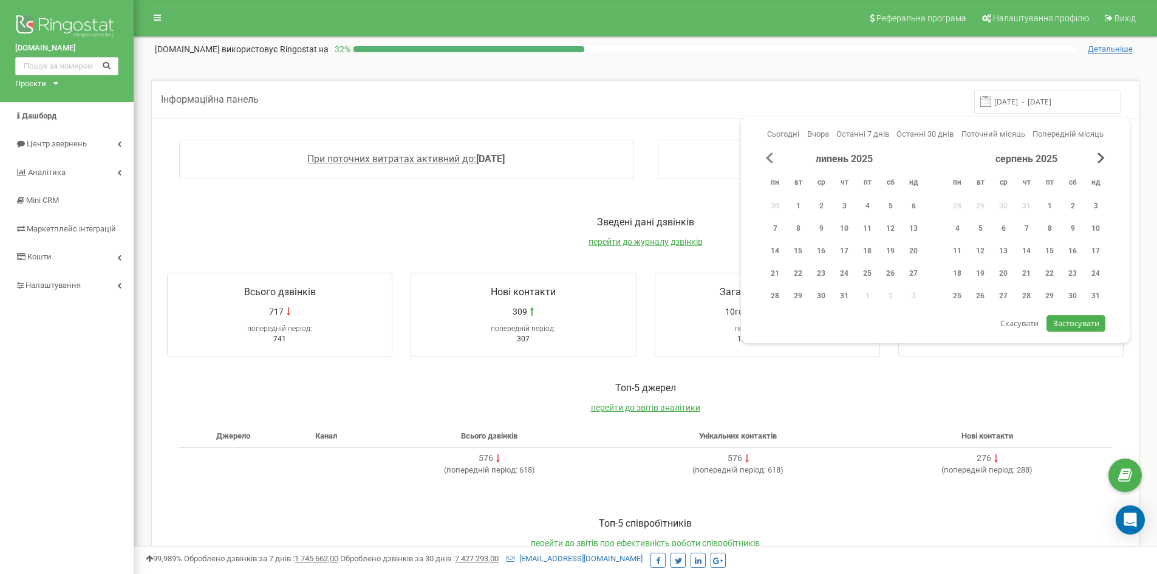
click at [768, 162] on span "Previous Month" at bounding box center [769, 157] width 7 height 11
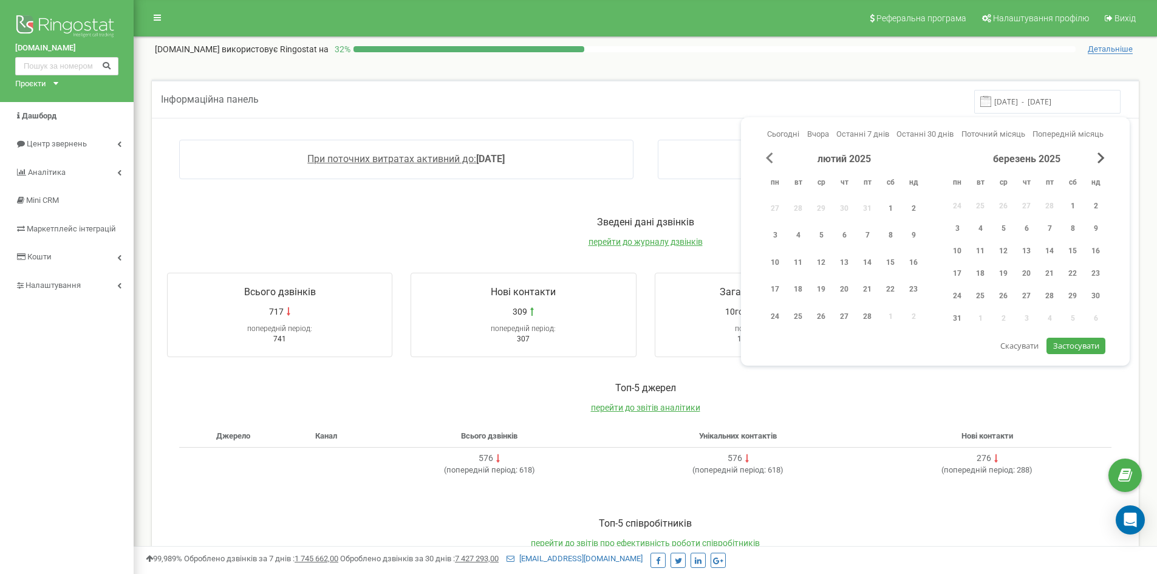
click at [768, 162] on span "Previous Month" at bounding box center [769, 157] width 7 height 11
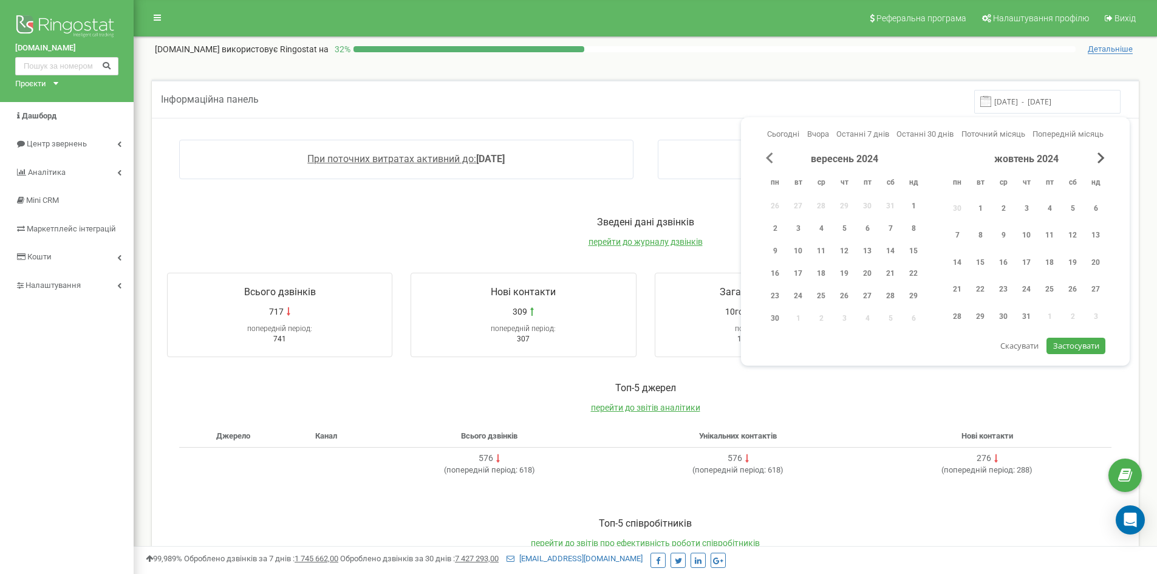
click at [768, 162] on span "Previous Month" at bounding box center [769, 157] width 7 height 11
click at [1098, 160] on span "Next Month" at bounding box center [1101, 157] width 7 height 11
click at [912, 204] on div "1" at bounding box center [914, 206] width 16 height 16
click at [910, 273] on div "22" at bounding box center [914, 273] width 16 height 16
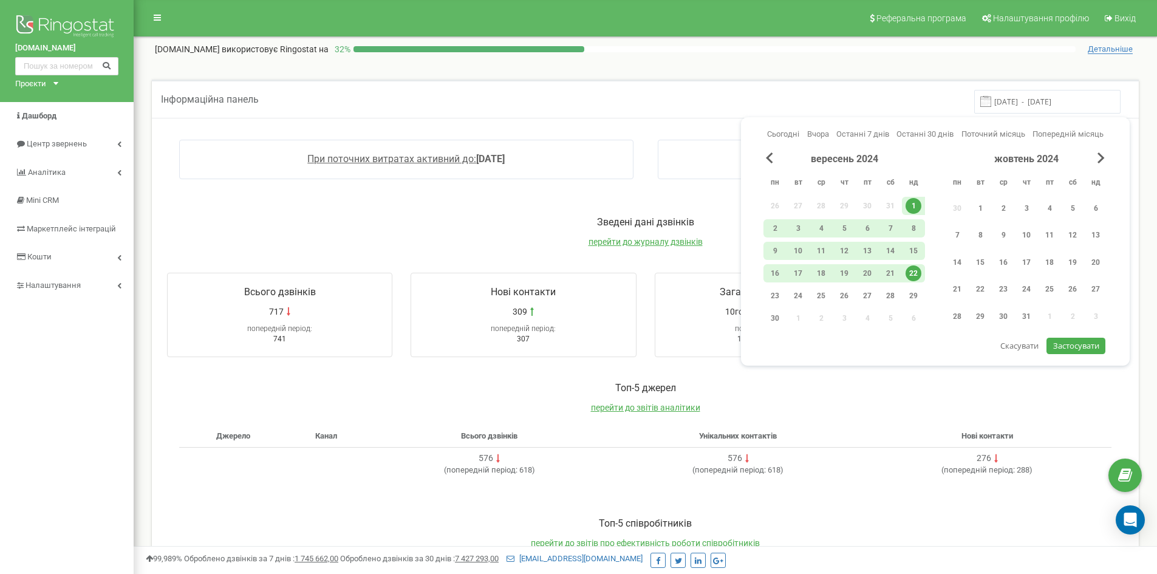
click at [1070, 347] on span "Застосувати" at bounding box center [1076, 345] width 46 height 11
type input "[DATE] - [DATE]"
